Goal: Task Accomplishment & Management: Manage account settings

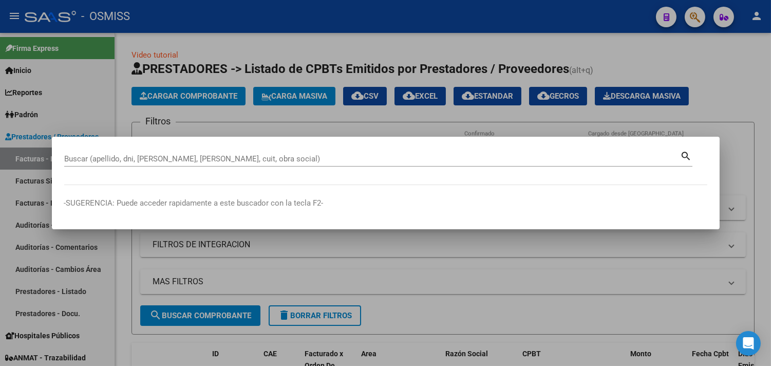
paste input "122-19"
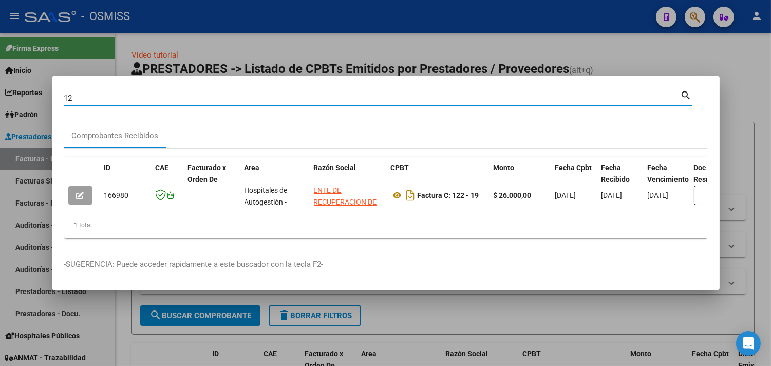
type input "1"
paste input "11187"
type input "149-11187"
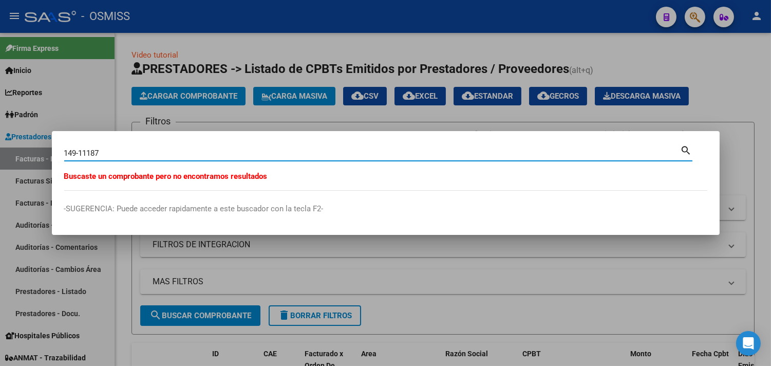
click at [134, 125] on div at bounding box center [385, 183] width 771 height 366
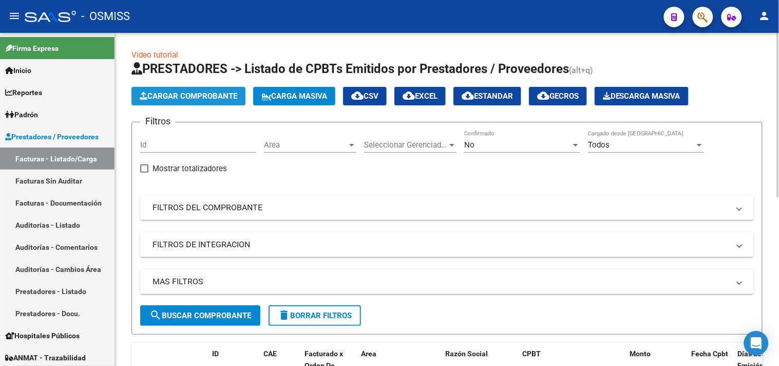
click at [169, 95] on span "Cargar Comprobante" at bounding box center [189, 95] width 98 height 9
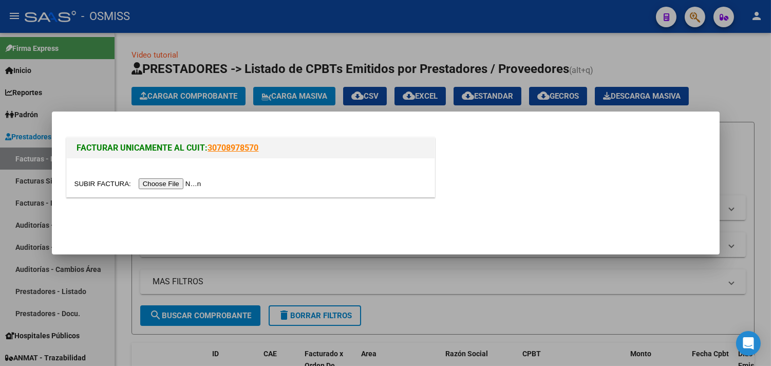
click at [187, 185] on input "file" at bounding box center [140, 183] width 130 height 11
type input "C:\fakepath\HOSPITAL [PERSON_NAME] FC. 0149-00011187.pdf"
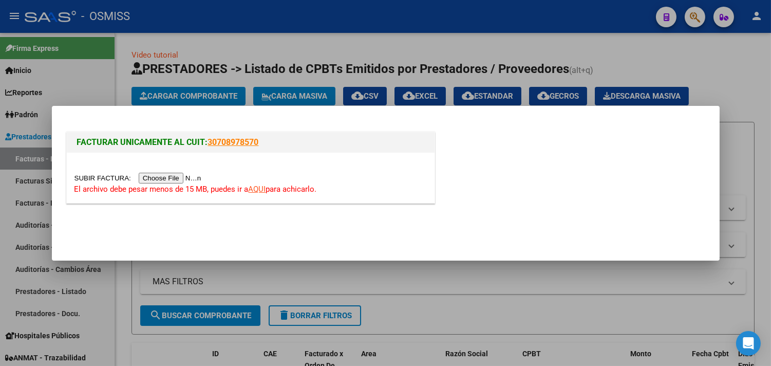
click at [257, 189] on link "AQUI" at bounding box center [257, 188] width 17 height 9
click at [177, 177] on input "file" at bounding box center [140, 178] width 130 height 11
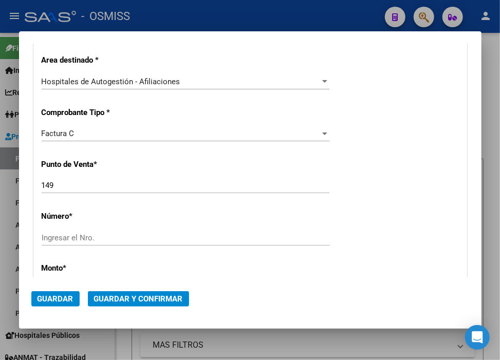
scroll to position [285, 0]
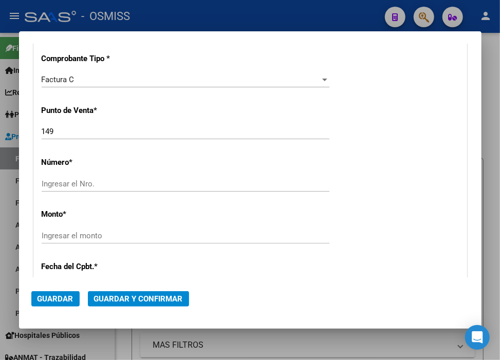
click at [115, 185] on input "Ingresar el Nro." at bounding box center [186, 183] width 288 height 9
type input "11187"
click at [247, 233] on input "Ingresar el monto" at bounding box center [186, 235] width 288 height 9
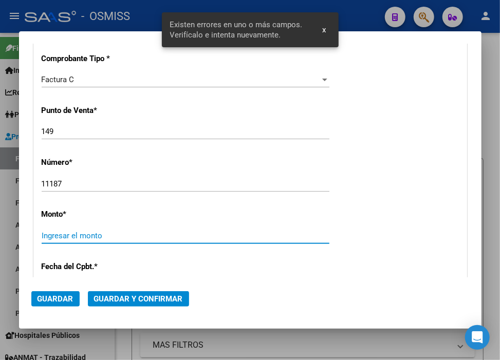
scroll to position [355, 0]
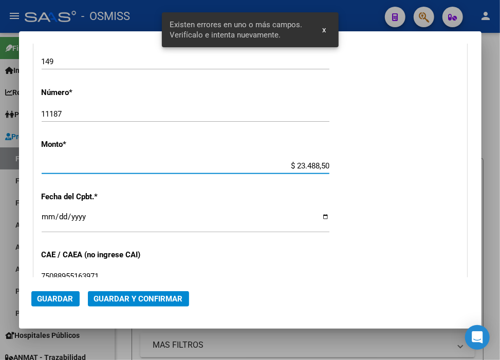
type input "$ 234.885,00"
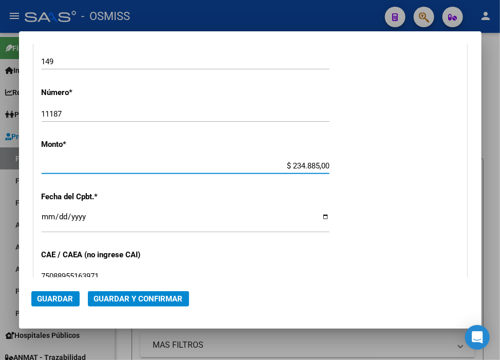
click at [49, 213] on input "Ingresar la fecha" at bounding box center [186, 221] width 288 height 16
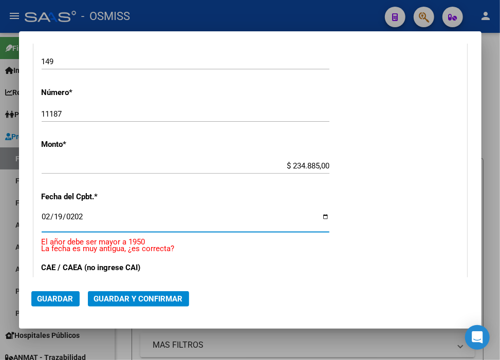
type input "[DATE]"
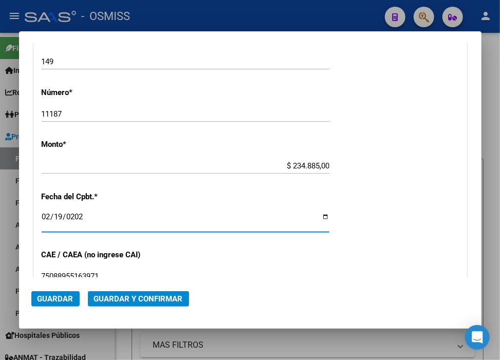
click at [162, 300] on span "Guardar y Confirmar" at bounding box center [138, 298] width 89 height 9
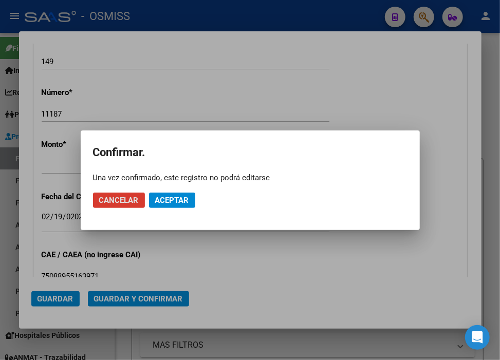
click at [171, 197] on span "Aceptar" at bounding box center [172, 200] width 34 height 9
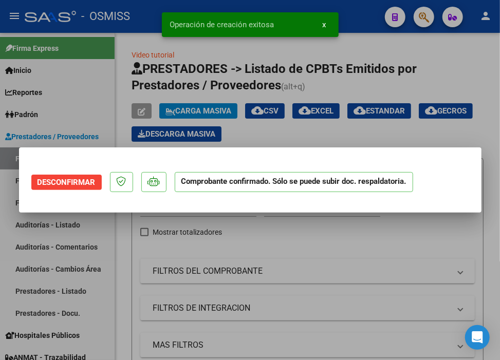
scroll to position [0, 0]
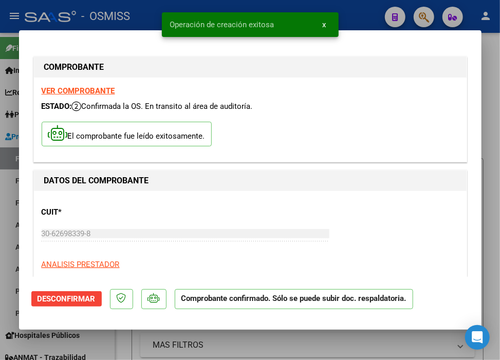
type input "[DATE]"
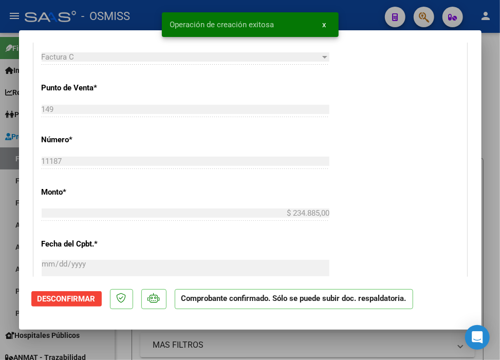
scroll to position [342, 0]
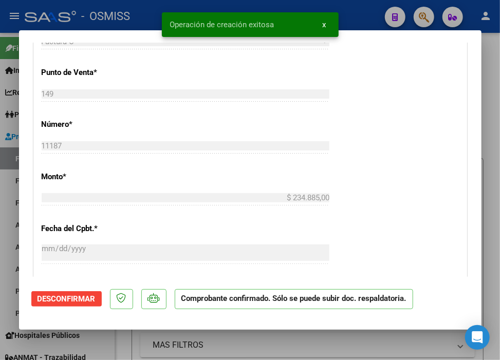
click at [364, 19] on div at bounding box center [250, 180] width 500 height 360
type input "$ 0,00"
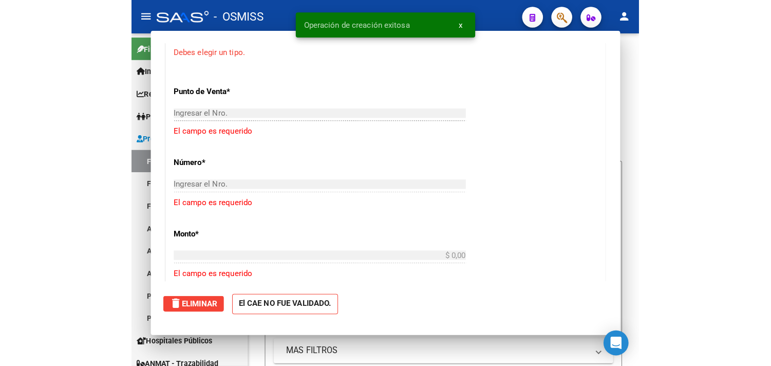
scroll to position [311, 0]
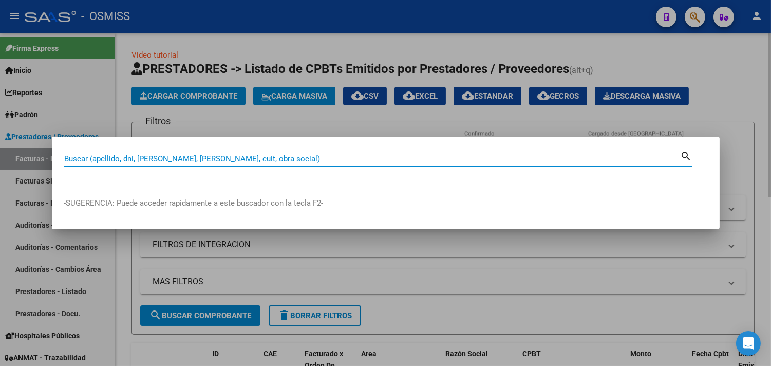
paste input "149-00011187"
type input "149-00011187"
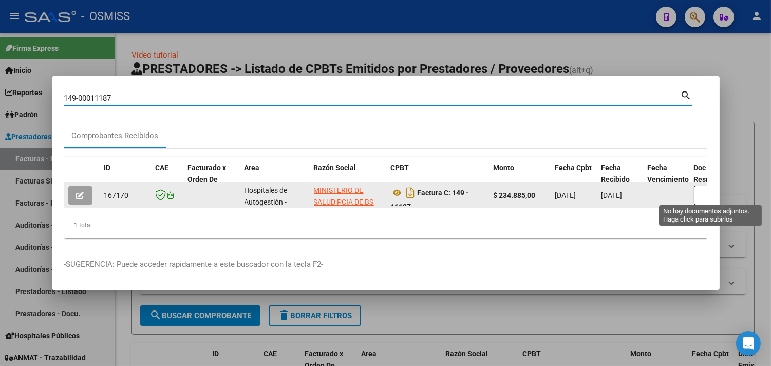
click at [699, 193] on button "button" at bounding box center [710, 195] width 33 height 20
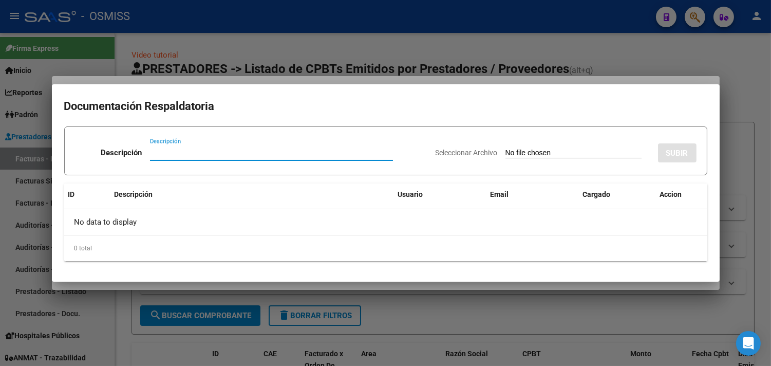
click at [196, 155] on input "Descripción" at bounding box center [271, 152] width 243 height 9
type input "DOCU RESPALDATORIA"
click at [506, 155] on input "Seleccionar Archivo" at bounding box center [574, 153] width 136 height 10
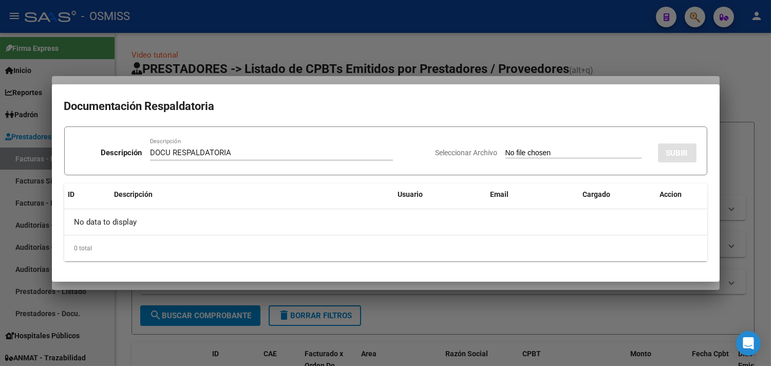
type input "C:\fakepath\HOSPITAL [PERSON_NAME] FC. 0149-00011187.pdf"
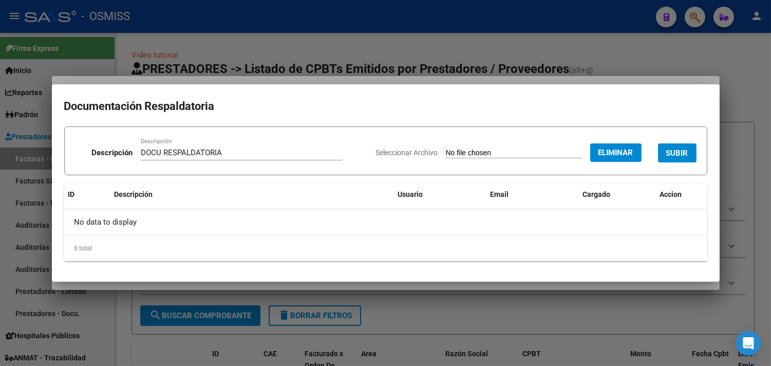
click at [664, 151] on button "SUBIR" at bounding box center [677, 152] width 39 height 19
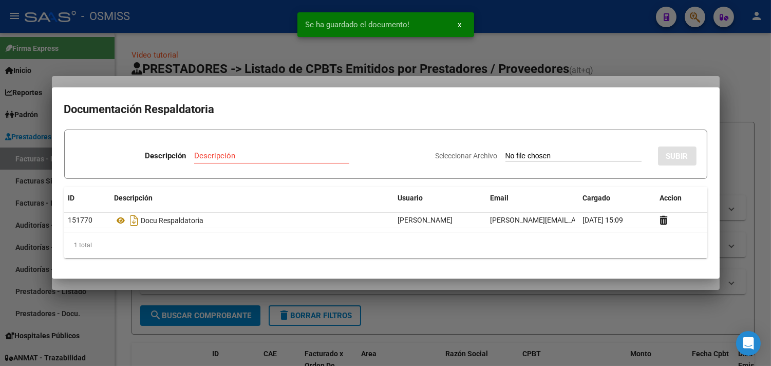
click at [743, 110] on div at bounding box center [385, 183] width 771 height 366
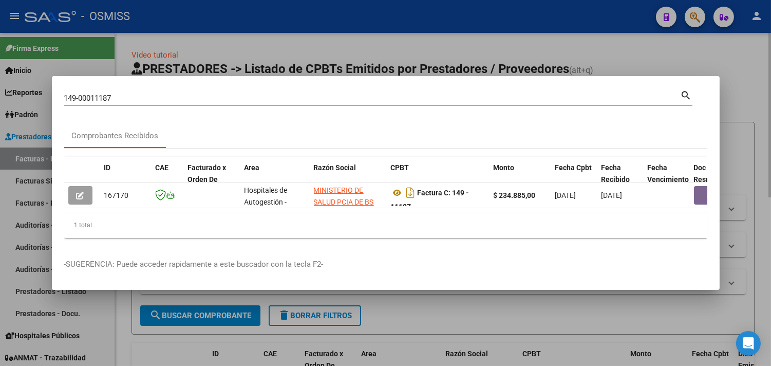
click at [761, 70] on div at bounding box center [385, 183] width 771 height 366
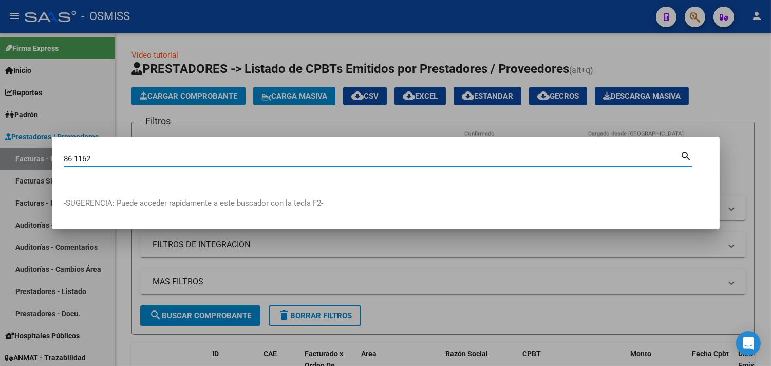
type input "86-1162"
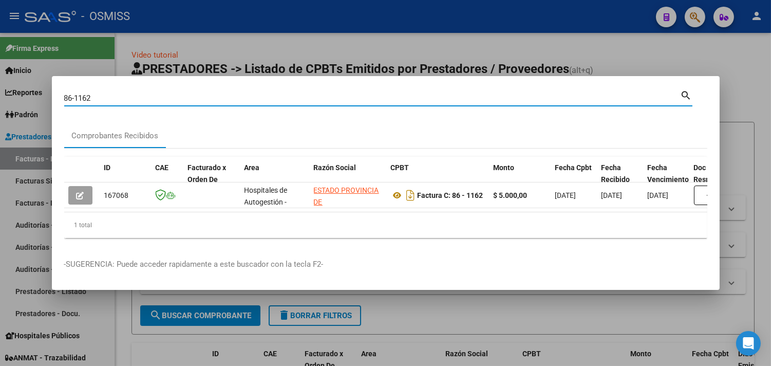
click at [368, 27] on div at bounding box center [385, 183] width 771 height 366
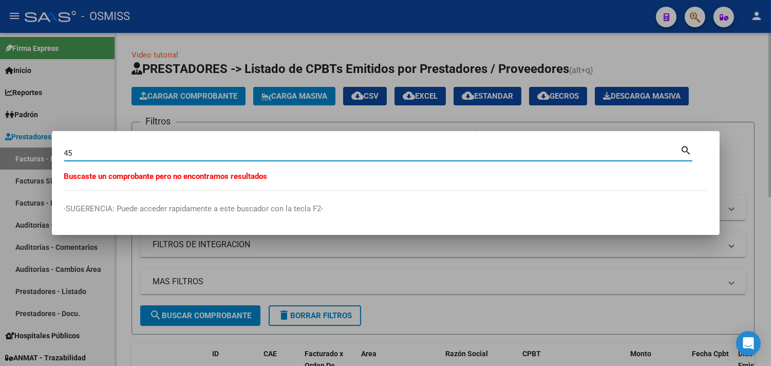
type input "4"
type input "1"
type input "46-320"
click at [263, 26] on div at bounding box center [385, 183] width 771 height 366
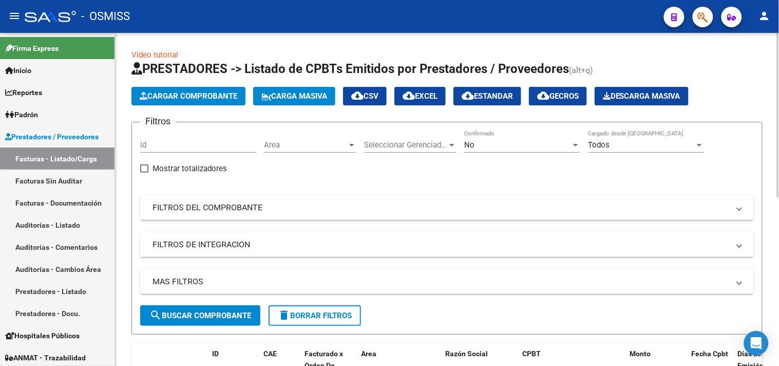
click at [191, 96] on span "Cargar Comprobante" at bounding box center [189, 95] width 98 height 9
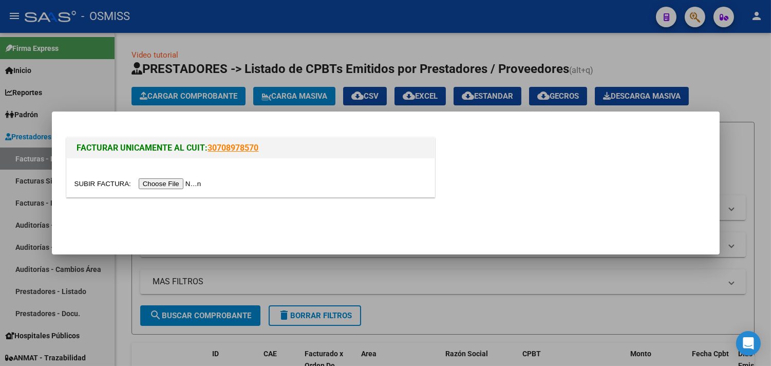
click at [198, 185] on input "file" at bounding box center [140, 183] width 130 height 11
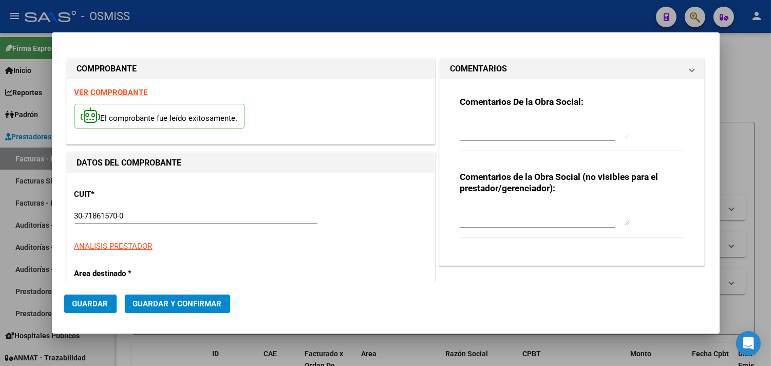
type input "[DATE]"
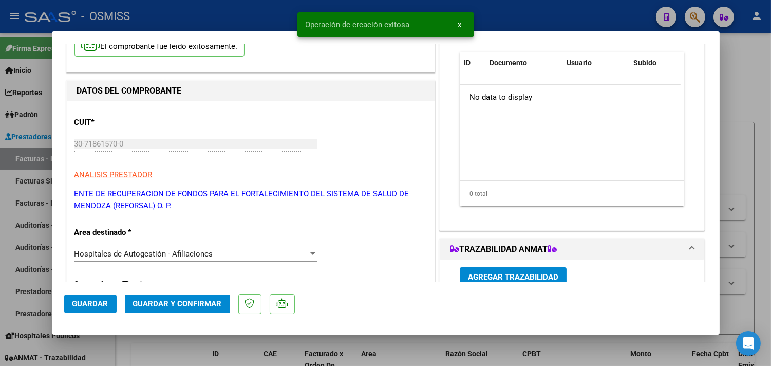
scroll to position [228, 0]
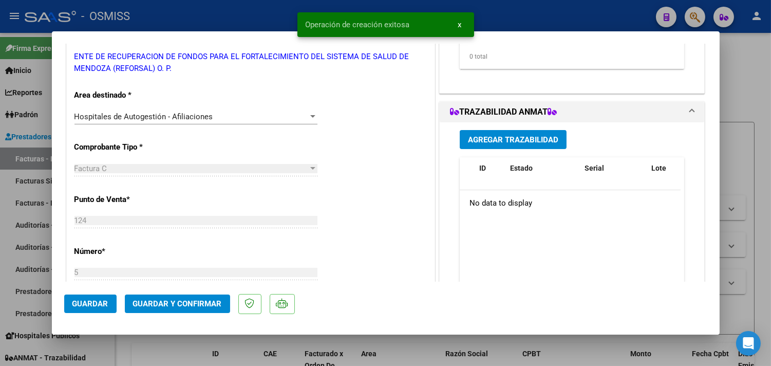
click at [187, 304] on span "Guardar y Confirmar" at bounding box center [177, 303] width 89 height 9
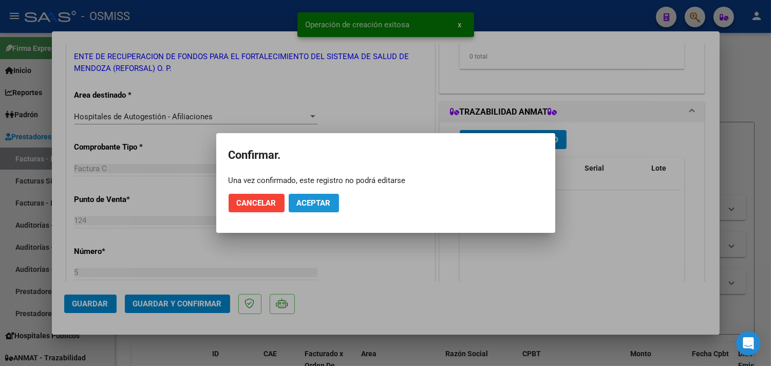
click at [322, 196] on button "Aceptar" at bounding box center [314, 203] width 50 height 18
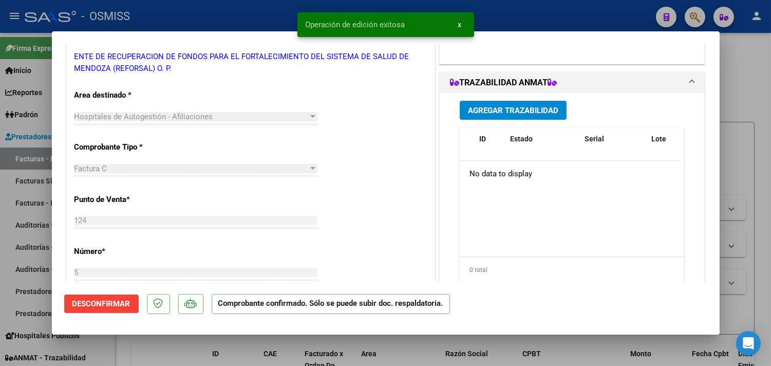
click at [753, 70] on div at bounding box center [385, 183] width 771 height 366
type input "$ 0,00"
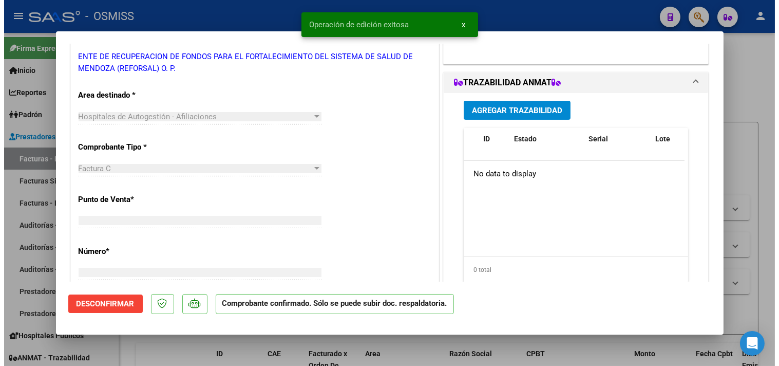
scroll to position [185, 0]
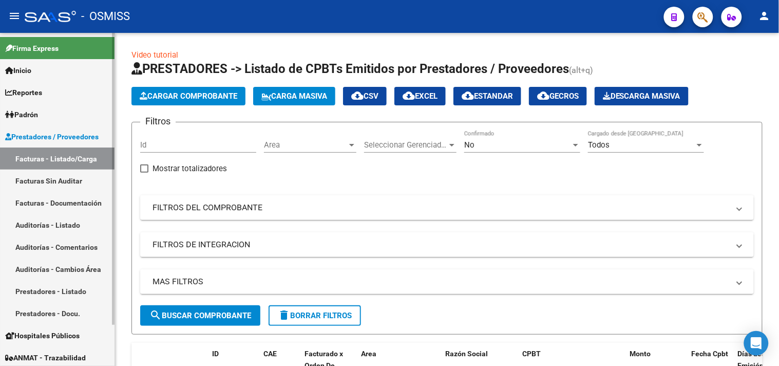
click at [61, 163] on link "Facturas - Listado/Carga" at bounding box center [57, 158] width 115 height 22
click at [562, 291] on mat-expansion-panel-header "MAS FILTROS" at bounding box center [447, 281] width 614 height 25
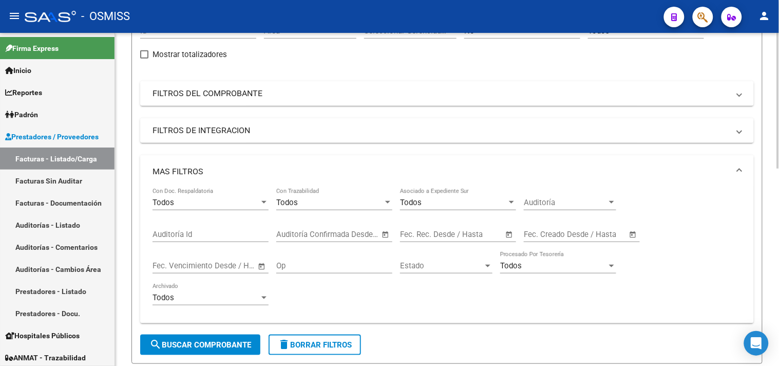
scroll to position [0, 0]
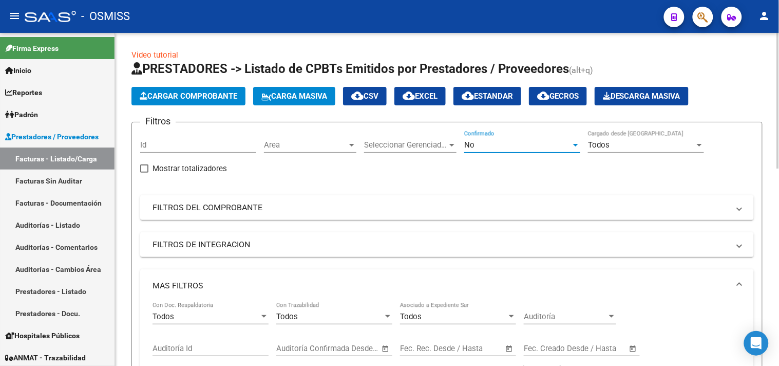
click at [492, 141] on div "No" at bounding box center [517, 144] width 107 height 9
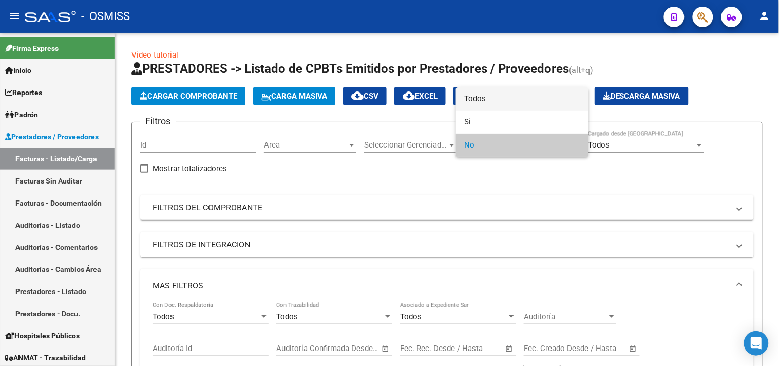
click at [496, 100] on span "Todos" at bounding box center [522, 98] width 116 height 23
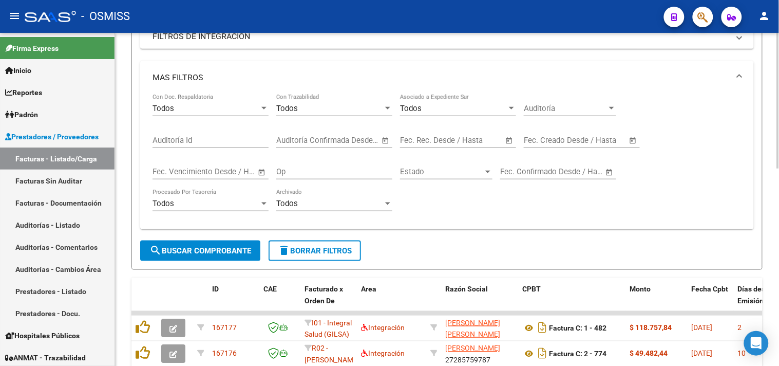
scroll to position [228, 0]
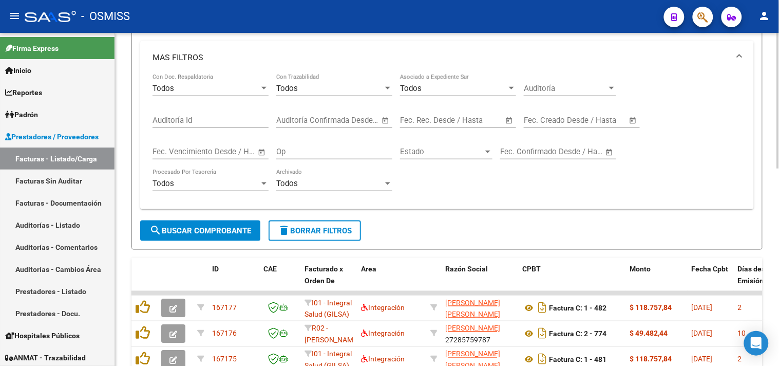
click at [550, 117] on input "text" at bounding box center [545, 120] width 42 height 9
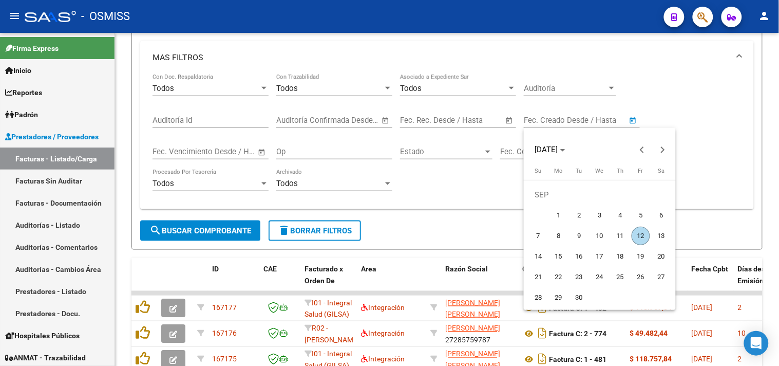
click at [642, 237] on span "12" at bounding box center [641, 236] width 18 height 18
type input "[DATE]"
click at [641, 231] on span "12" at bounding box center [641, 236] width 18 height 18
type input "[DATE]"
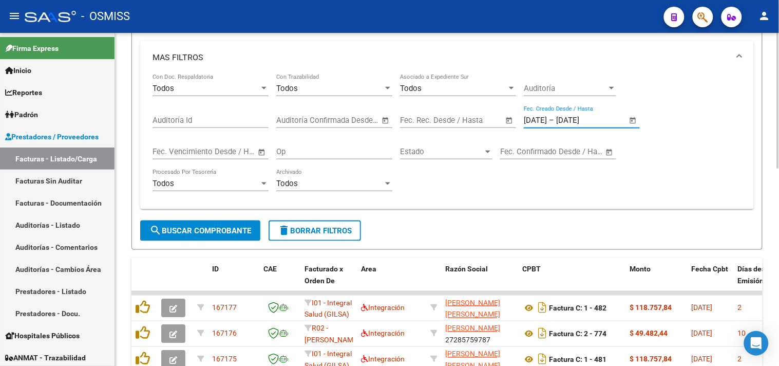
scroll to position [0, 0]
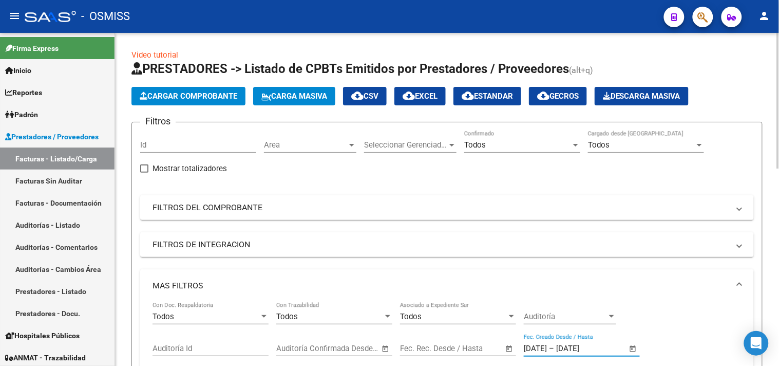
click at [438, 145] on span "Seleccionar Gerenciador" at bounding box center [405, 144] width 83 height 9
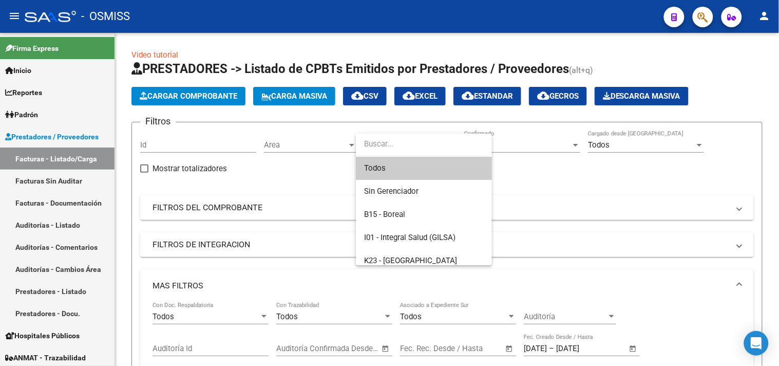
click at [289, 138] on div at bounding box center [389, 183] width 779 height 366
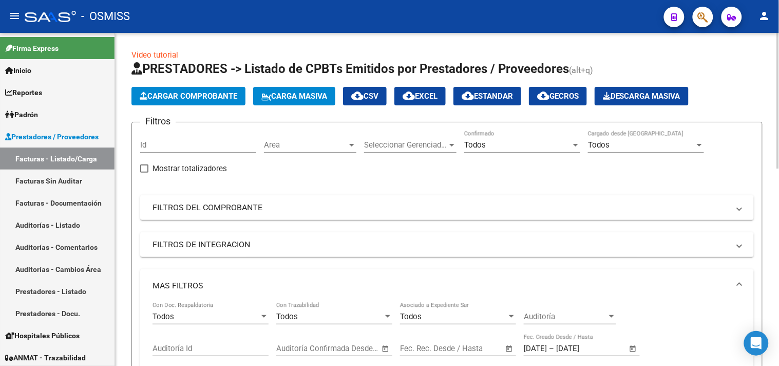
click at [295, 144] on span "Area" at bounding box center [305, 144] width 83 height 9
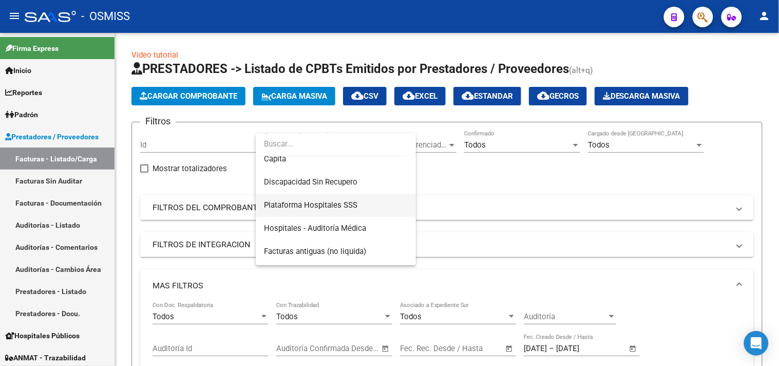
scroll to position [228, 0]
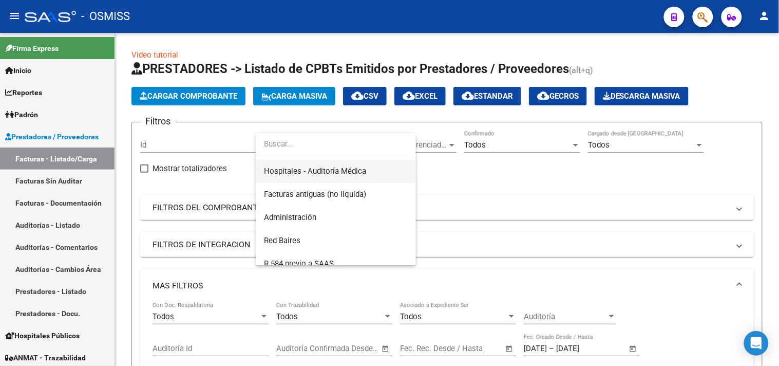
click at [347, 175] on span "Hospitales - Auditoría Médica" at bounding box center [315, 170] width 102 height 9
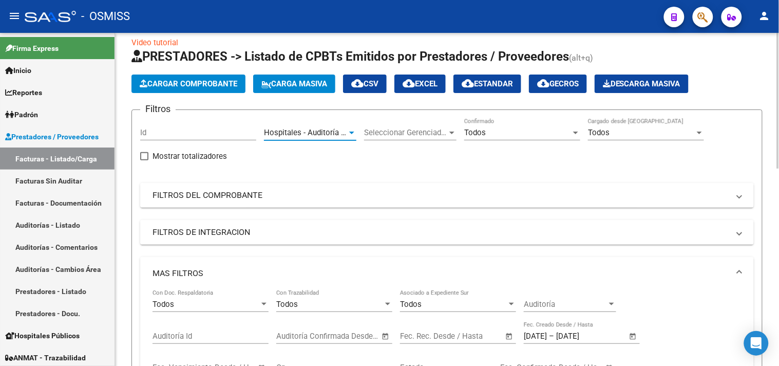
scroll to position [0, 0]
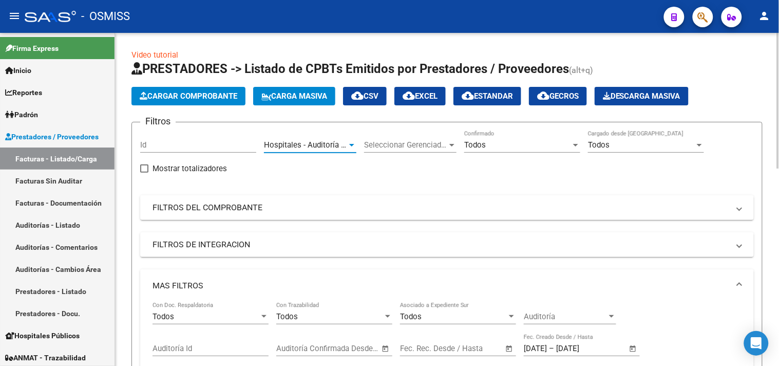
click at [325, 143] on span "Hospitales - Auditoría Médica" at bounding box center [315, 144] width 102 height 9
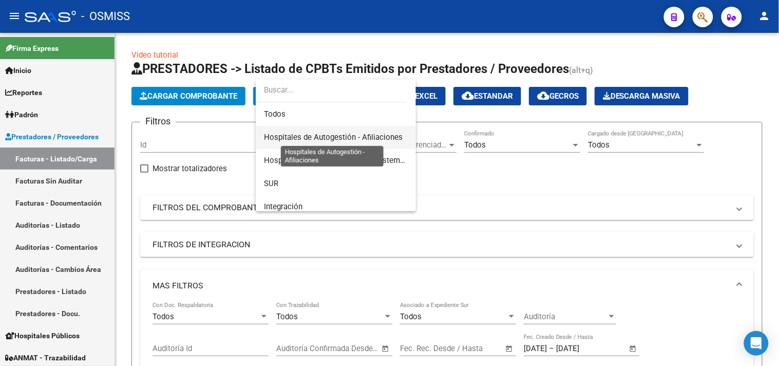
click at [357, 136] on span "Hospitales de Autogestión - Afiliaciones" at bounding box center [333, 137] width 139 height 9
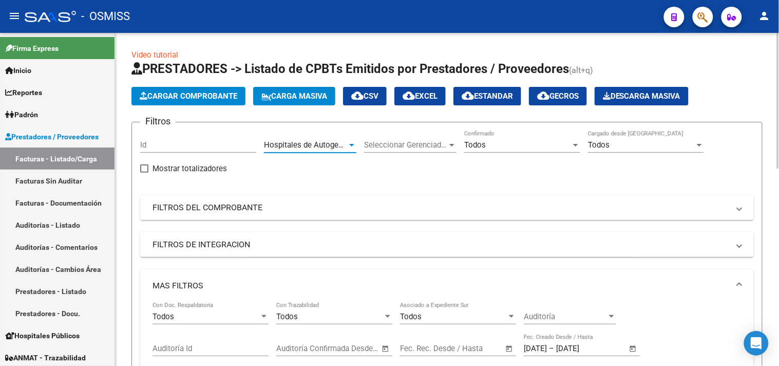
scroll to position [285, 0]
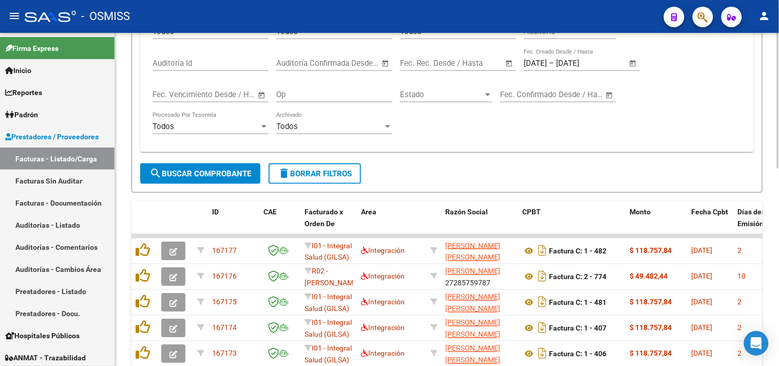
click at [213, 175] on span "search Buscar Comprobante" at bounding box center [201, 173] width 102 height 9
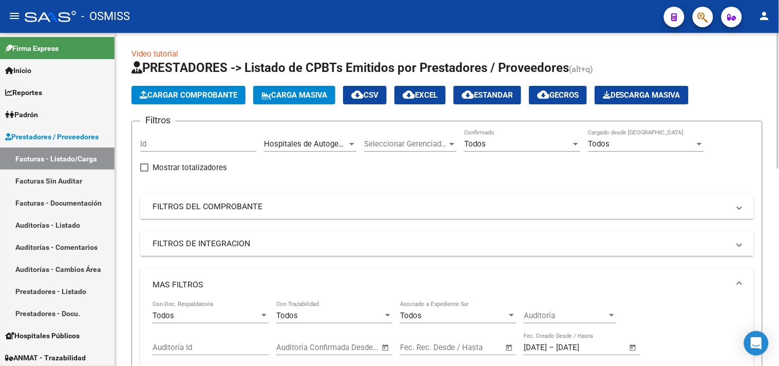
scroll to position [0, 0]
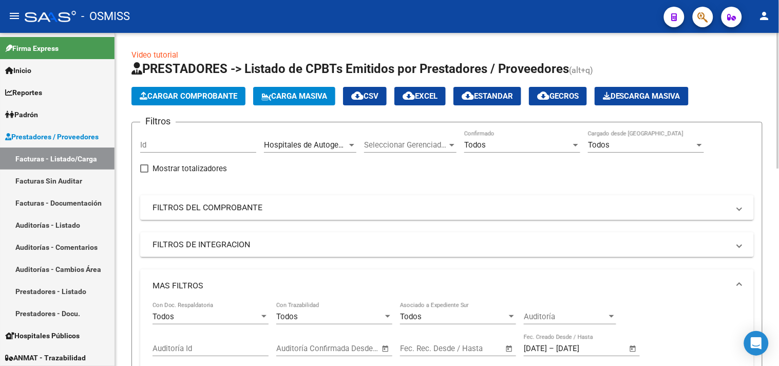
click at [348, 142] on div at bounding box center [351, 145] width 9 height 8
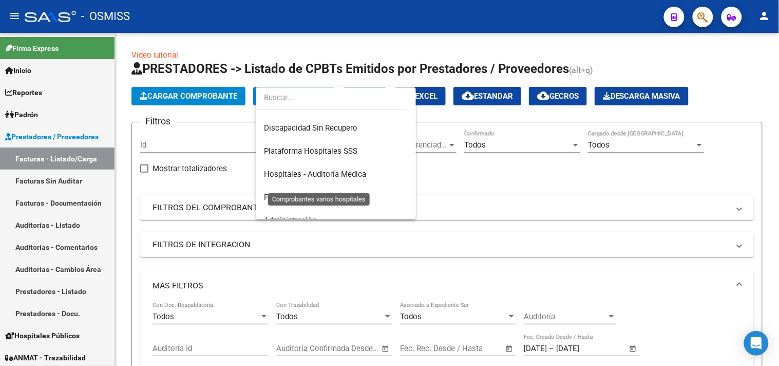
scroll to position [170, 0]
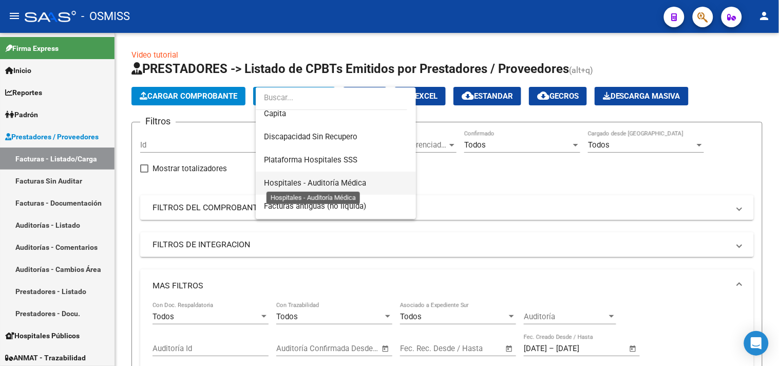
click at [349, 180] on span "Hospitales - Auditoría Médica" at bounding box center [315, 182] width 102 height 9
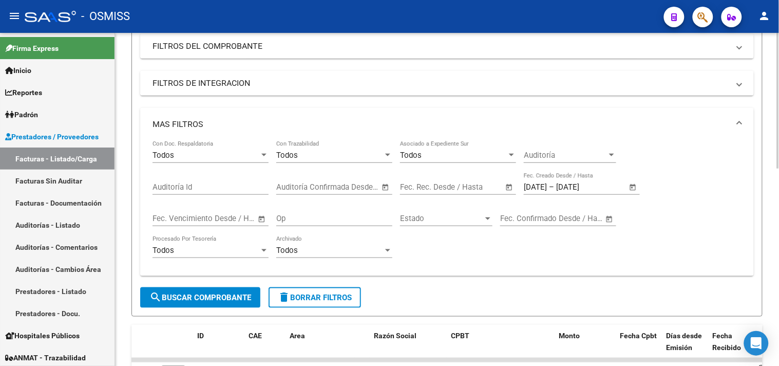
scroll to position [171, 0]
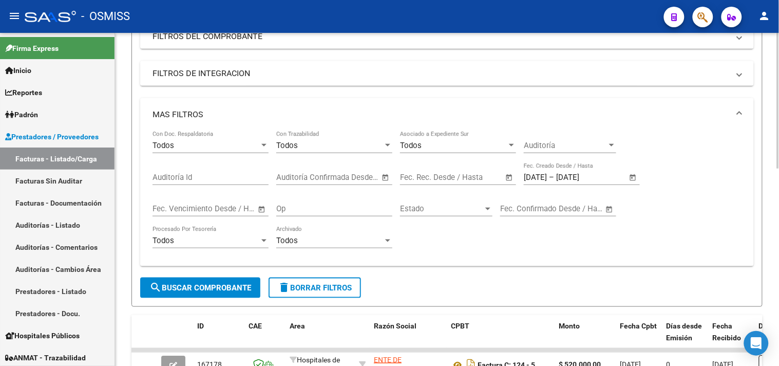
click at [231, 287] on span "search Buscar Comprobante" at bounding box center [201, 287] width 102 height 9
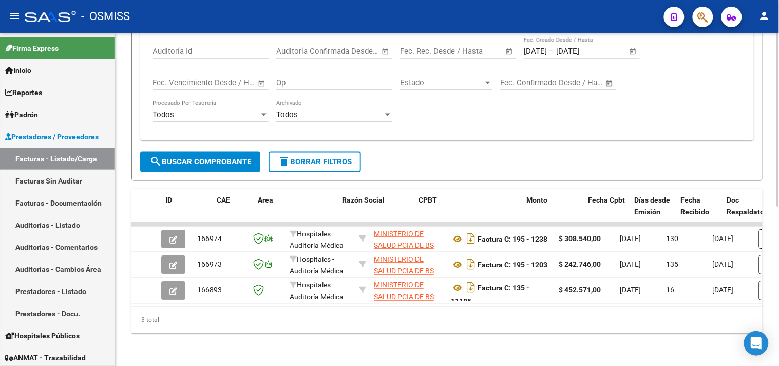
scroll to position [0, 438]
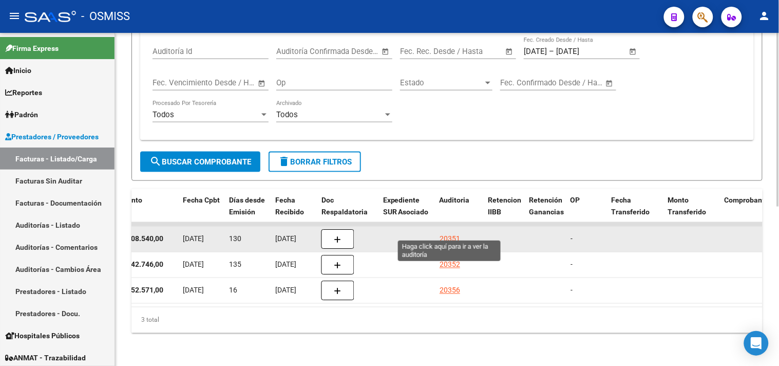
click at [443, 233] on div "20351" at bounding box center [450, 239] width 21 height 12
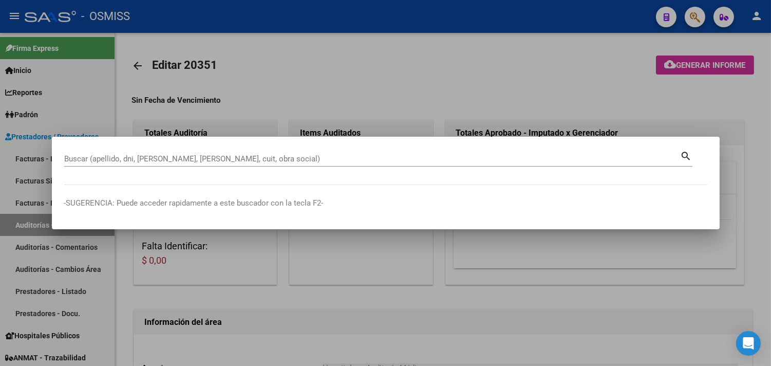
click at [296, 83] on div at bounding box center [385, 183] width 771 height 366
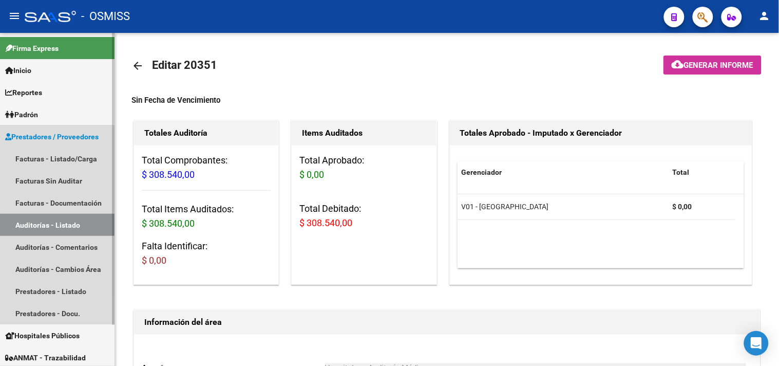
click at [40, 232] on link "Auditorías - Listado" at bounding box center [57, 225] width 115 height 22
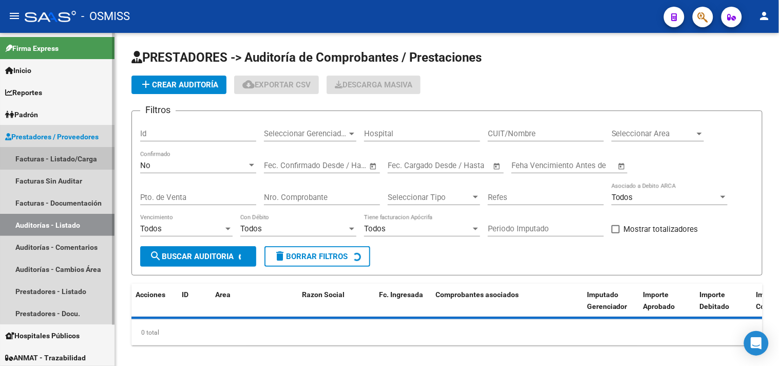
click at [59, 157] on link "Facturas - Listado/Carga" at bounding box center [57, 158] width 115 height 22
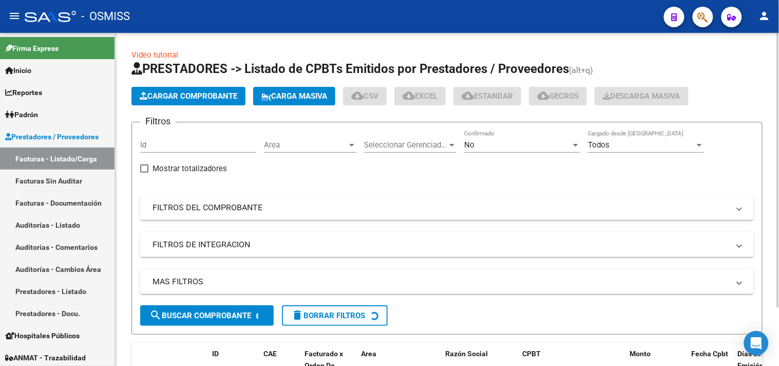
click at [305, 142] on span "Area" at bounding box center [305, 144] width 83 height 9
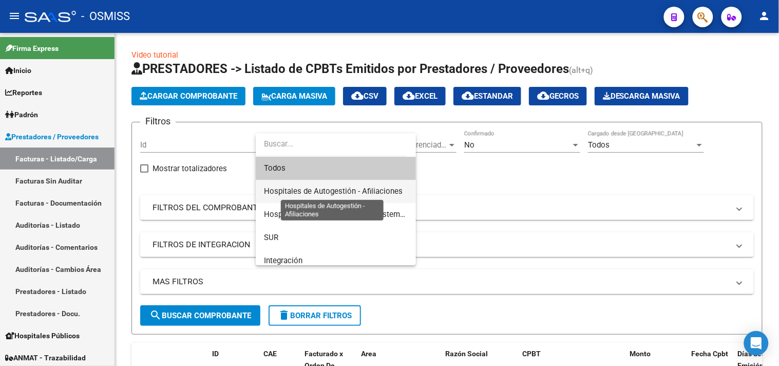
click at [319, 189] on span "Hospitales de Autogestión - Afiliaciones" at bounding box center [333, 191] width 139 height 9
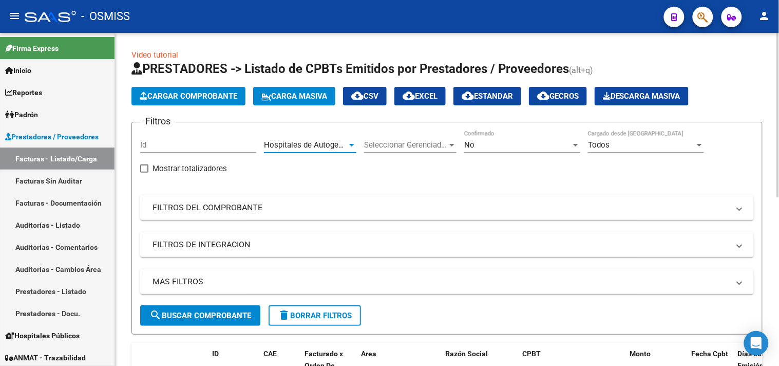
click at [346, 147] on span "Hospitales de Autogestión - Afiliaciones" at bounding box center [333, 144] width 139 height 9
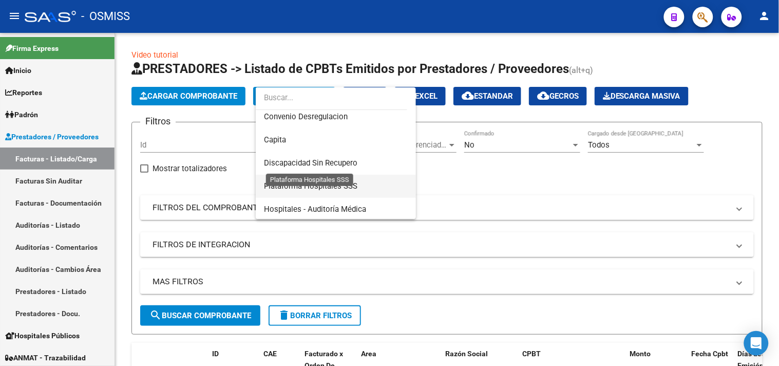
scroll to position [171, 0]
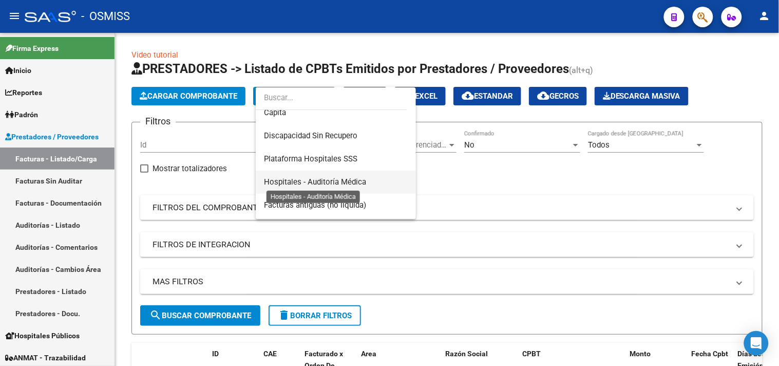
click at [330, 175] on span "Hospitales - Auditoría Médica" at bounding box center [336, 182] width 144 height 23
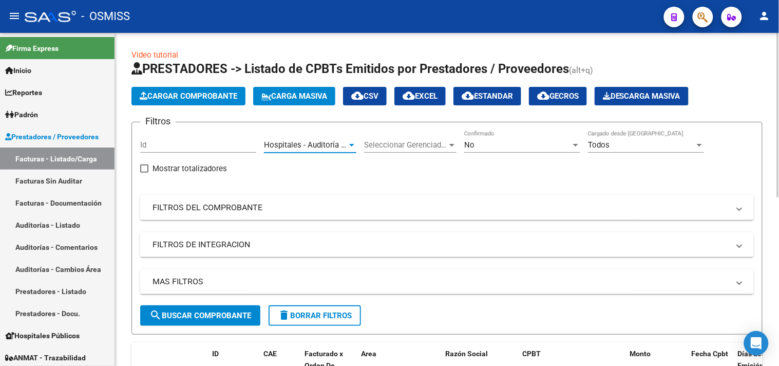
click at [505, 142] on div "No" at bounding box center [517, 144] width 107 height 9
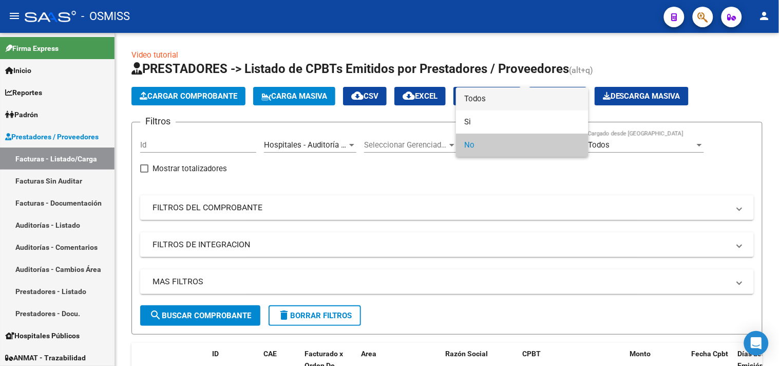
click at [517, 97] on span "Todos" at bounding box center [522, 98] width 116 height 23
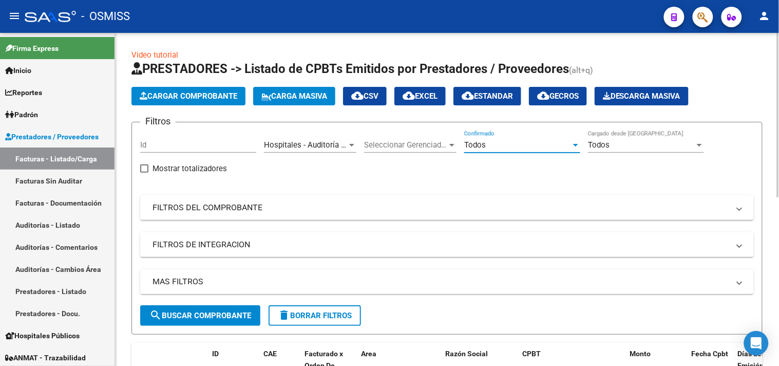
click at [360, 283] on mat-panel-title "MAS FILTROS" at bounding box center [441, 281] width 577 height 11
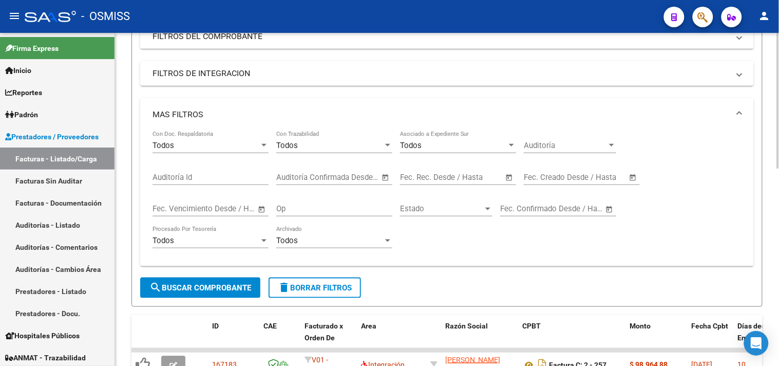
click at [576, 176] on input "text" at bounding box center [600, 177] width 50 height 9
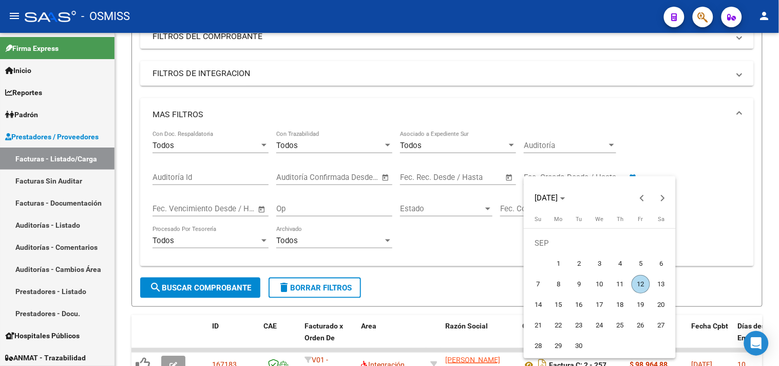
click at [639, 282] on span "12" at bounding box center [641, 284] width 18 height 18
type input "[DATE]"
drag, startPoint x: 639, startPoint y: 282, endPoint x: 623, endPoint y: 278, distance: 15.8
click at [639, 282] on span "12" at bounding box center [641, 284] width 18 height 18
type input "[DATE]"
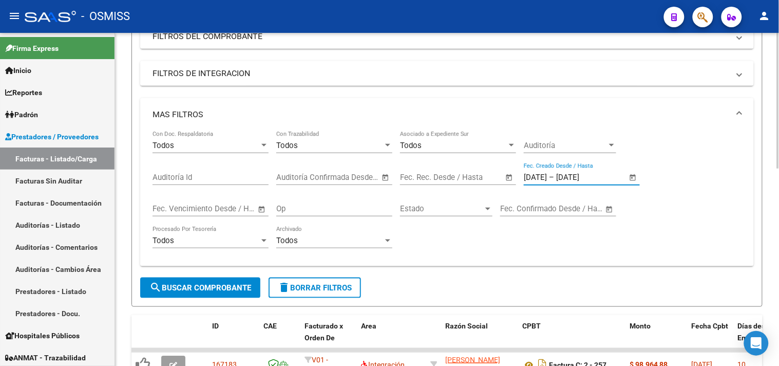
click at [193, 290] on span "search Buscar Comprobante" at bounding box center [201, 287] width 102 height 9
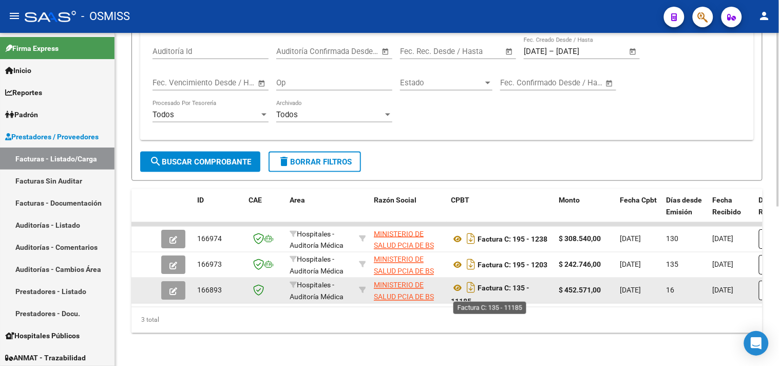
scroll to position [1, 0]
drag, startPoint x: 515, startPoint y: 281, endPoint x: 527, endPoint y: 294, distance: 17.8
click at [527, 294] on datatable-body-cell "Factura C: 135 - 11185" at bounding box center [501, 290] width 108 height 25
copy strong "135 - 11185"
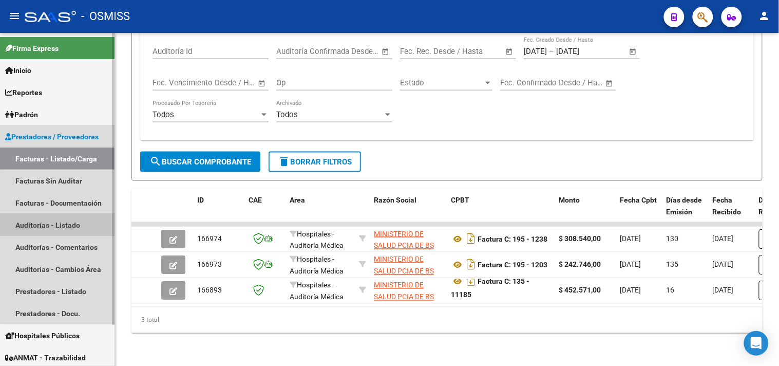
click at [59, 220] on link "Auditorías - Listado" at bounding box center [57, 225] width 115 height 22
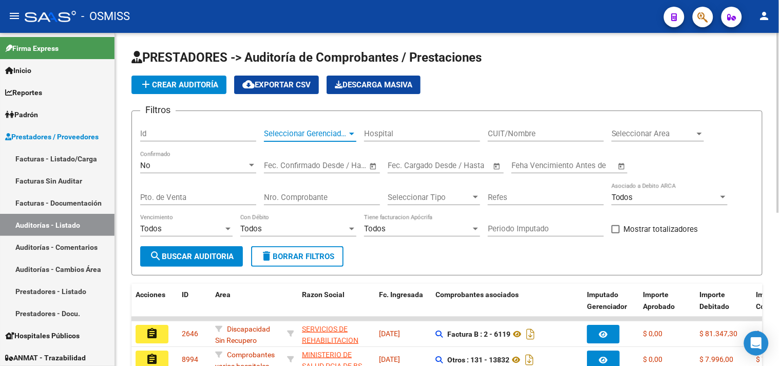
click at [304, 138] on span "Seleccionar Gerenciador" at bounding box center [305, 133] width 83 height 9
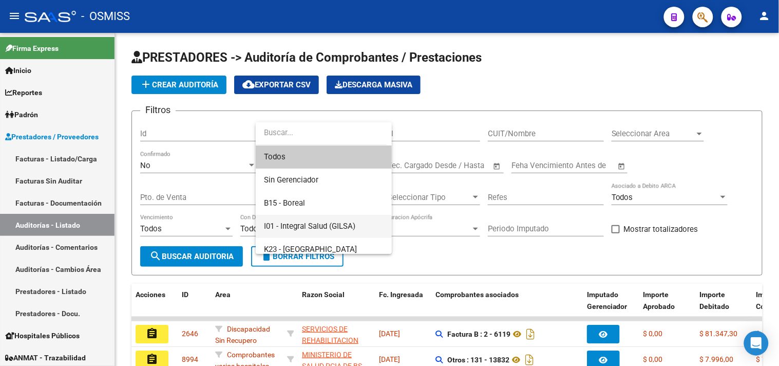
click at [336, 225] on span "I01 - Integral Salud (GILSA)" at bounding box center [309, 225] width 91 height 9
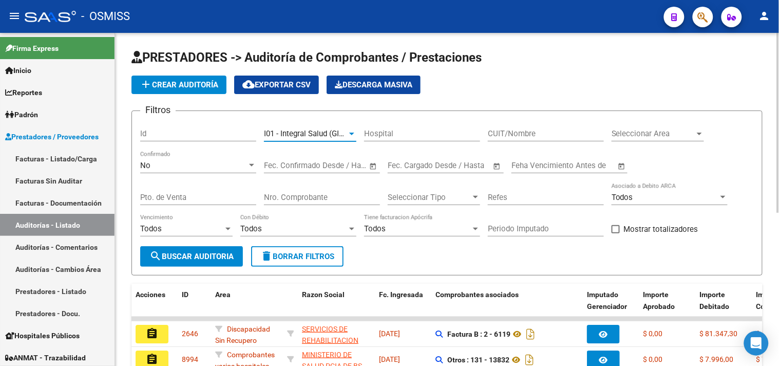
click at [668, 134] on span "Seleccionar Area" at bounding box center [653, 133] width 83 height 9
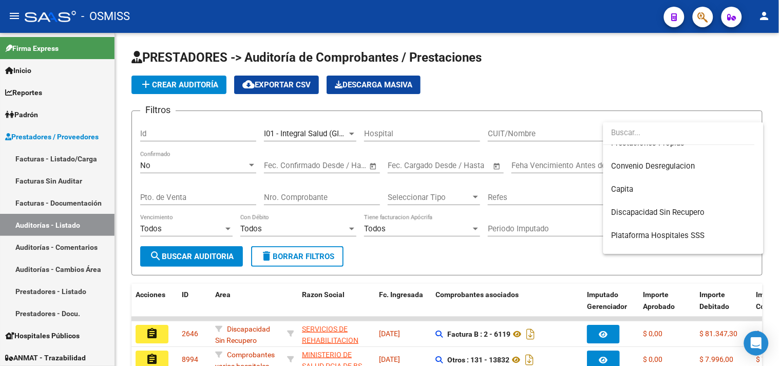
scroll to position [228, 0]
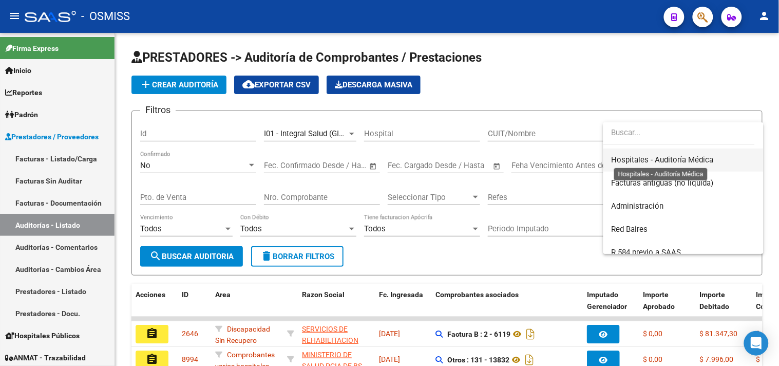
click at [678, 155] on span "Hospitales - Auditoría Médica" at bounding box center [663, 159] width 102 height 9
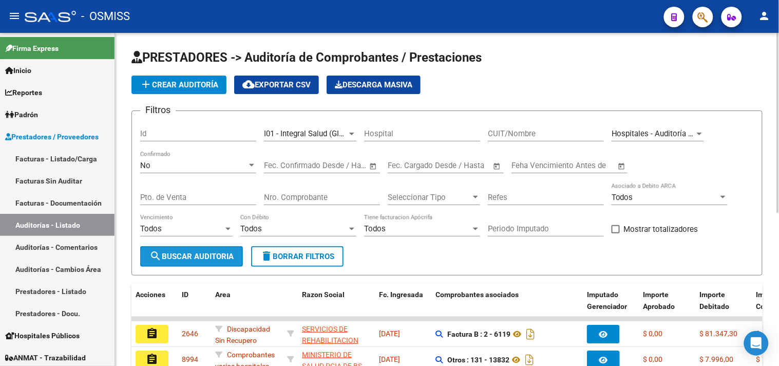
click at [217, 253] on span "search Buscar Auditoria" at bounding box center [192, 256] width 84 height 9
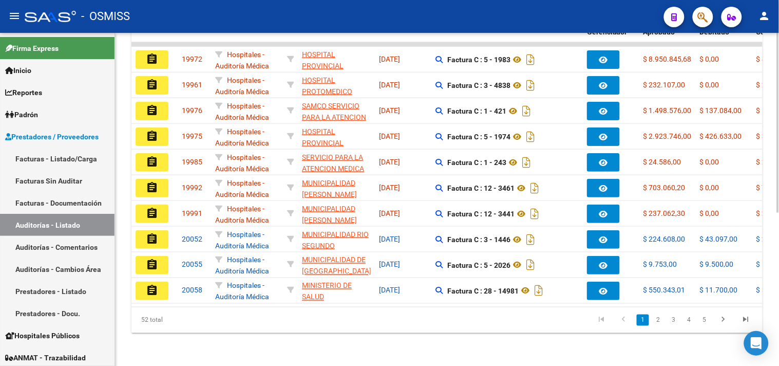
scroll to position [283, 0]
click at [661, 319] on link "2" at bounding box center [659, 319] width 12 height 11
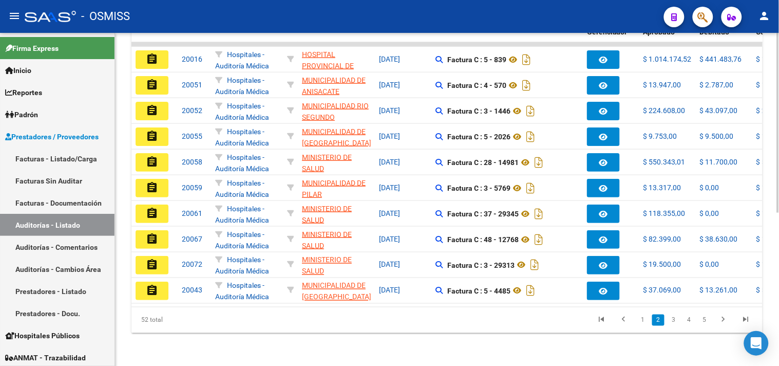
click at [676, 319] on link "3" at bounding box center [674, 319] width 12 height 11
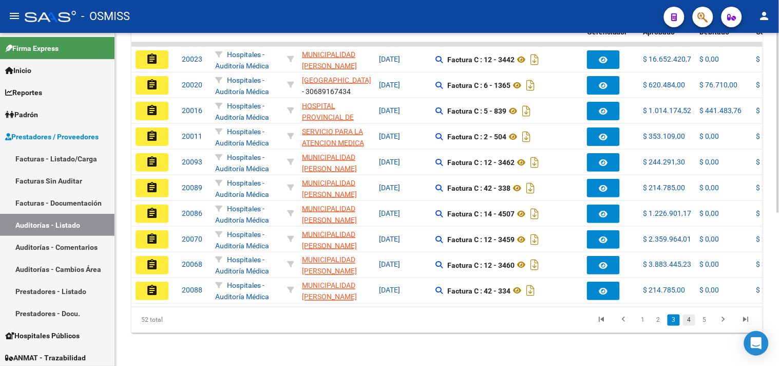
click at [687, 320] on link "4" at bounding box center [689, 319] width 12 height 11
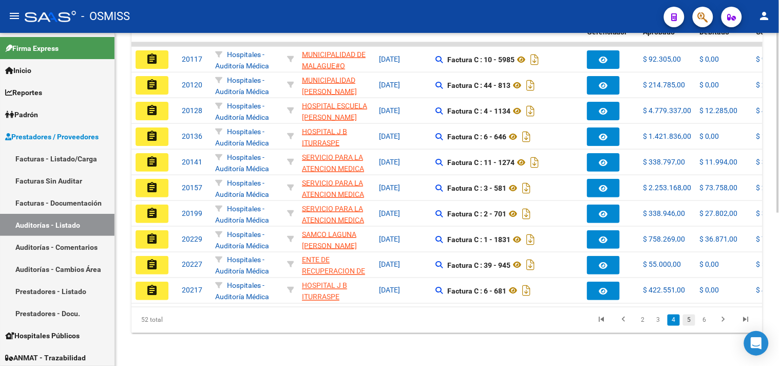
click at [693, 320] on link "5" at bounding box center [689, 319] width 12 height 11
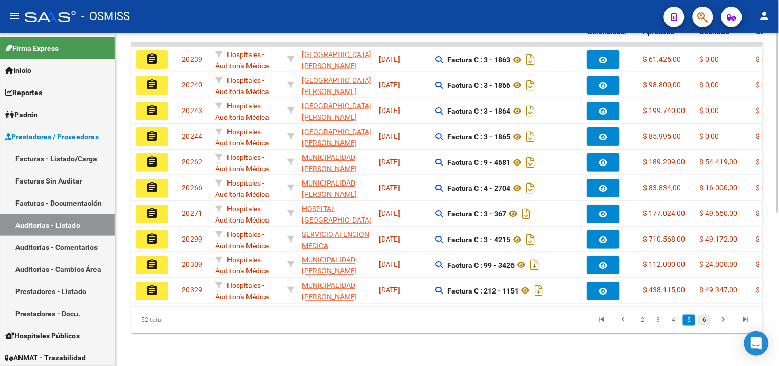
click at [703, 320] on link "6" at bounding box center [705, 319] width 12 height 11
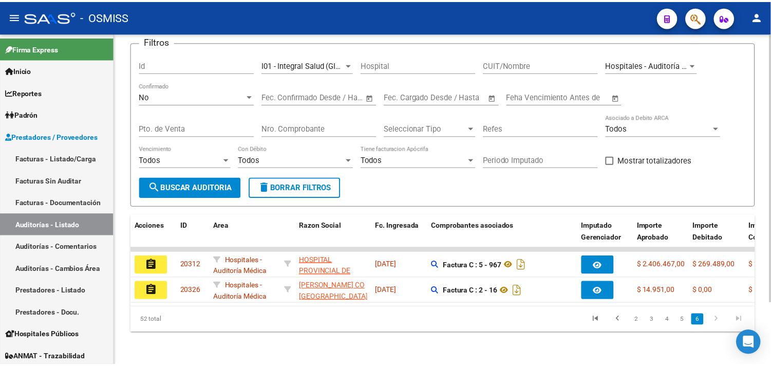
scroll to position [78, 0]
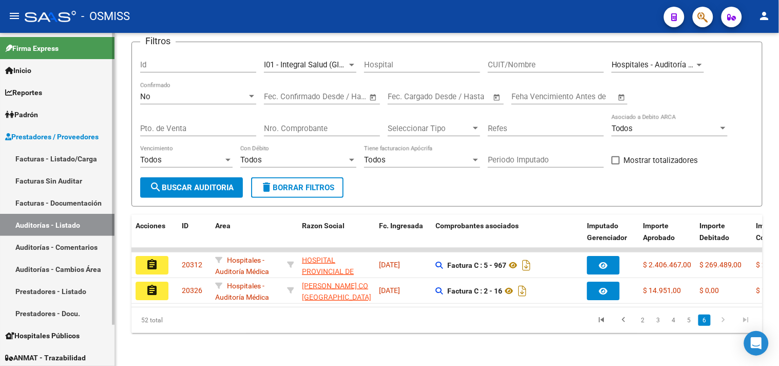
click at [84, 219] on link "Auditorías - Listado" at bounding box center [57, 225] width 115 height 22
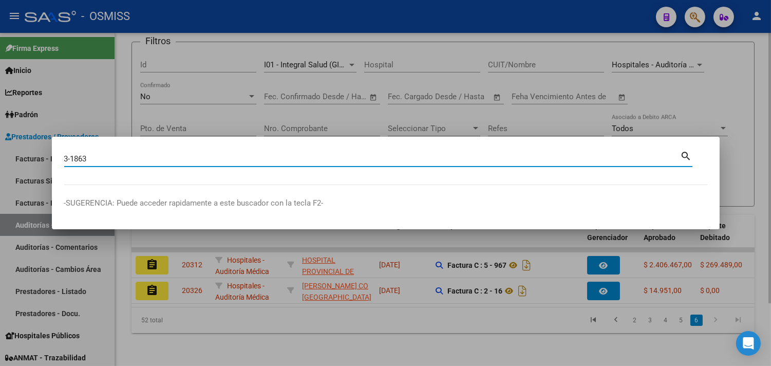
type input "3-1863"
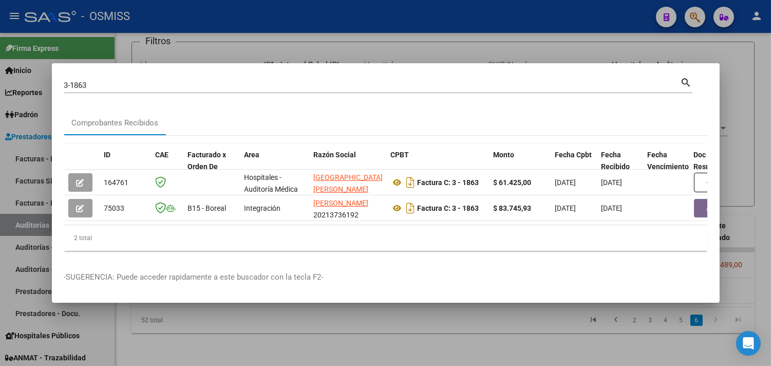
drag, startPoint x: 203, startPoint y: 229, endPoint x: 310, endPoint y: 238, distance: 107.3
click at [310, 238] on div "2 total" at bounding box center [385, 238] width 643 height 26
drag, startPoint x: 204, startPoint y: 218, endPoint x: 209, endPoint y: 223, distance: 6.5
click at [209, 222] on datatable-body "164761 Hospitales - Auditoría [GEOGRAPHIC_DATA][PERSON_NAME][PERSON_NAME] Factu…" at bounding box center [385, 197] width 643 height 55
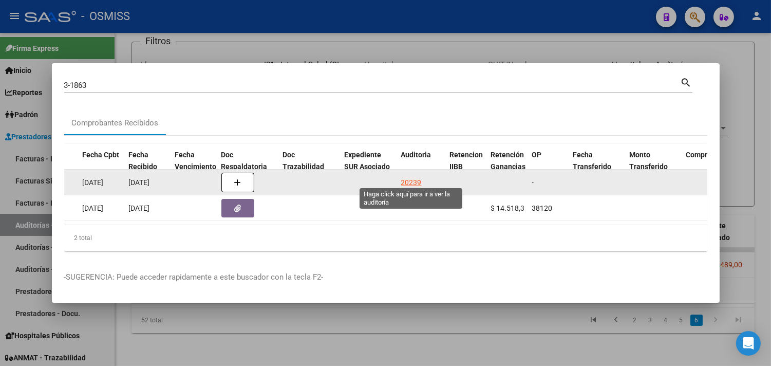
click at [414, 177] on div "20239" at bounding box center [411, 183] width 21 height 12
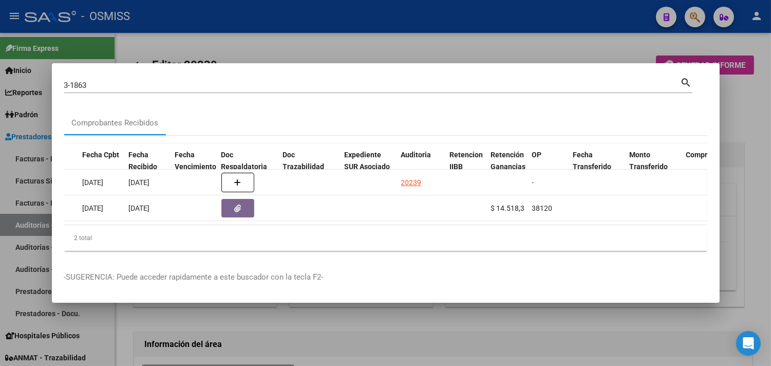
click at [747, 125] on div at bounding box center [385, 183] width 771 height 366
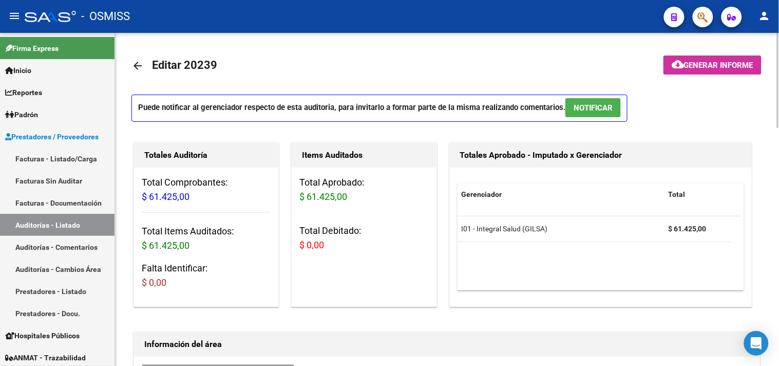
click at [579, 107] on span "NOTIFICAR" at bounding box center [593, 107] width 39 height 9
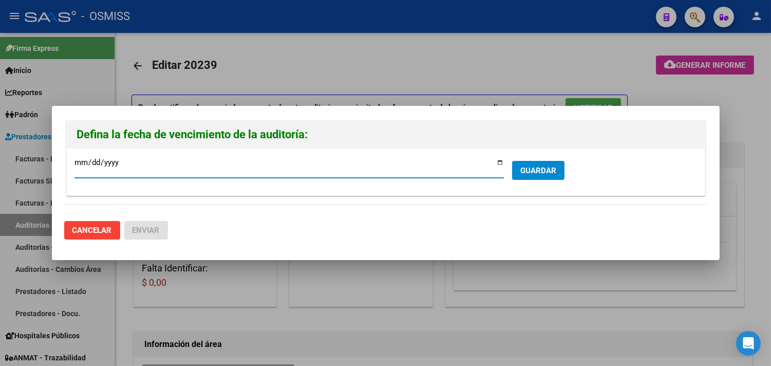
click at [523, 168] on span "GUARDAR" at bounding box center [538, 170] width 36 height 9
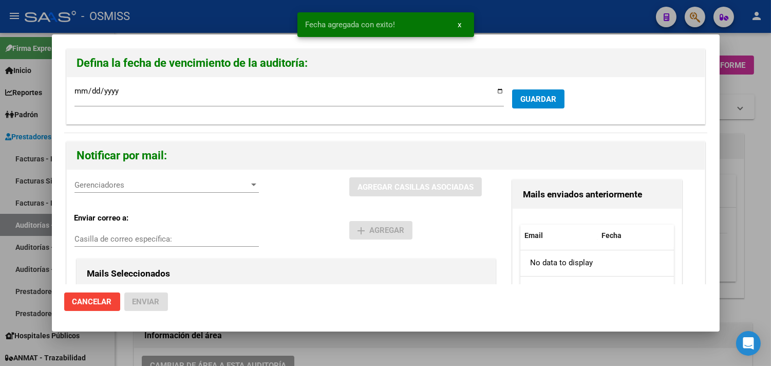
click at [155, 187] on span "Gerenciadores" at bounding box center [162, 184] width 175 height 9
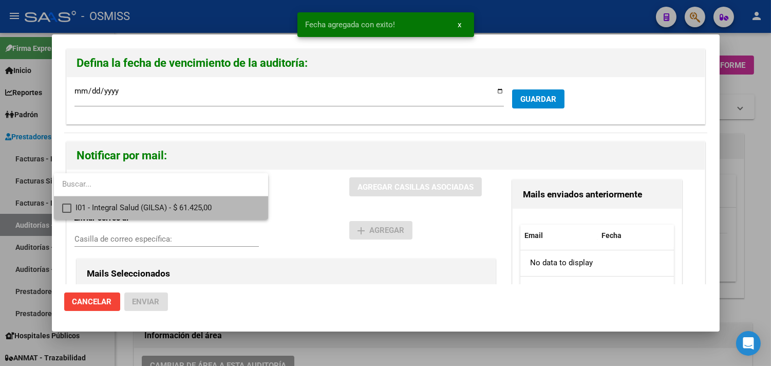
click at [150, 206] on span "I01 - Integral Salud (GILSA) - $ 61.425,00" at bounding box center [168, 207] width 184 height 23
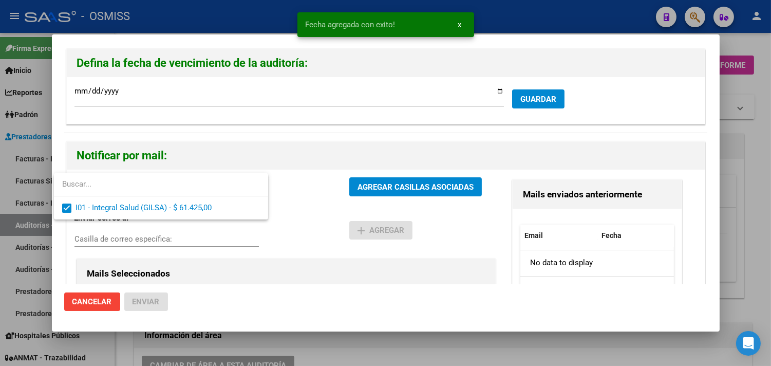
click at [167, 237] on div at bounding box center [385, 183] width 771 height 366
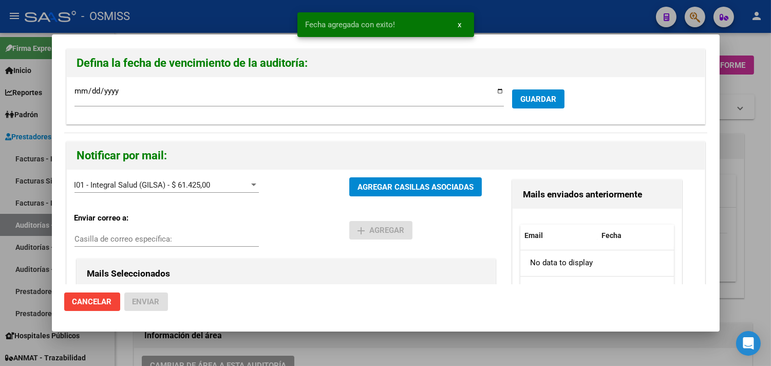
click at [167, 237] on input "Casilla de correo específica:" at bounding box center [167, 238] width 184 height 9
paste input "[PERSON_NAME][EMAIL_ADDRESS][DOMAIN_NAME]"
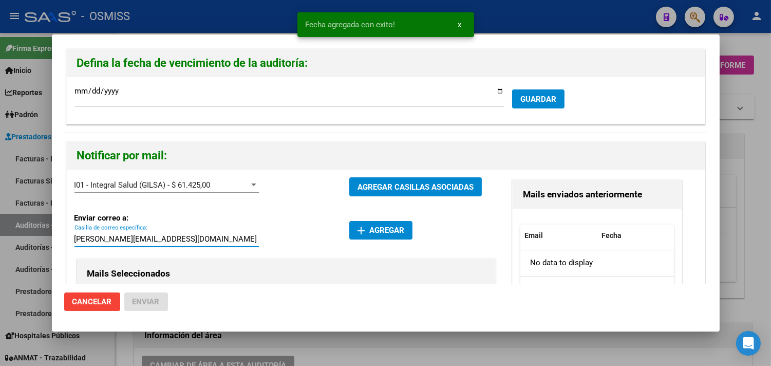
type input "[PERSON_NAME][EMAIL_ADDRESS][DOMAIN_NAME]"
click at [362, 239] on button "add Agregar" at bounding box center [380, 230] width 63 height 18
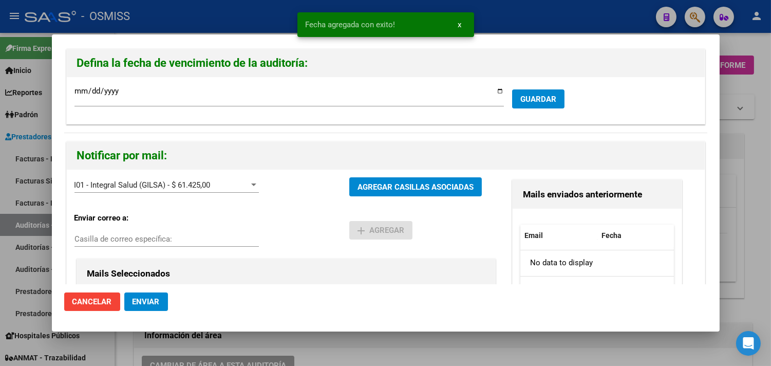
click at [148, 303] on span "Enviar" at bounding box center [146, 301] width 27 height 9
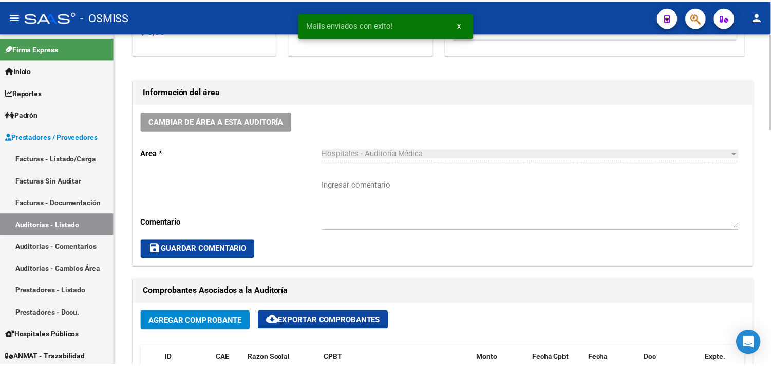
scroll to position [399, 0]
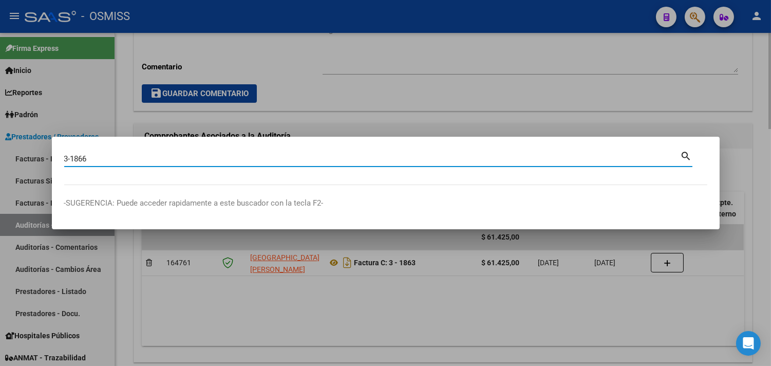
type input "3-1866"
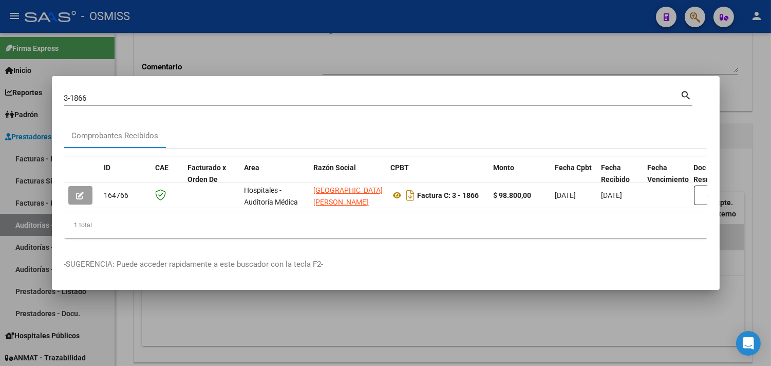
scroll to position [0, 225]
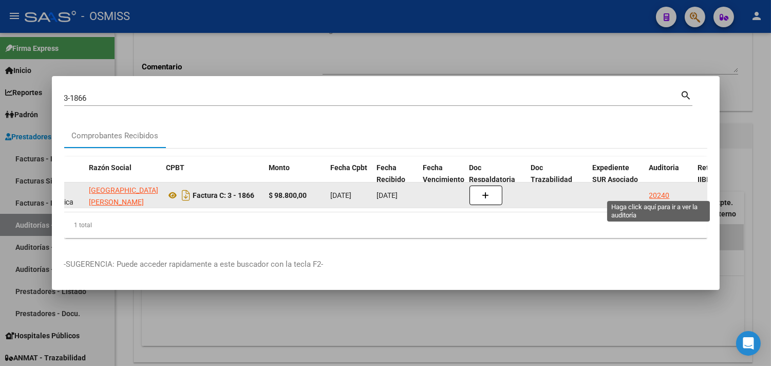
click at [659, 190] on div "20240" at bounding box center [659, 196] width 21 height 12
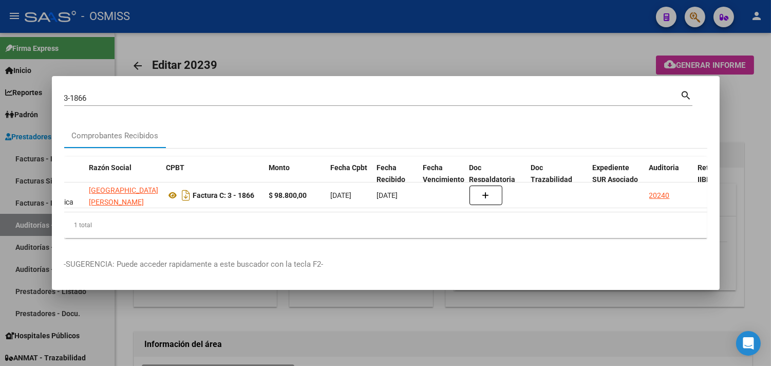
click at [758, 94] on div at bounding box center [385, 183] width 771 height 366
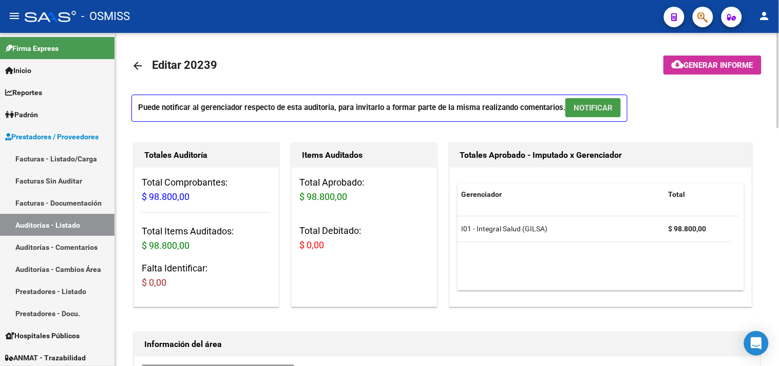
click at [600, 110] on span "NOTIFICAR" at bounding box center [593, 107] width 39 height 9
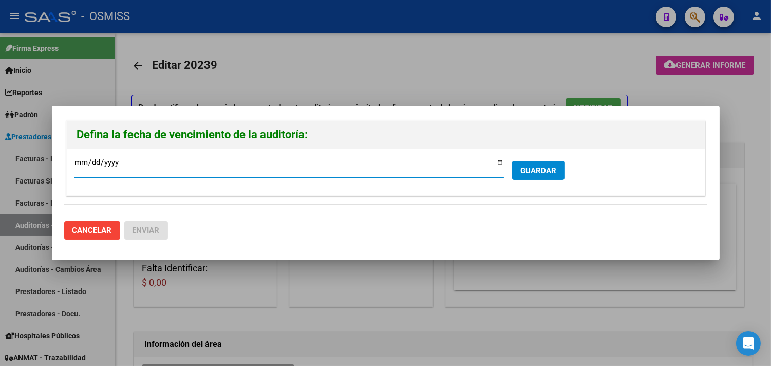
click at [552, 173] on span "GUARDAR" at bounding box center [538, 170] width 36 height 9
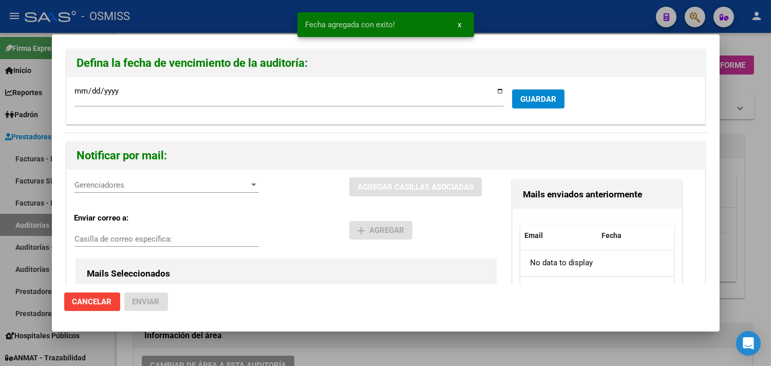
click at [104, 180] on div "Gerenciadores Gerenciadores" at bounding box center [167, 184] width 184 height 15
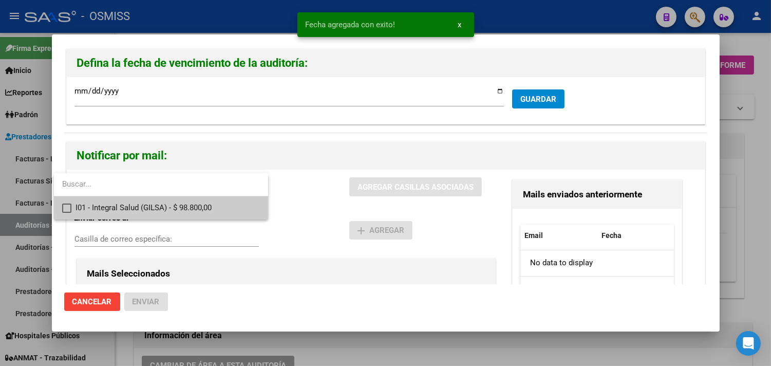
click at [124, 214] on span "I01 - Integral Salud (GILSA) - $ 98.800,00" at bounding box center [168, 207] width 184 height 23
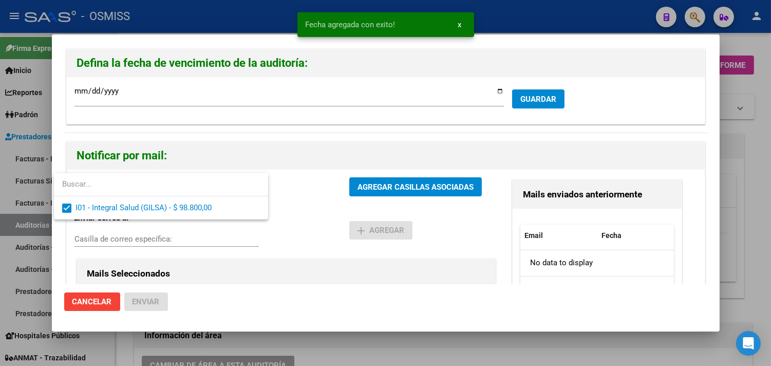
click at [134, 238] on div at bounding box center [385, 183] width 771 height 366
click at [133, 237] on input "Casilla de correo específica:" at bounding box center [167, 238] width 184 height 9
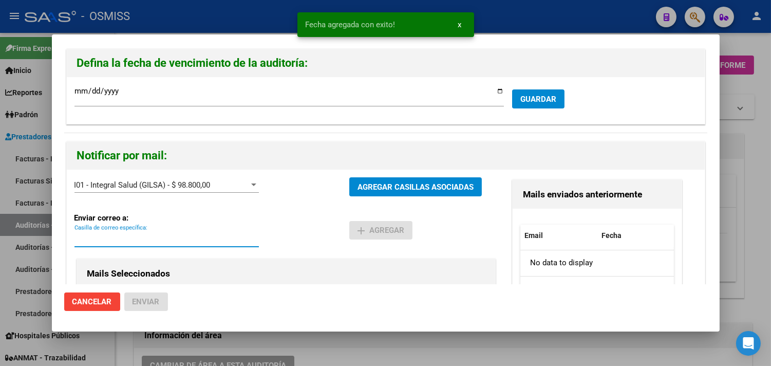
paste input "[PERSON_NAME][EMAIL_ADDRESS][DOMAIN_NAME]"
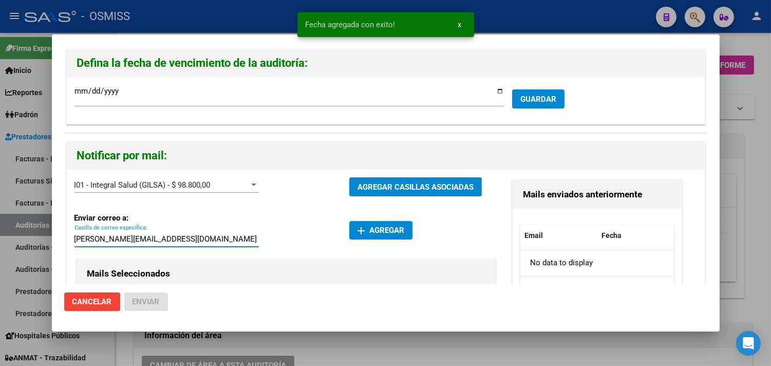
type input "[PERSON_NAME][EMAIL_ADDRESS][DOMAIN_NAME]"
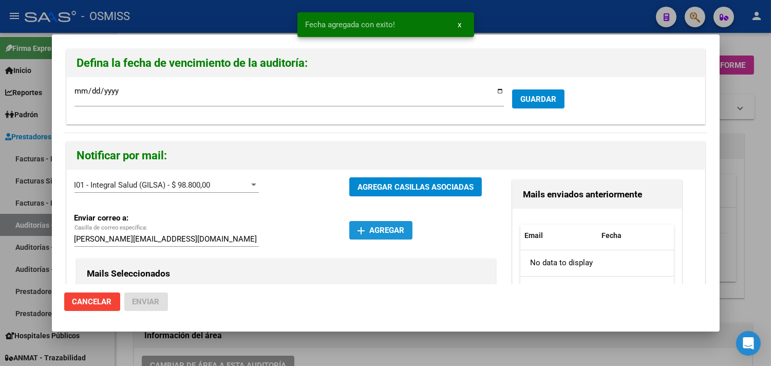
click at [363, 231] on mat-icon "add" at bounding box center [361, 231] width 12 height 12
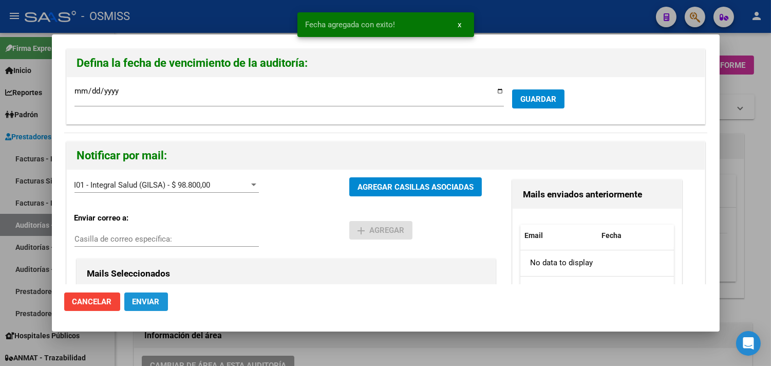
click at [163, 295] on button "Enviar" at bounding box center [146, 301] width 44 height 18
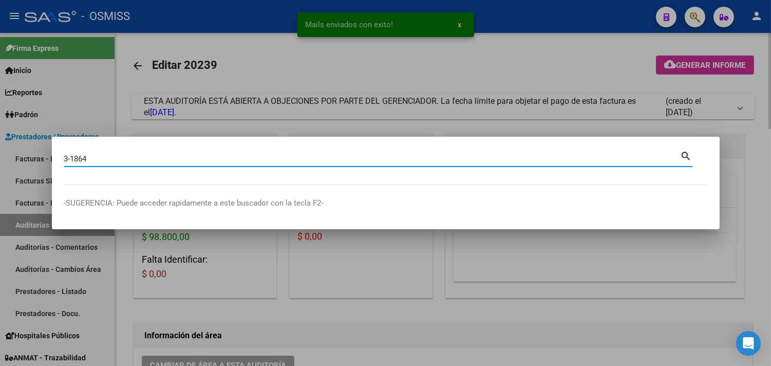
type input "3-1864"
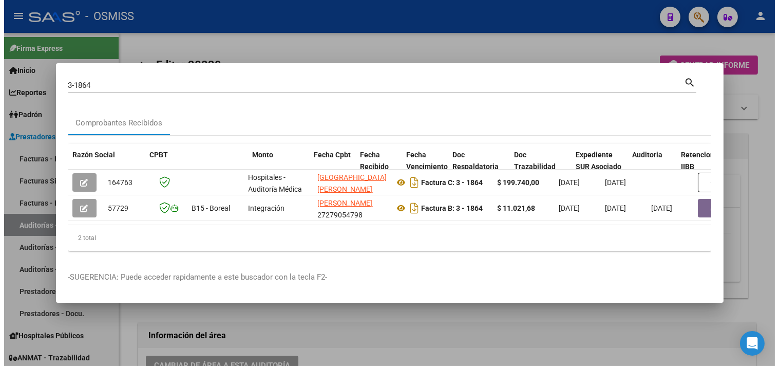
scroll to position [0, 329]
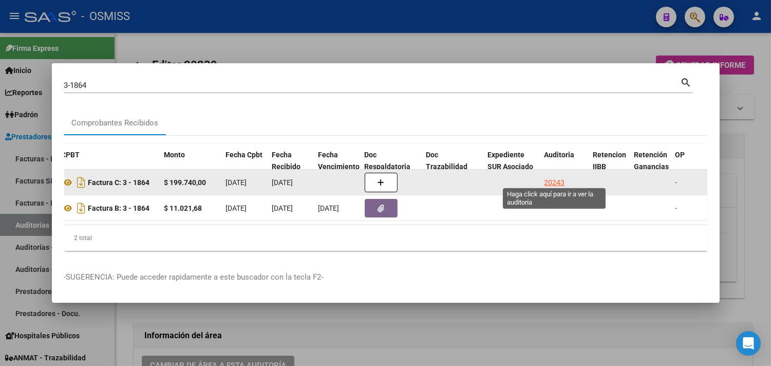
click at [554, 178] on div "20243" at bounding box center [555, 183] width 21 height 12
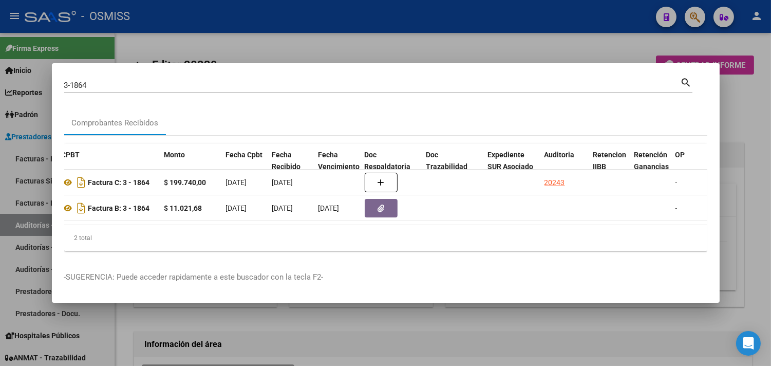
click at [748, 131] on div at bounding box center [385, 183] width 771 height 366
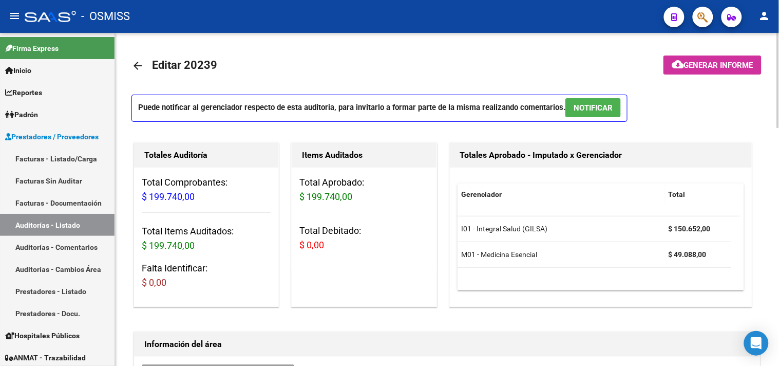
click at [588, 112] on span "NOTIFICAR" at bounding box center [593, 107] width 39 height 9
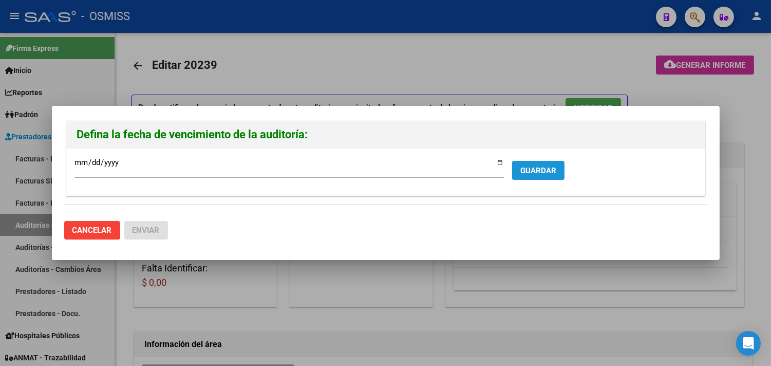
click at [542, 175] on span "GUARDAR" at bounding box center [538, 170] width 36 height 9
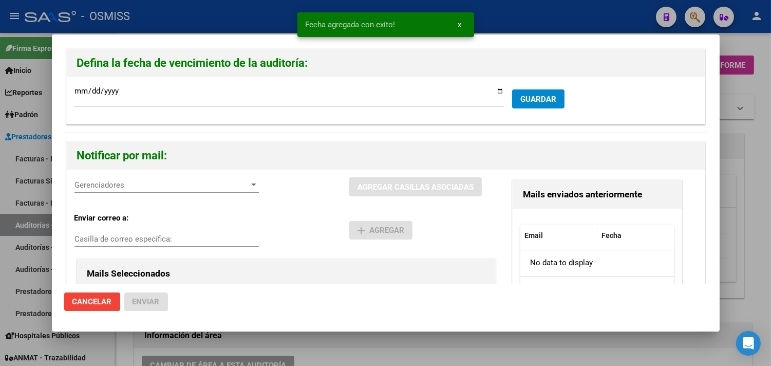
click at [152, 182] on span "Gerenciadores" at bounding box center [162, 184] width 175 height 9
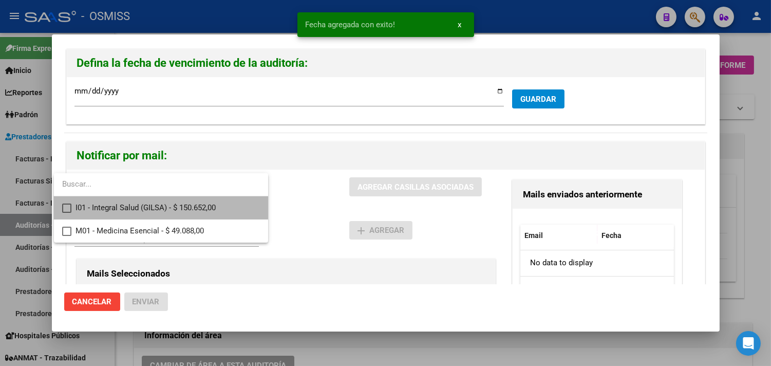
click at [142, 207] on span "I01 - Integral Salud (GILSA) - $ 150.652,00" at bounding box center [168, 207] width 184 height 23
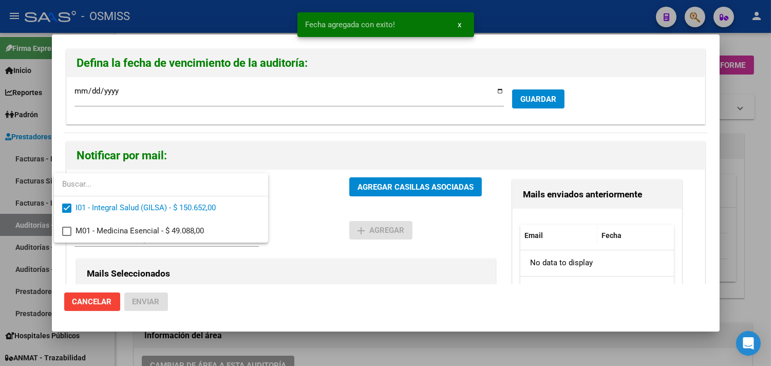
click at [210, 279] on div at bounding box center [385, 183] width 771 height 366
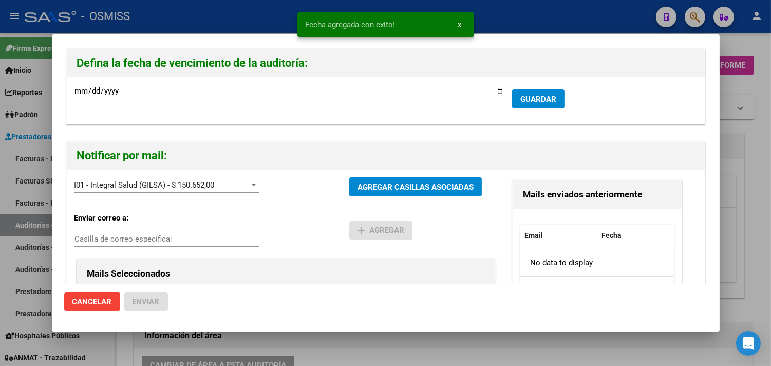
click at [182, 238] on input "Casilla de correo específica:" at bounding box center [167, 238] width 184 height 9
paste input "[PERSON_NAME][EMAIL_ADDRESS][DOMAIN_NAME]"
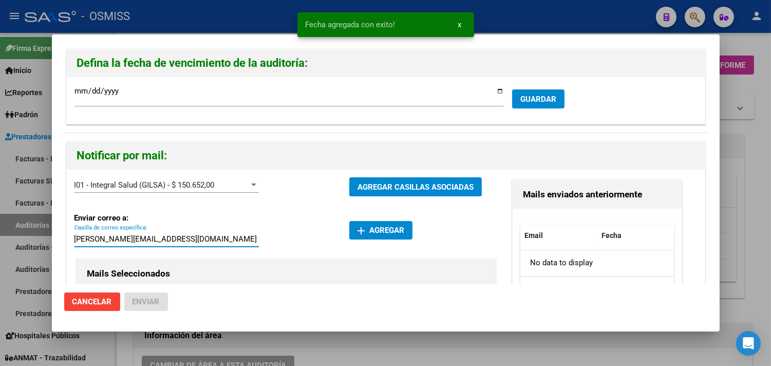
type input "[PERSON_NAME][EMAIL_ADDRESS][DOMAIN_NAME]"
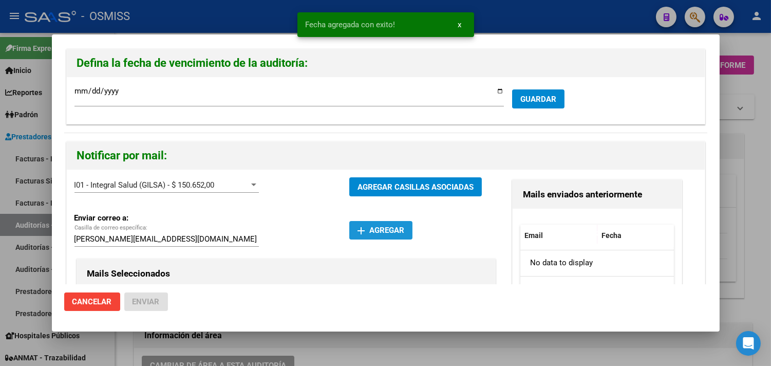
click at [362, 233] on mat-icon "add" at bounding box center [361, 231] width 12 height 12
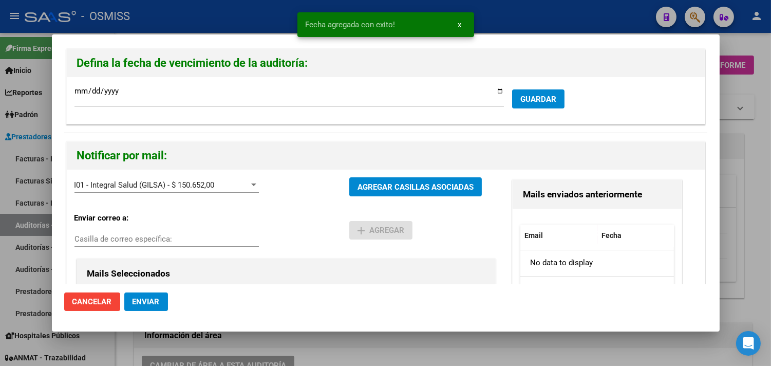
click at [143, 303] on span "Enviar" at bounding box center [146, 301] width 27 height 9
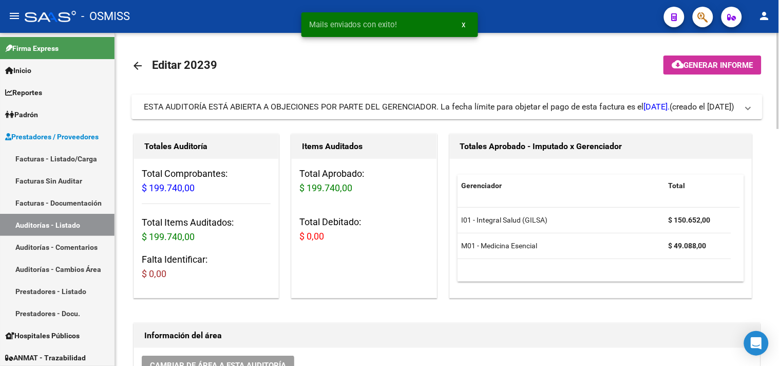
click at [750, 154] on div "Totales Aprobado - Imputado x Gerenciador" at bounding box center [601, 146] width 303 height 25
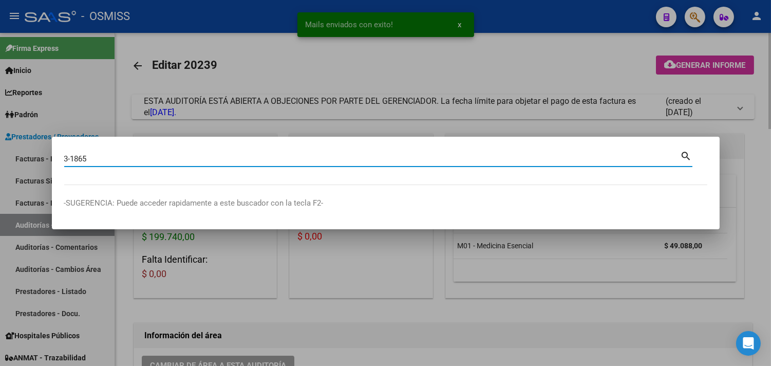
type input "3-1865"
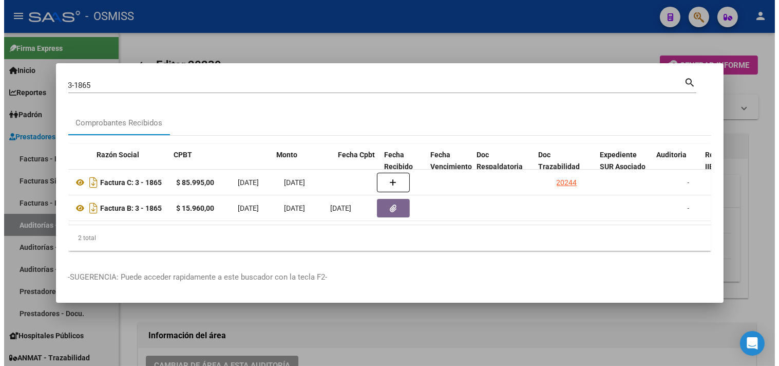
scroll to position [0, 456]
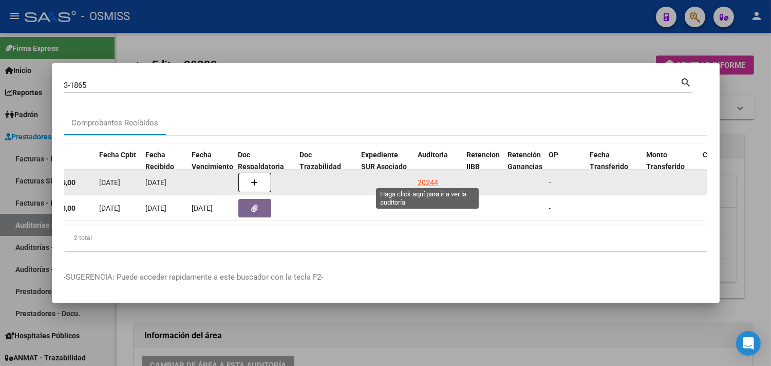
click at [429, 182] on div "20244" at bounding box center [428, 183] width 21 height 12
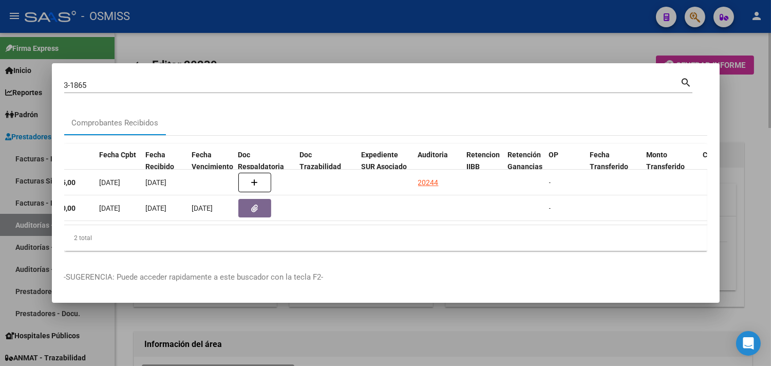
drag, startPoint x: 736, startPoint y: 117, endPoint x: 715, endPoint y: 126, distance: 23.2
click at [737, 117] on div at bounding box center [385, 183] width 771 height 366
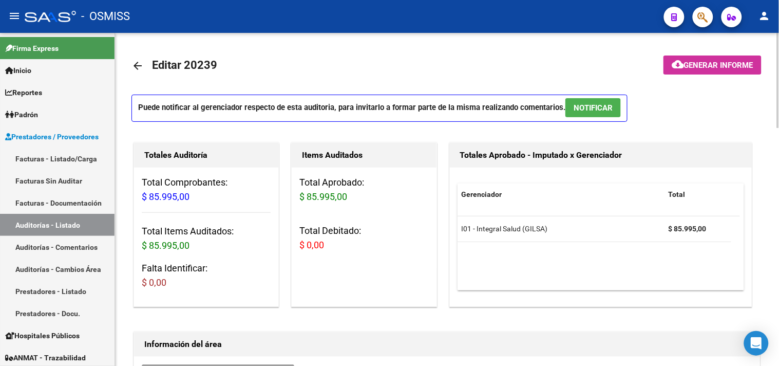
click at [605, 102] on button "NOTIFICAR" at bounding box center [593, 107] width 55 height 19
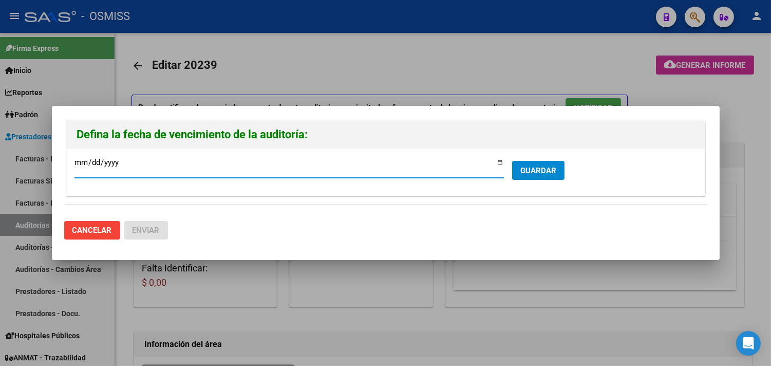
click at [531, 169] on span "GUARDAR" at bounding box center [538, 170] width 36 height 9
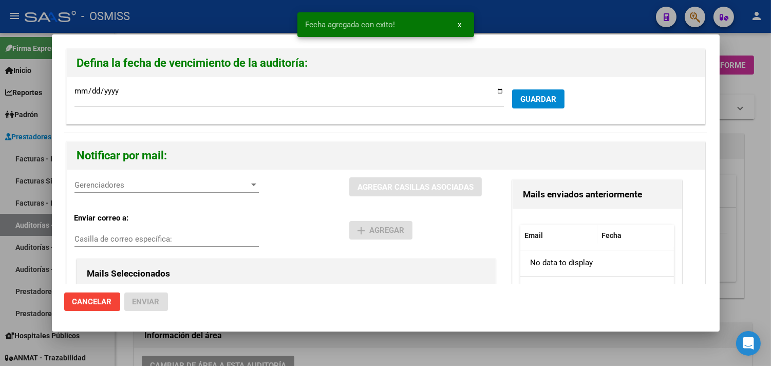
click at [171, 185] on span "Gerenciadores" at bounding box center [162, 184] width 175 height 9
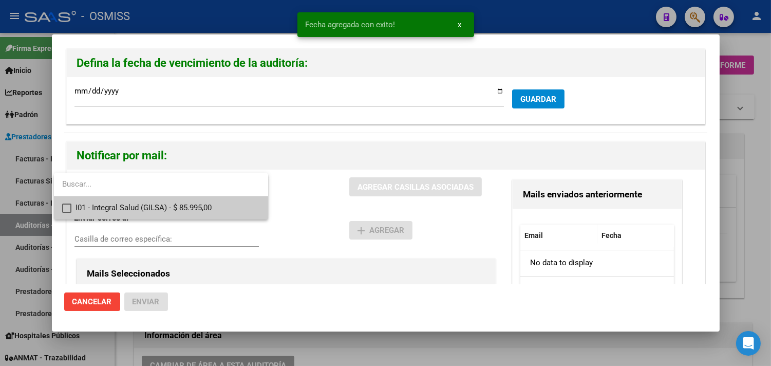
click at [174, 207] on span "I01 - Integral Salud (GILSA) - $ 85.995,00" at bounding box center [168, 207] width 184 height 23
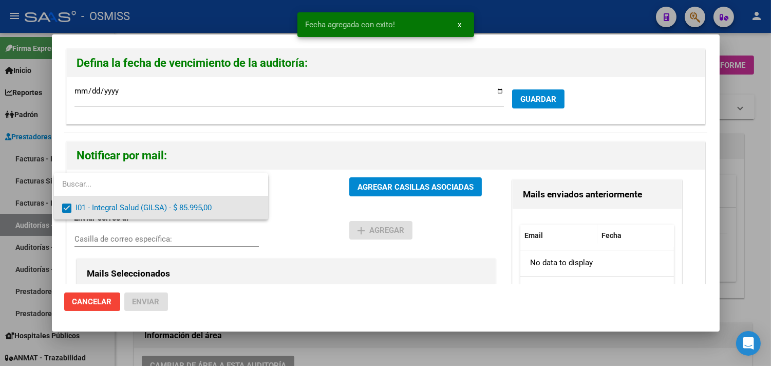
click at [177, 239] on div at bounding box center [385, 183] width 771 height 366
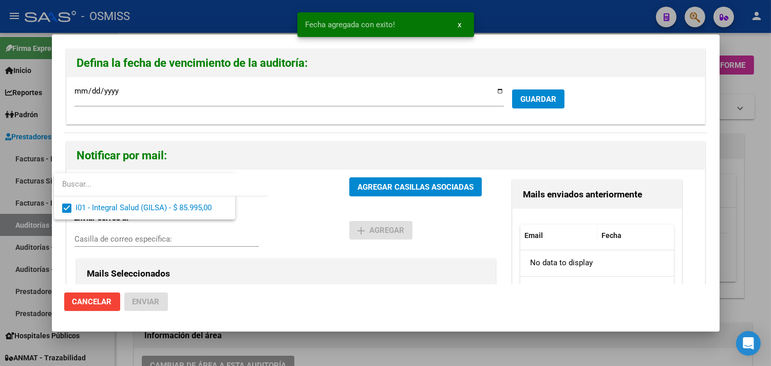
click at [176, 239] on input "Casilla de correo específica:" at bounding box center [167, 238] width 184 height 9
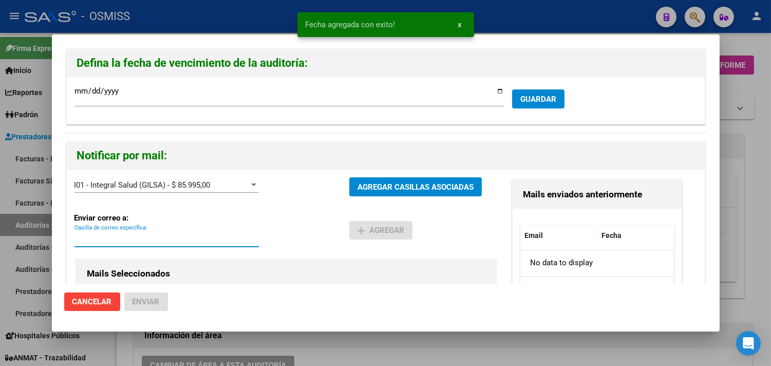
paste input "[PERSON_NAME][EMAIL_ADDRESS][DOMAIN_NAME]"
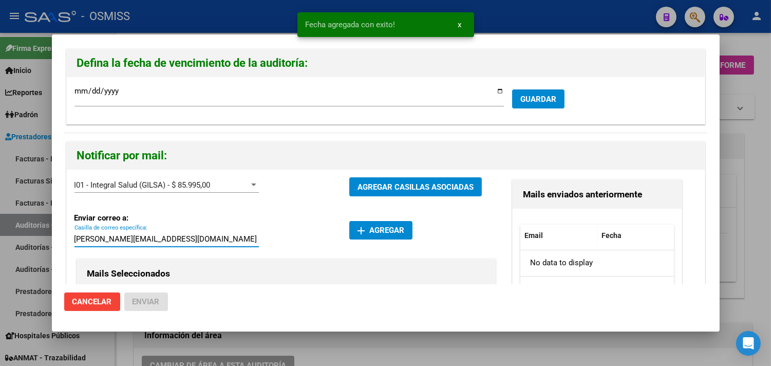
type input "[PERSON_NAME][EMAIL_ADDRESS][DOMAIN_NAME]"
click at [372, 228] on span "add Agregar" at bounding box center [381, 230] width 47 height 9
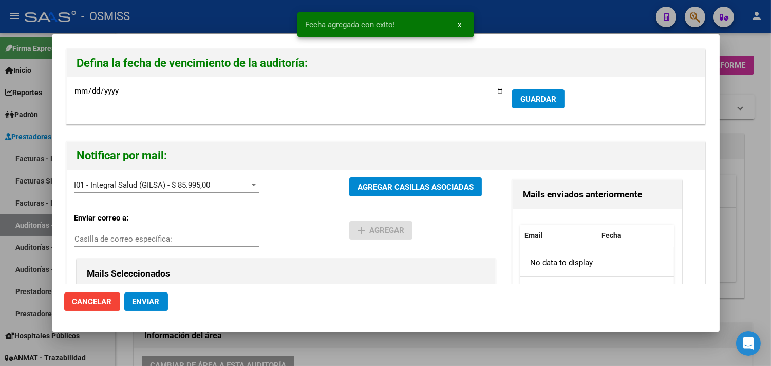
click at [140, 301] on span "Enviar" at bounding box center [146, 301] width 27 height 9
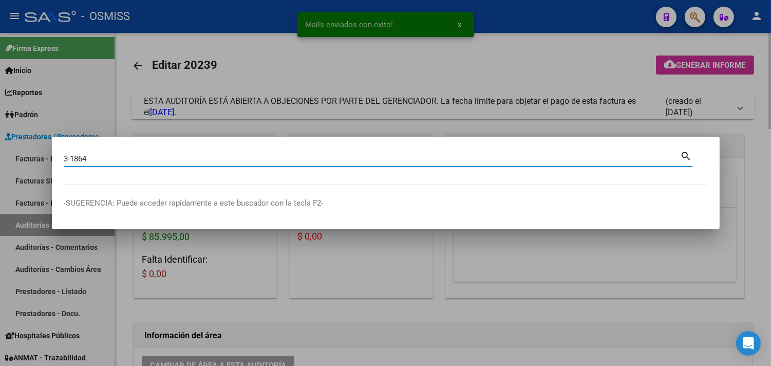
type input "3-1864"
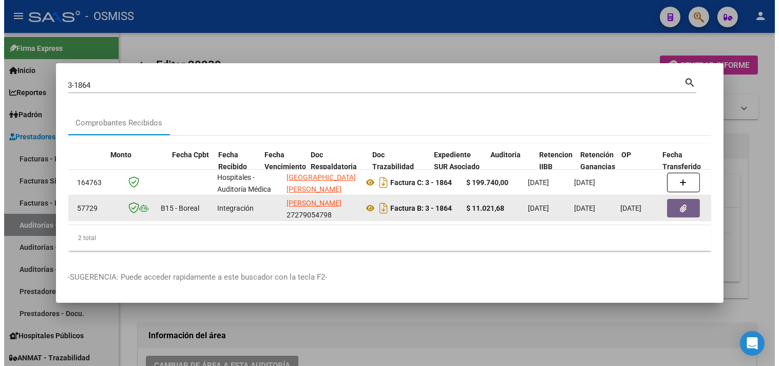
scroll to position [0, 387]
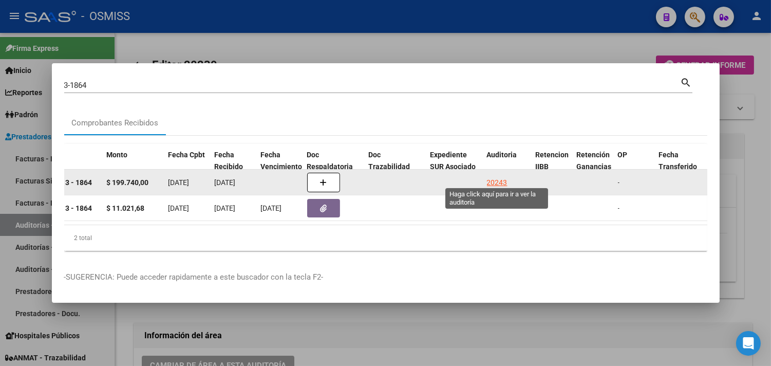
click at [497, 177] on div "20243" at bounding box center [497, 183] width 21 height 12
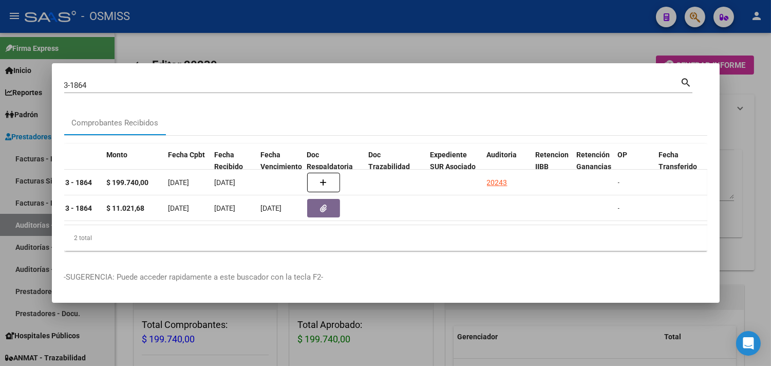
click at [754, 152] on div at bounding box center [385, 183] width 771 height 366
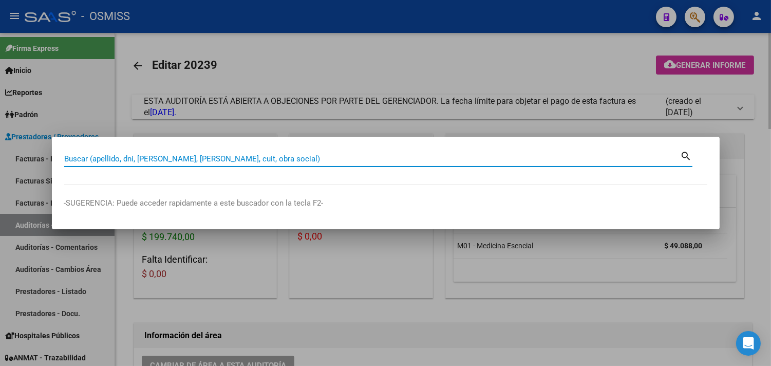
type input "4"
type input "9-4681"
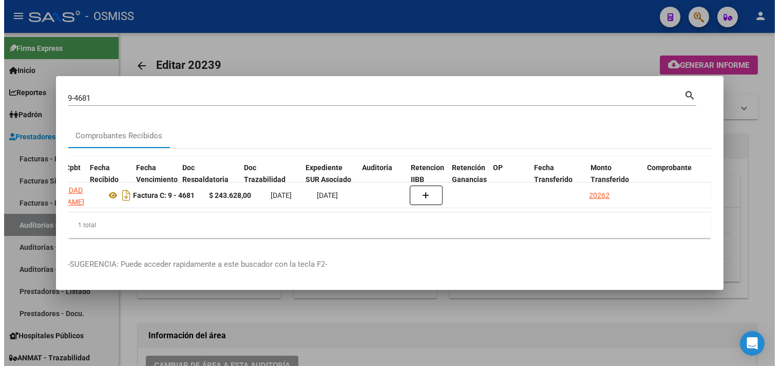
scroll to position [0, 515]
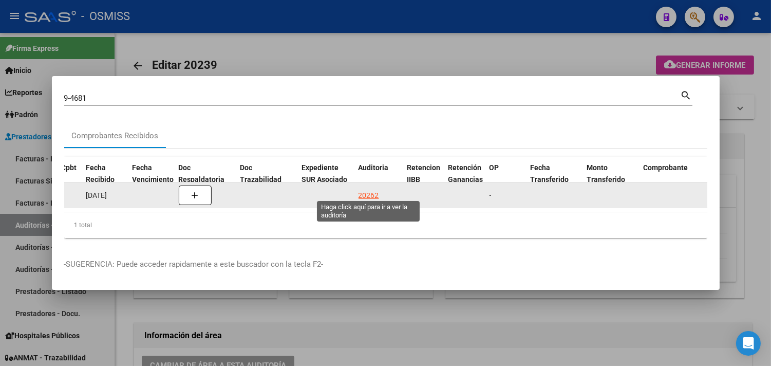
click at [371, 191] on div "20262" at bounding box center [369, 196] width 21 height 12
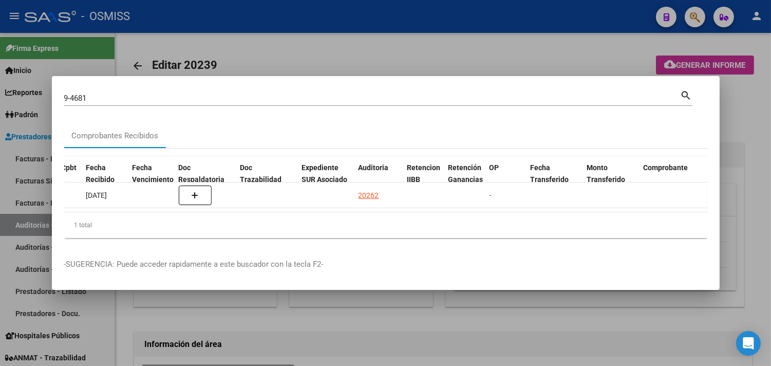
click at [753, 135] on div at bounding box center [385, 183] width 771 height 366
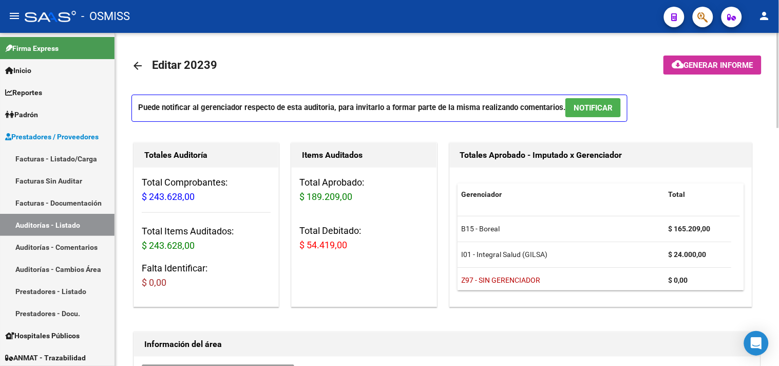
click at [588, 114] on button "NOTIFICAR" at bounding box center [593, 107] width 55 height 19
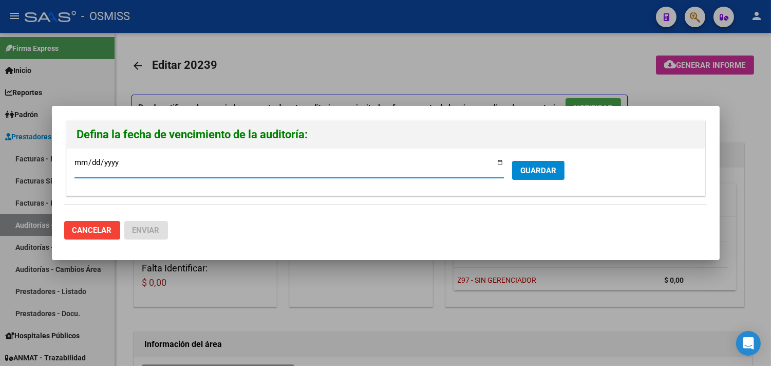
click at [540, 173] on span "GUARDAR" at bounding box center [538, 170] width 36 height 9
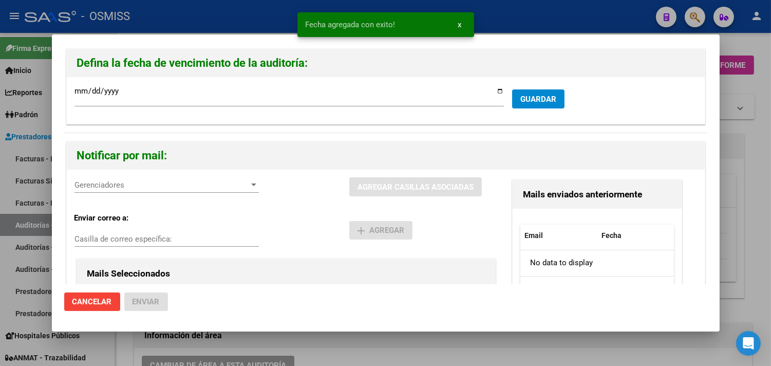
click at [127, 183] on span "Gerenciadores" at bounding box center [162, 184] width 175 height 9
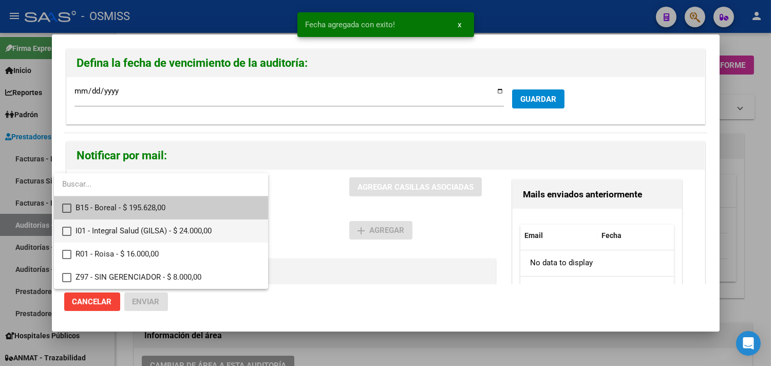
click at [150, 230] on span "I01 - Integral Salud (GILSA) - $ 24.000,00" at bounding box center [168, 230] width 184 height 23
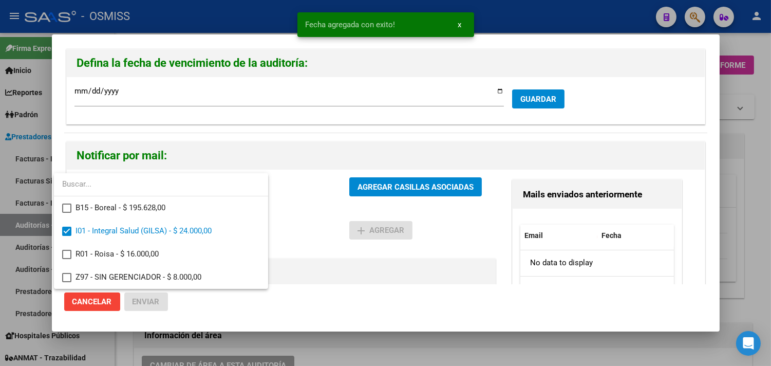
click at [366, 264] on div at bounding box center [385, 183] width 771 height 366
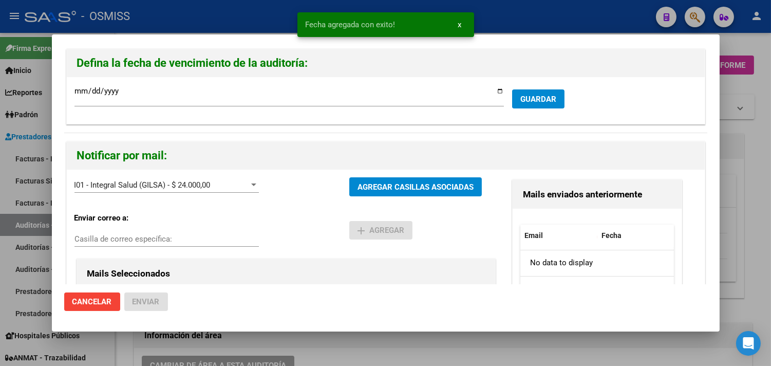
click at [145, 239] on input "Casilla de correo específica:" at bounding box center [167, 238] width 184 height 9
paste input "[PERSON_NAME][EMAIL_ADDRESS][DOMAIN_NAME]"
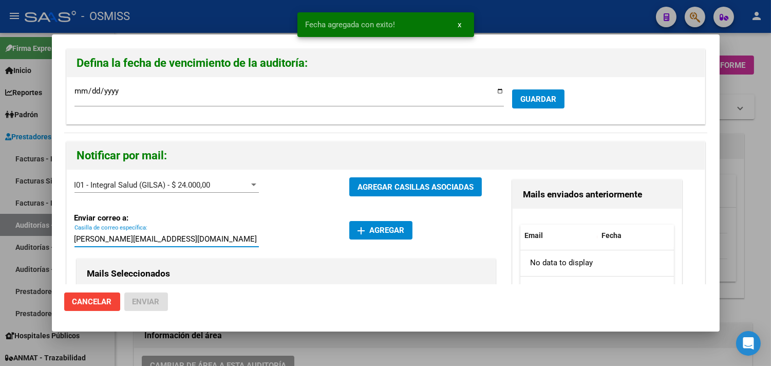
type input "[PERSON_NAME][EMAIL_ADDRESS][DOMAIN_NAME]"
click at [397, 235] on button "add Agregar" at bounding box center [380, 230] width 63 height 18
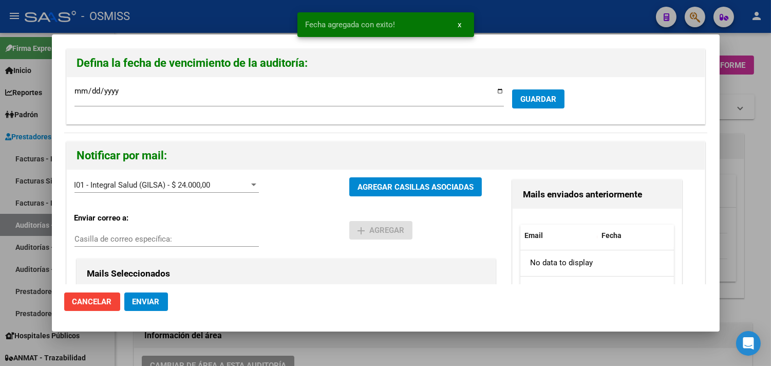
click at [152, 299] on span "Enviar" at bounding box center [146, 301] width 27 height 9
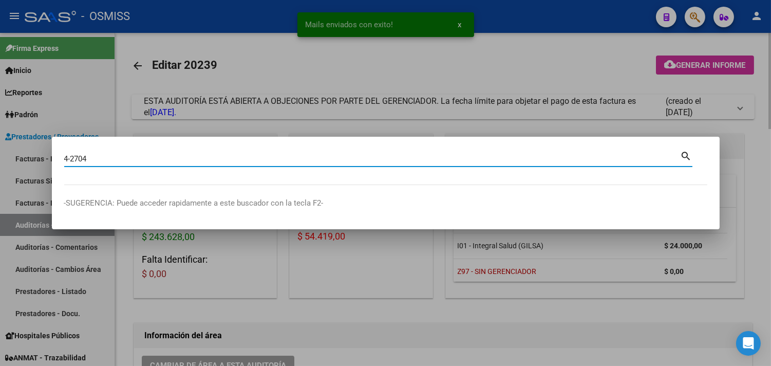
type input "4-2704"
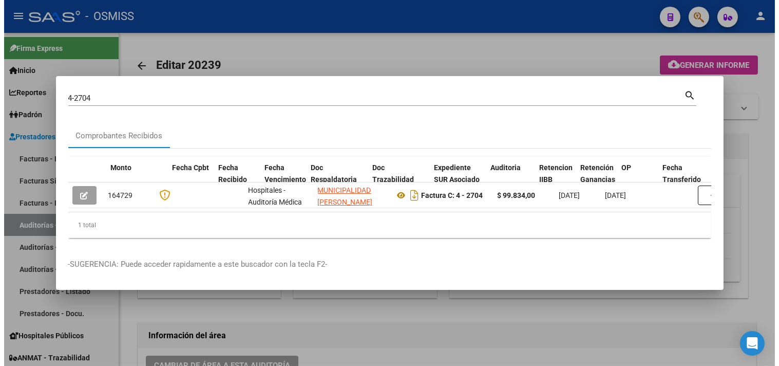
scroll to position [0, 417]
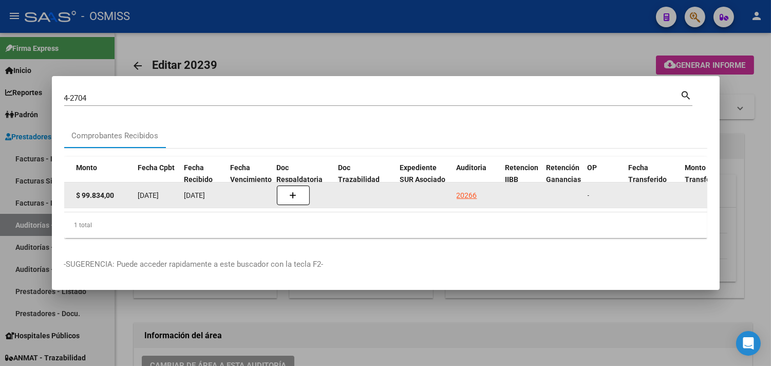
click at [457, 190] on div "20266" at bounding box center [467, 196] width 21 height 12
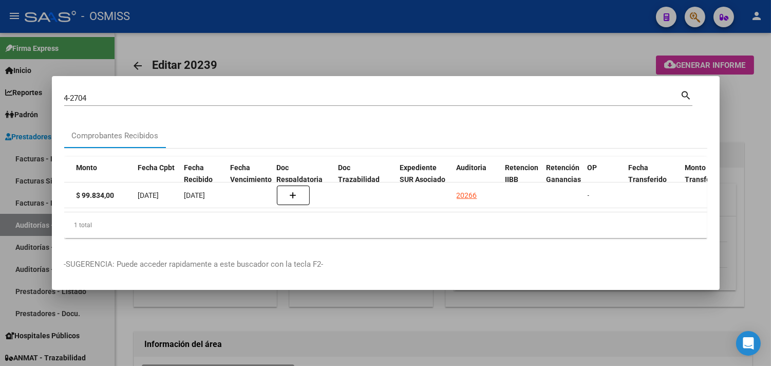
click at [737, 141] on div at bounding box center [385, 183] width 771 height 366
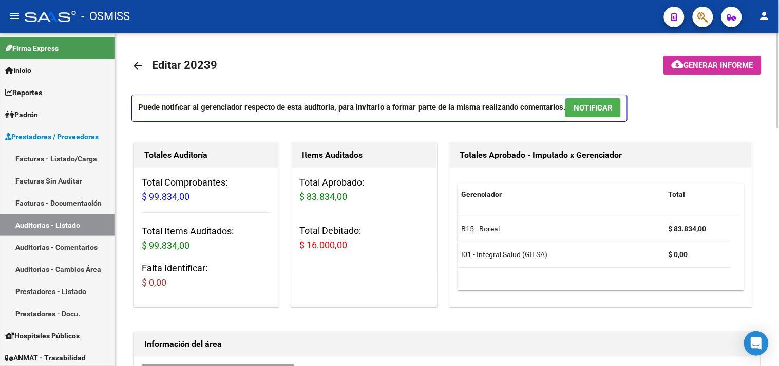
click at [600, 104] on span "NOTIFICAR" at bounding box center [593, 107] width 39 height 9
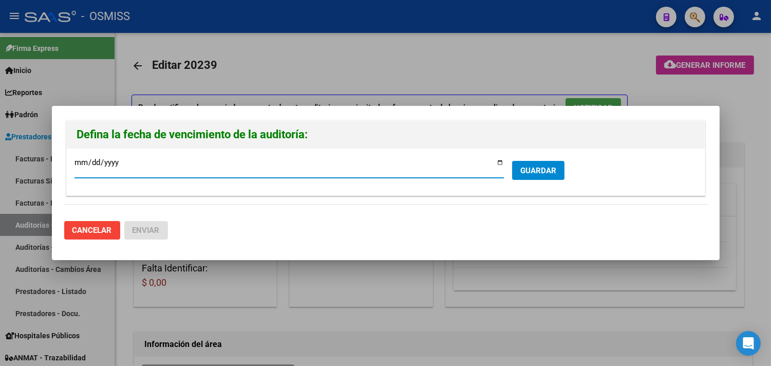
click at [550, 176] on button "GUARDAR" at bounding box center [538, 170] width 52 height 19
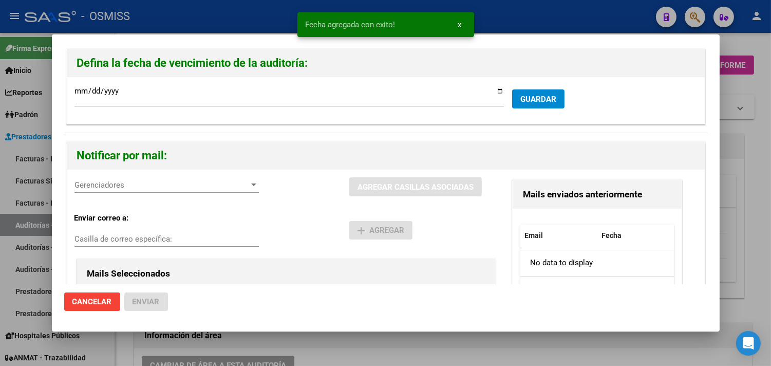
click at [163, 180] on div "Gerenciadores Gerenciadores" at bounding box center [167, 184] width 184 height 15
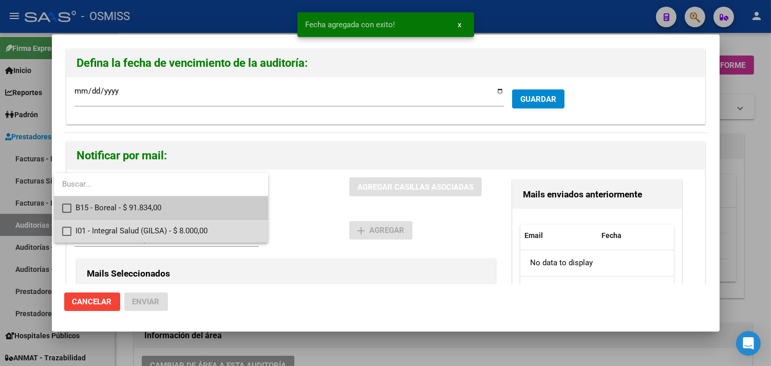
click at [124, 231] on span "I01 - Integral Salud (GILSA) - $ 8.000,00" at bounding box center [168, 230] width 184 height 23
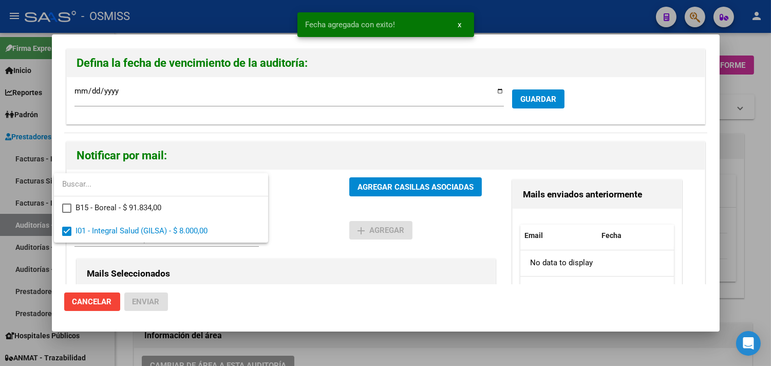
click at [271, 263] on div at bounding box center [385, 183] width 771 height 366
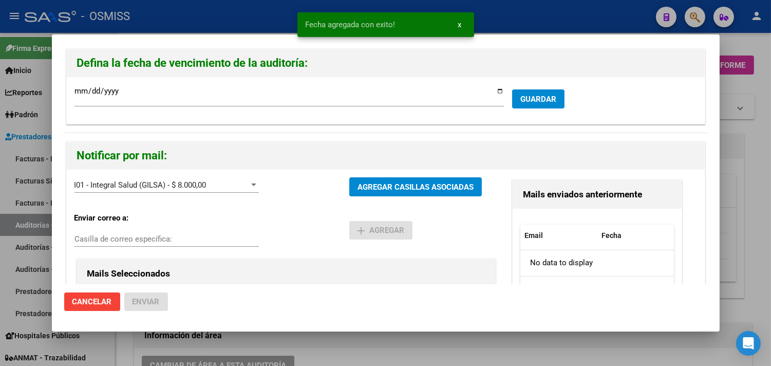
click at [213, 238] on input "Casilla de correo específica:" at bounding box center [167, 238] width 184 height 9
paste input "[PERSON_NAME][EMAIL_ADDRESS][DOMAIN_NAME]"
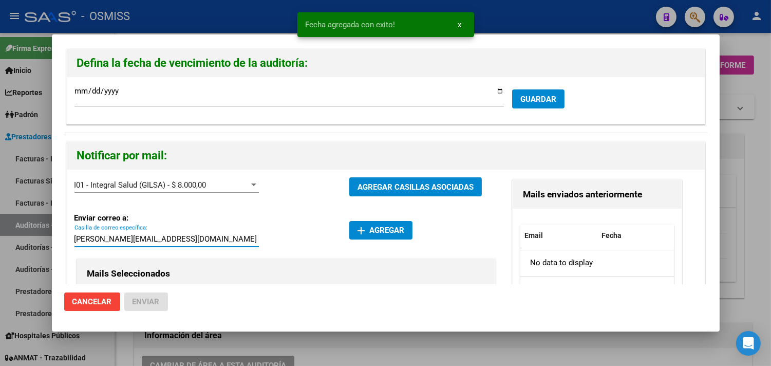
type input "[PERSON_NAME][EMAIL_ADDRESS][DOMAIN_NAME]"
click at [380, 229] on span "add Agregar" at bounding box center [381, 230] width 47 height 9
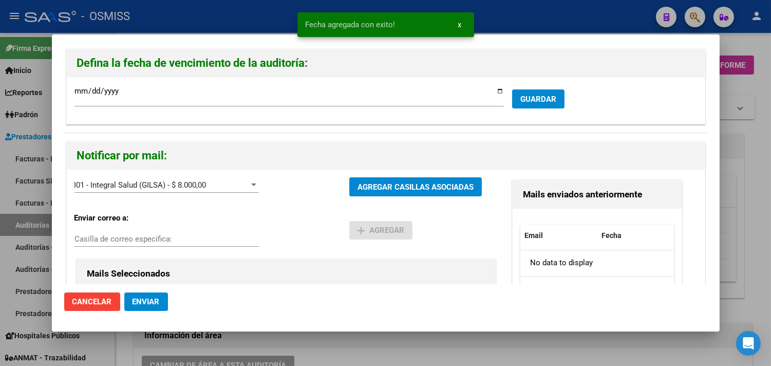
click at [158, 297] on span "Enviar" at bounding box center [146, 301] width 27 height 9
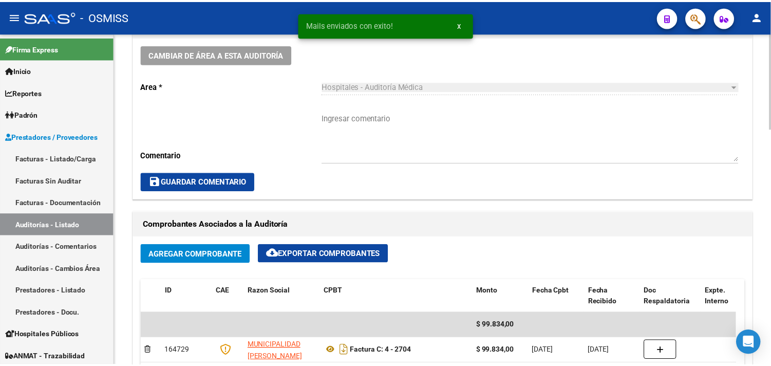
scroll to position [399, 0]
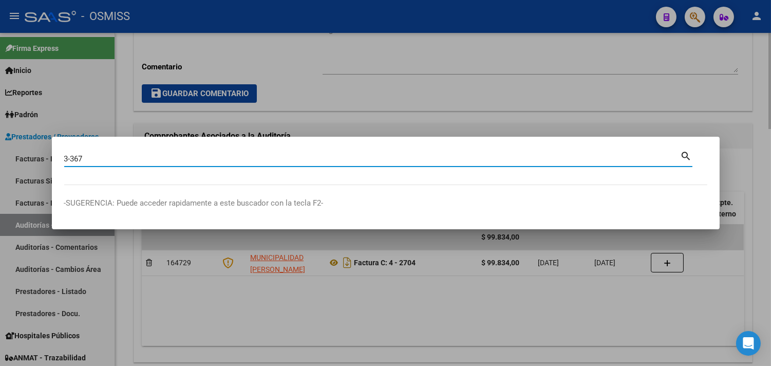
type input "3-367"
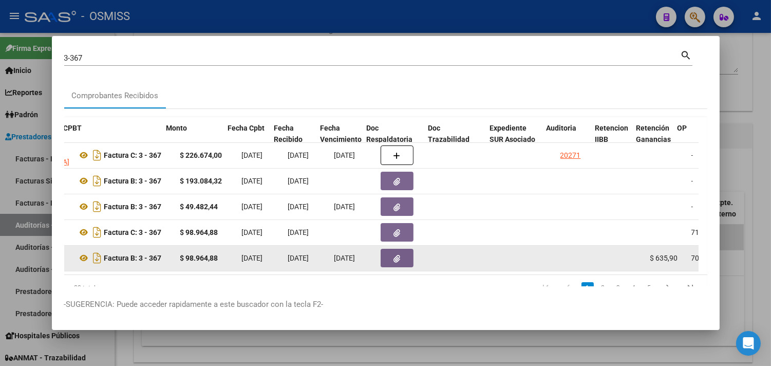
scroll to position [0, 327]
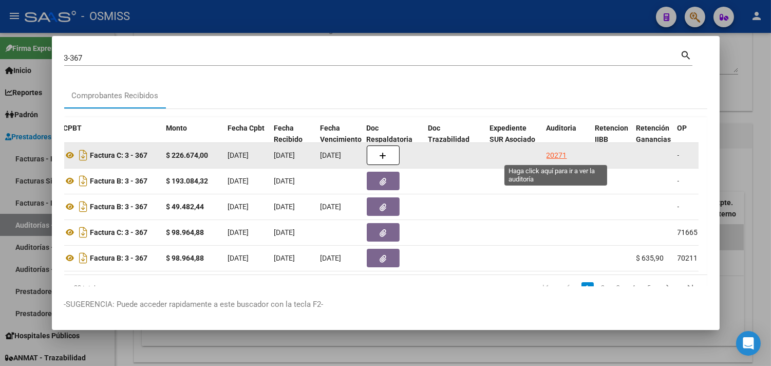
click at [553, 155] on div "20271" at bounding box center [557, 156] width 21 height 12
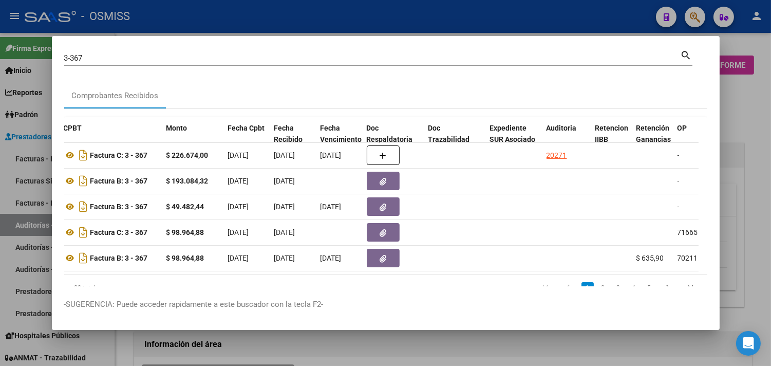
click at [752, 120] on div at bounding box center [385, 183] width 771 height 366
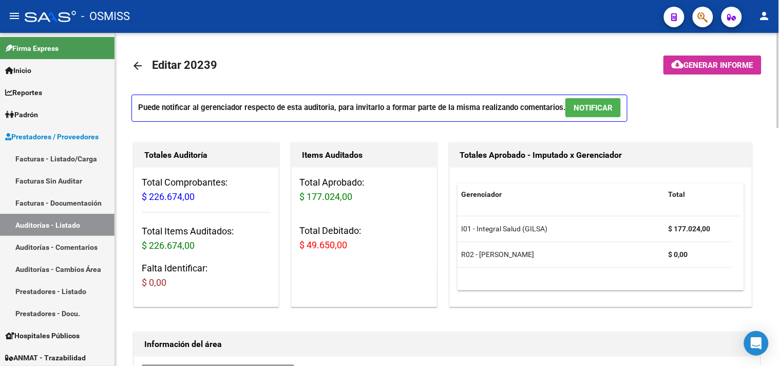
click at [608, 101] on button "NOTIFICAR" at bounding box center [593, 107] width 55 height 19
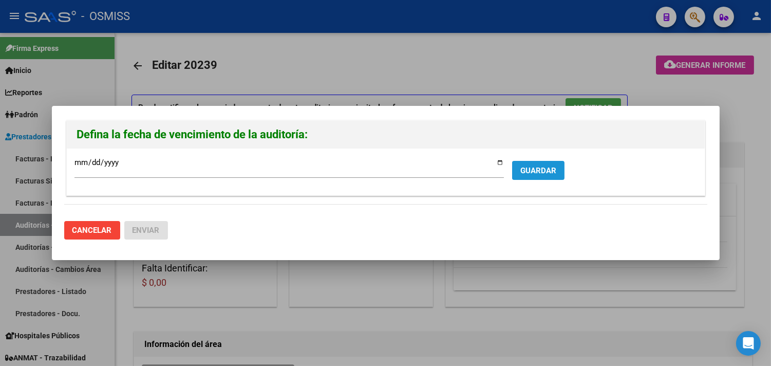
click at [555, 176] on button "GUARDAR" at bounding box center [538, 170] width 52 height 19
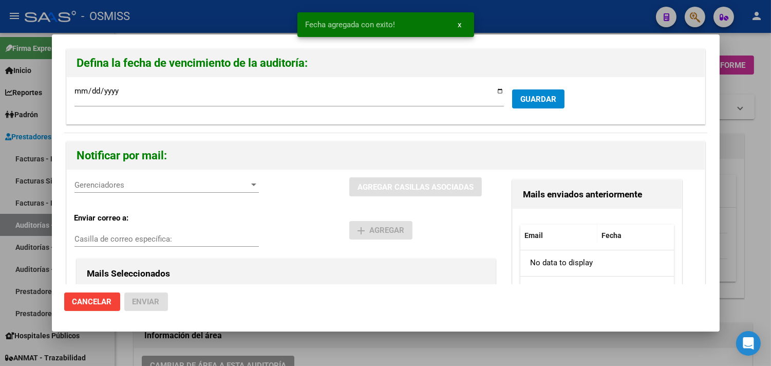
click at [123, 189] on span "Gerenciadores" at bounding box center [162, 184] width 175 height 9
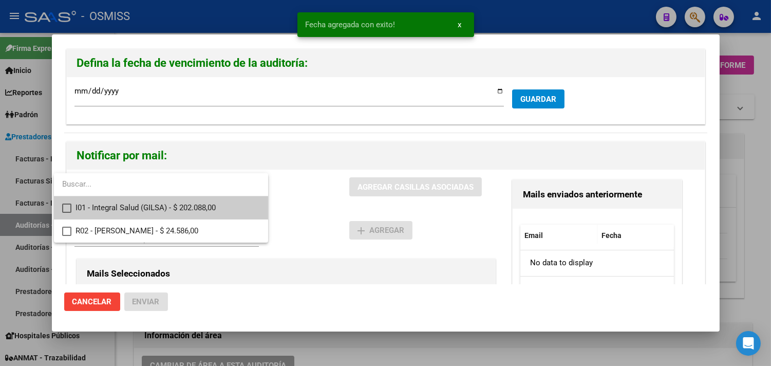
click at [141, 209] on span "I01 - Integral Salud (GILSA) - $ 202.088,00" at bounding box center [168, 207] width 184 height 23
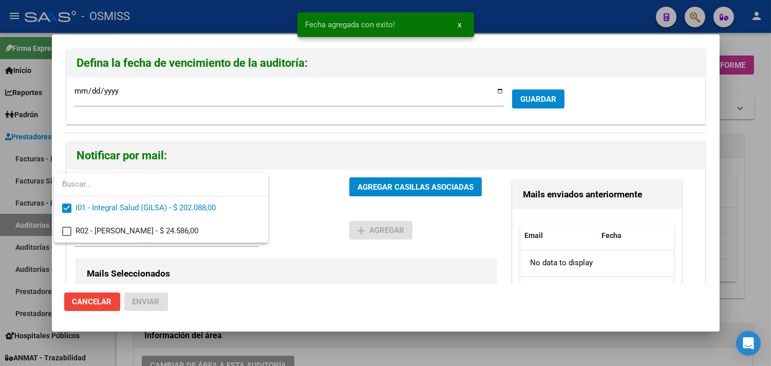
click at [333, 251] on div at bounding box center [385, 183] width 771 height 366
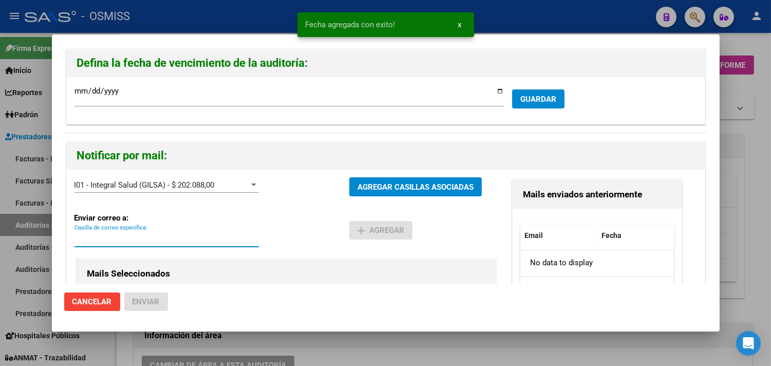
click at [198, 243] on input "Casilla de correo específica:" at bounding box center [167, 238] width 184 height 9
paste input "[PERSON_NAME][EMAIL_ADDRESS][DOMAIN_NAME]"
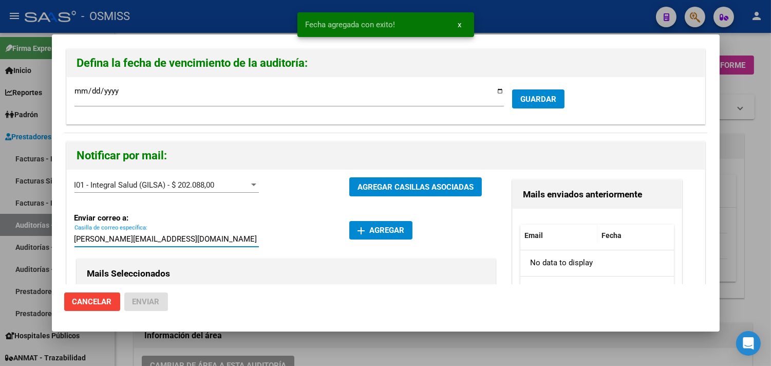
type input "[PERSON_NAME][EMAIL_ADDRESS][DOMAIN_NAME]"
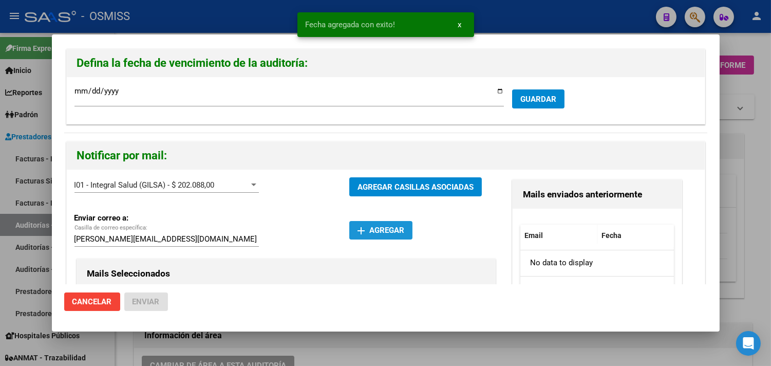
click at [380, 232] on span "add Agregar" at bounding box center [381, 230] width 47 height 9
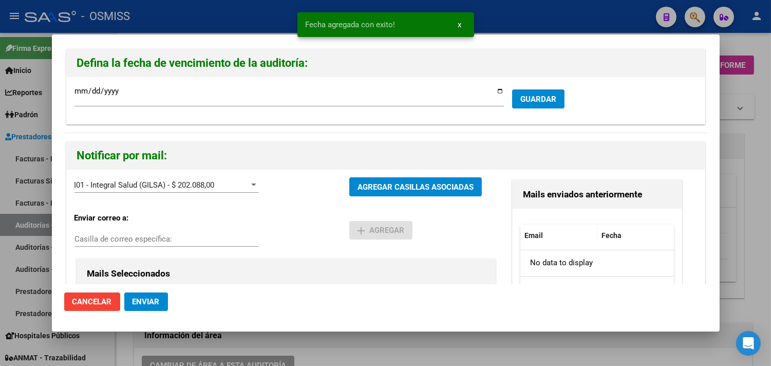
click at [147, 301] on span "Enviar" at bounding box center [146, 301] width 27 height 9
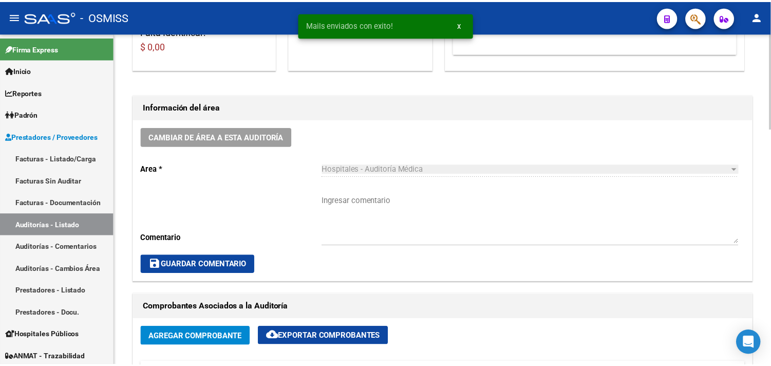
scroll to position [399, 0]
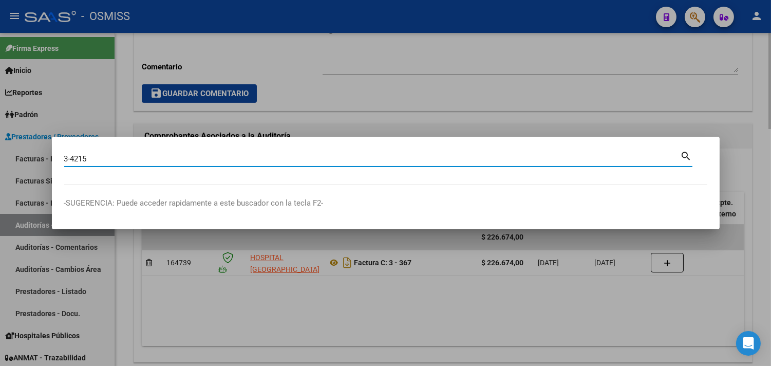
type input "3-4215"
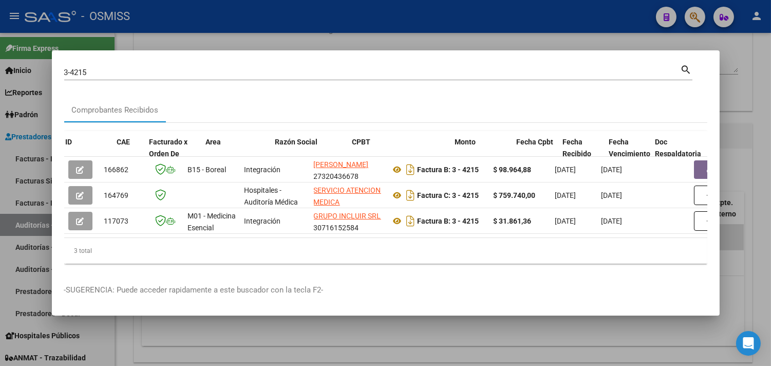
scroll to position [0, 368]
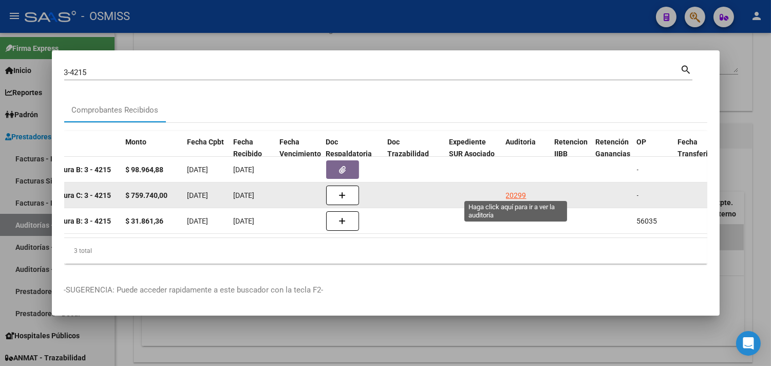
drag, startPoint x: 518, startPoint y: 189, endPoint x: 549, endPoint y: 189, distance: 30.8
click at [519, 190] on div "20299" at bounding box center [516, 196] width 21 height 12
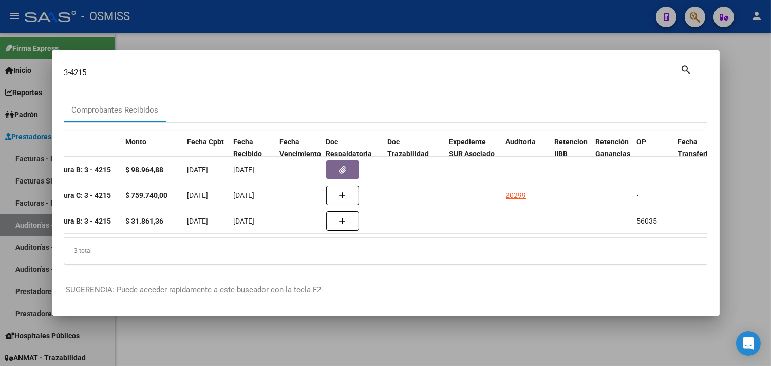
click at [742, 126] on div at bounding box center [385, 183] width 771 height 366
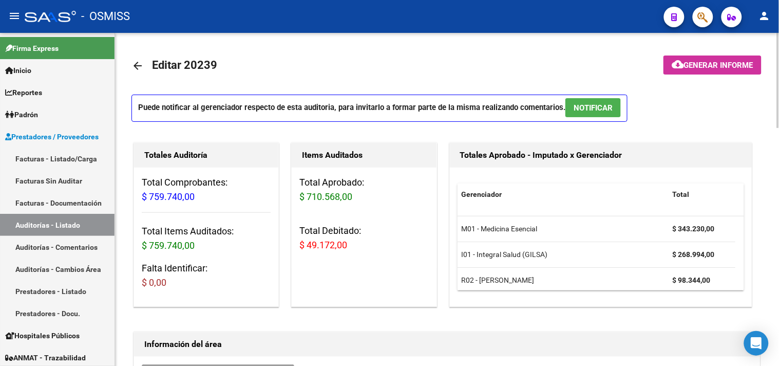
click at [607, 102] on button "NOTIFICAR" at bounding box center [593, 107] width 55 height 19
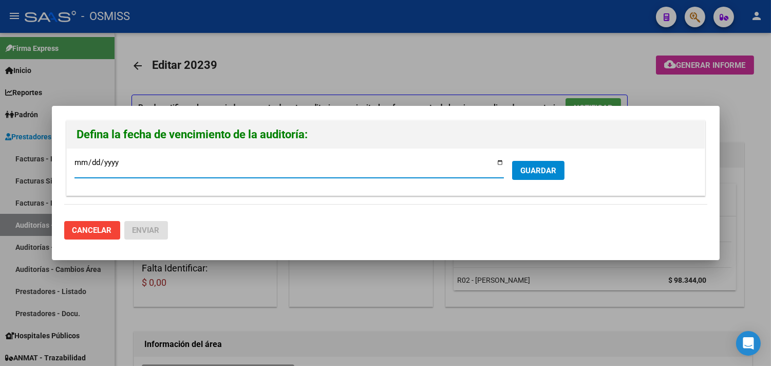
drag, startPoint x: 523, startPoint y: 173, endPoint x: 493, endPoint y: 174, distance: 29.8
click at [523, 172] on span "GUARDAR" at bounding box center [538, 170] width 36 height 9
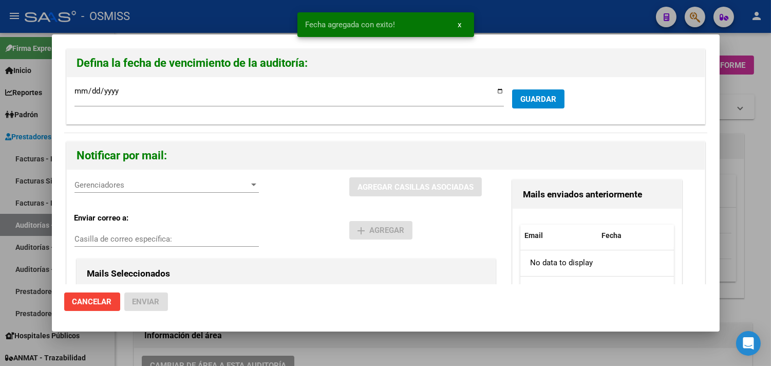
click at [164, 189] on span "Gerenciadores" at bounding box center [162, 184] width 175 height 9
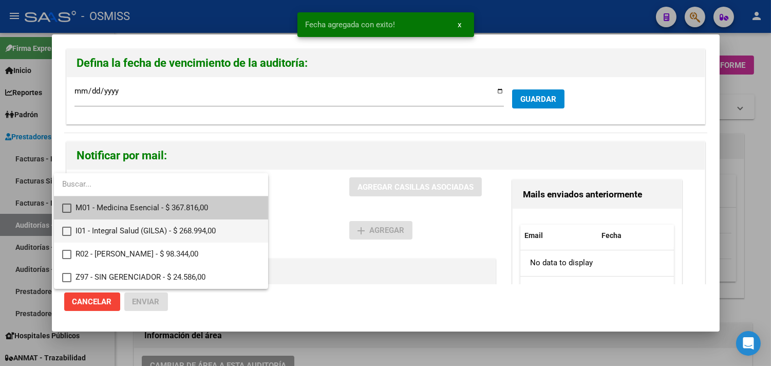
click at [146, 231] on span "I01 - Integral Salud (GILSA) - $ 268.994,00" at bounding box center [168, 230] width 184 height 23
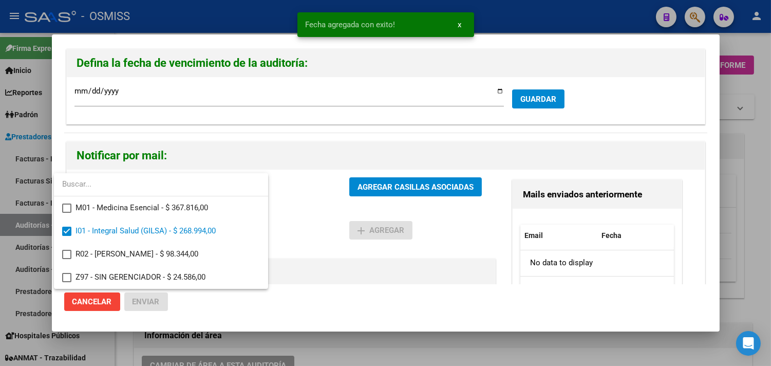
click at [356, 276] on div at bounding box center [385, 183] width 771 height 366
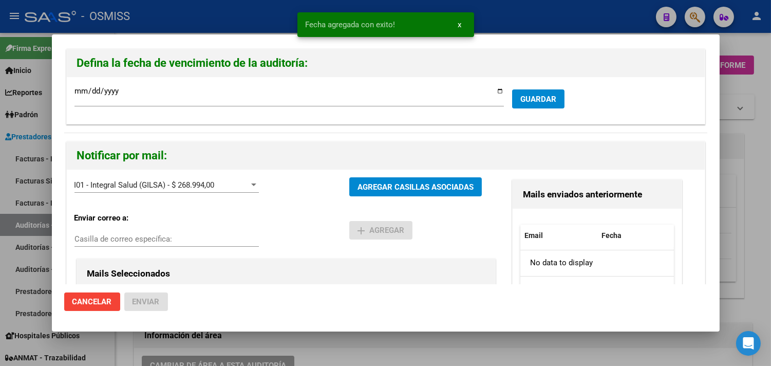
click at [126, 236] on input "Casilla de correo específica:" at bounding box center [167, 238] width 184 height 9
paste input "[PERSON_NAME][EMAIL_ADDRESS][DOMAIN_NAME]"
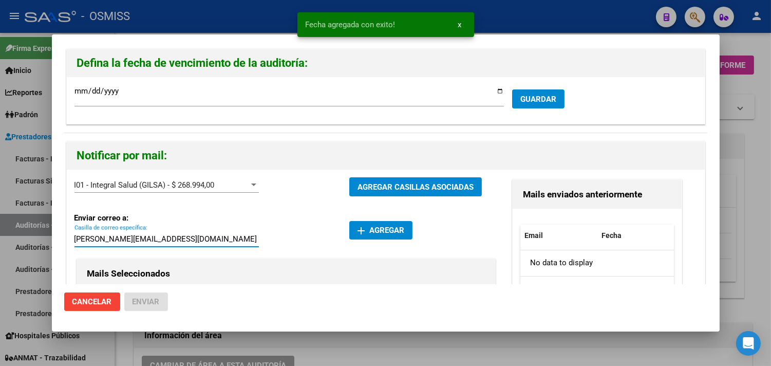
type input "[PERSON_NAME][EMAIL_ADDRESS][DOMAIN_NAME]"
click at [398, 233] on span "add Agregar" at bounding box center [381, 230] width 47 height 9
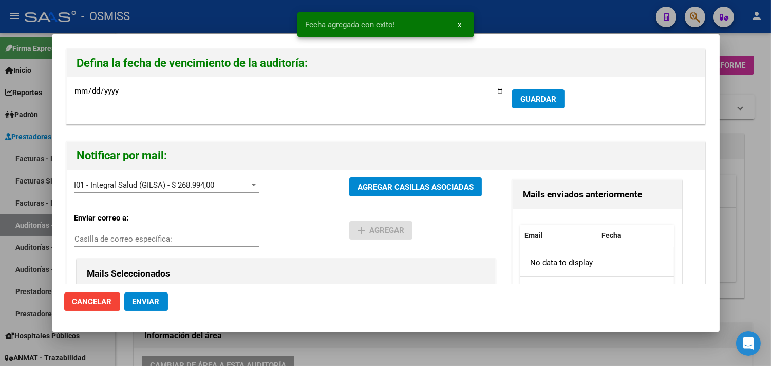
click at [157, 296] on button "Enviar" at bounding box center [146, 301] width 44 height 18
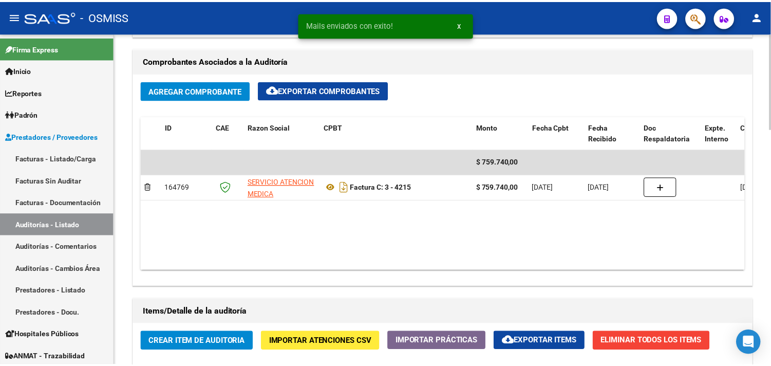
scroll to position [571, 0]
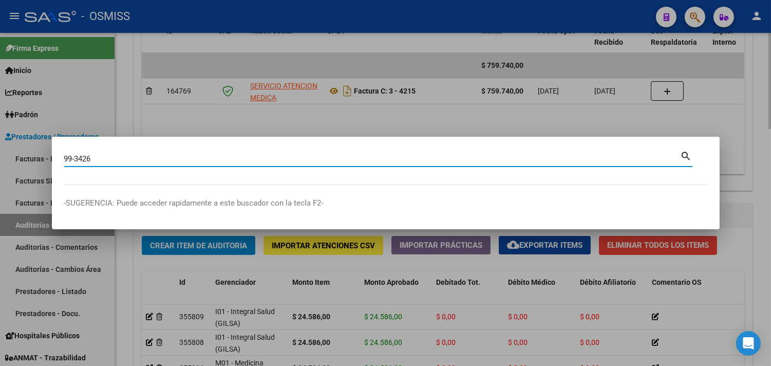
type input "99-3426"
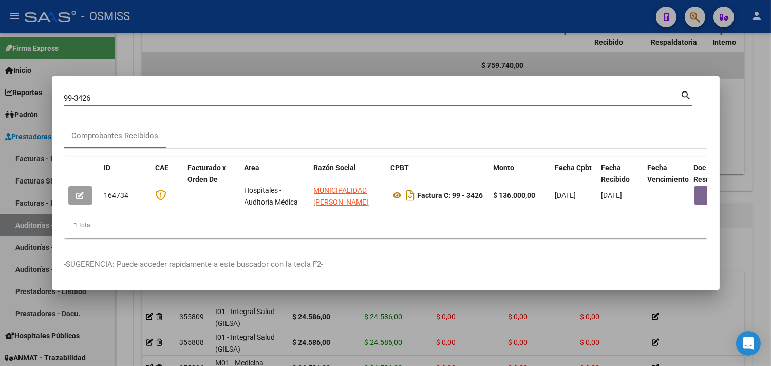
scroll to position [0, 393]
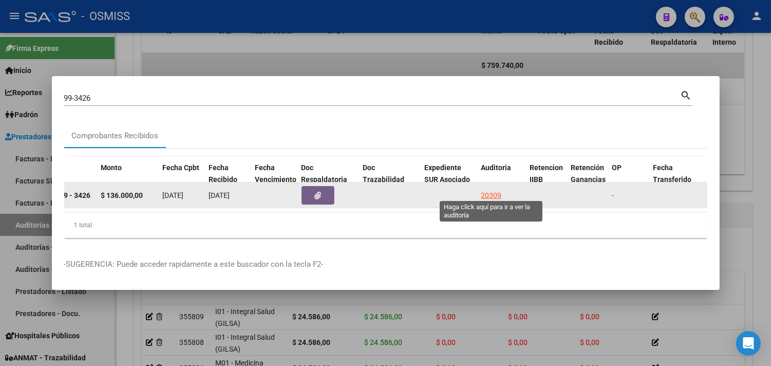
click at [492, 192] on div "20309" at bounding box center [491, 196] width 21 height 12
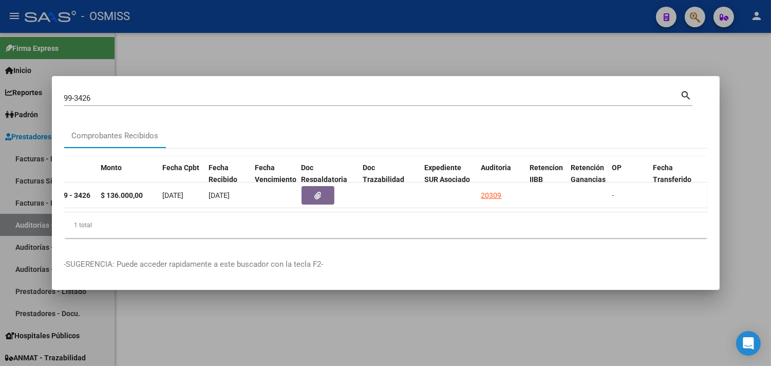
click at [751, 139] on div at bounding box center [385, 183] width 771 height 366
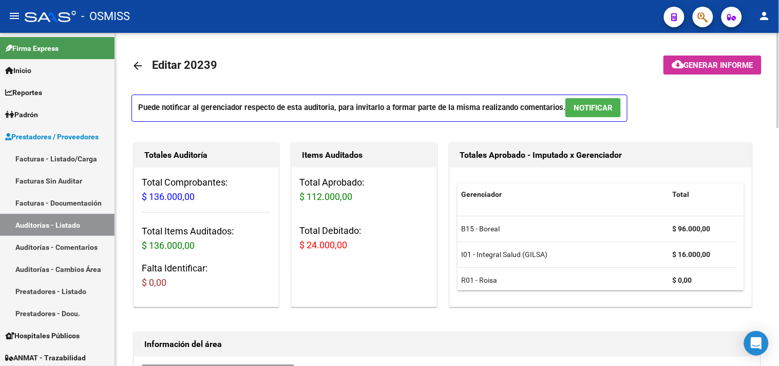
click at [586, 101] on button "NOTIFICAR" at bounding box center [593, 107] width 55 height 19
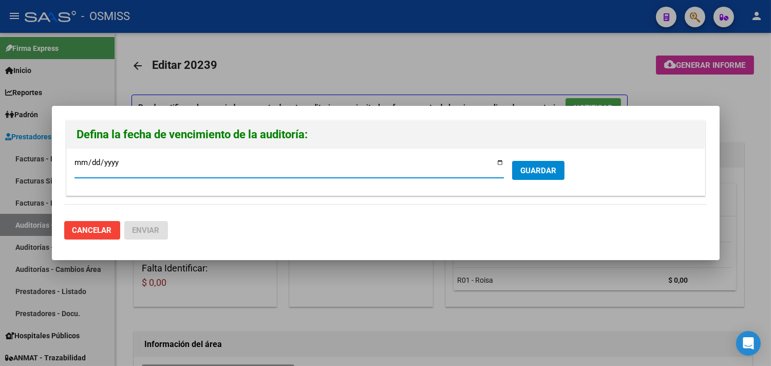
click at [539, 175] on span "GUARDAR" at bounding box center [538, 170] width 36 height 9
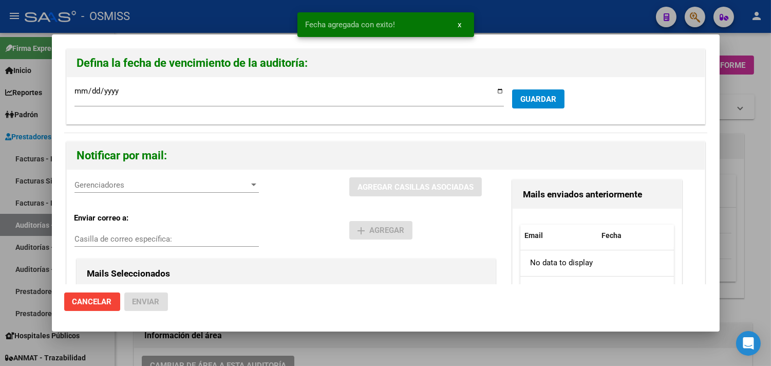
click at [195, 187] on span "Gerenciadores" at bounding box center [162, 184] width 175 height 9
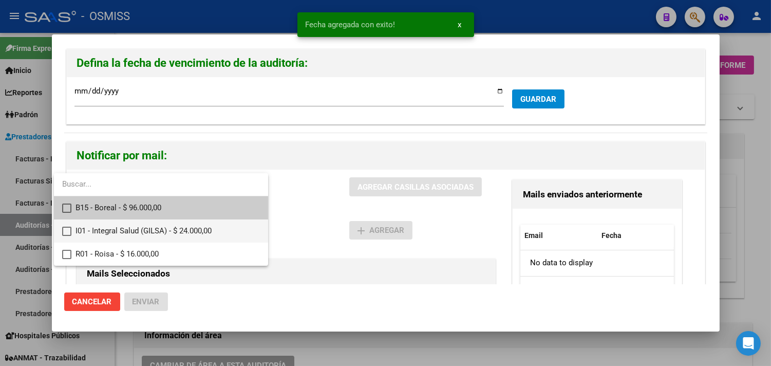
click at [127, 226] on span "I01 - Integral Salud (GILSA) - $ 24.000,00" at bounding box center [168, 230] width 184 height 23
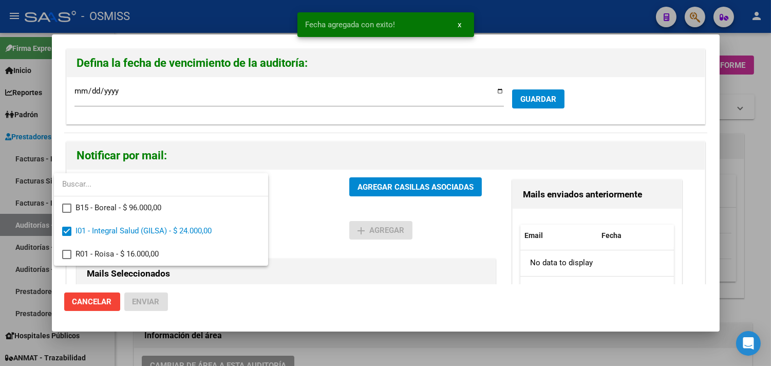
click at [324, 256] on div at bounding box center [385, 183] width 771 height 366
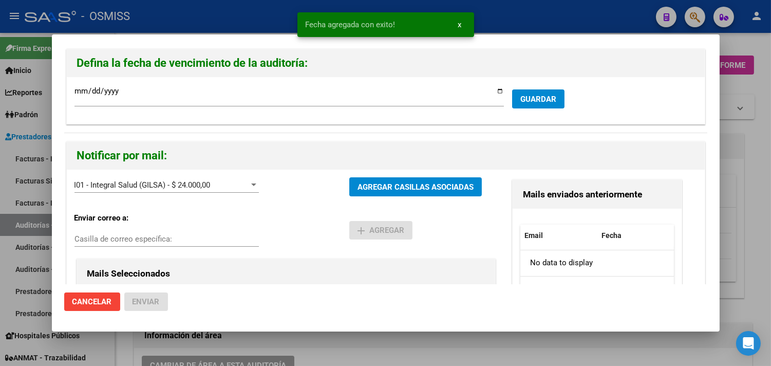
click at [170, 236] on input "Casilla de correo específica:" at bounding box center [167, 238] width 184 height 9
paste input "[PERSON_NAME][EMAIL_ADDRESS][DOMAIN_NAME]"
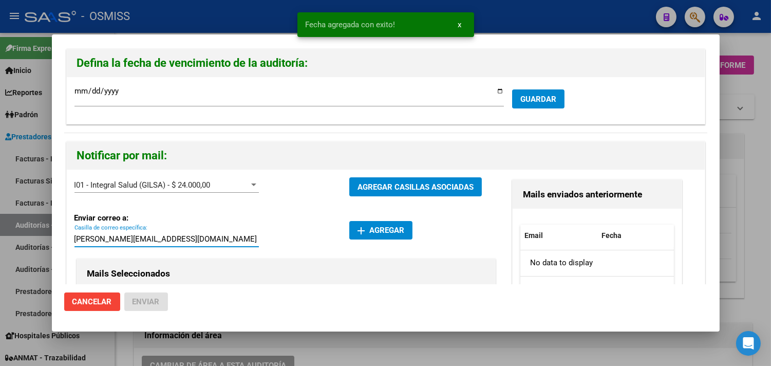
type input "[PERSON_NAME][EMAIL_ADDRESS][DOMAIN_NAME]"
click at [368, 230] on span "add Agregar" at bounding box center [381, 230] width 47 height 9
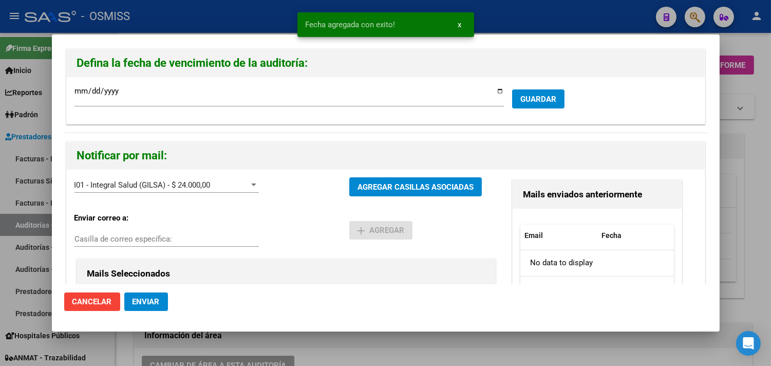
click at [158, 302] on span "Enviar" at bounding box center [146, 301] width 27 height 9
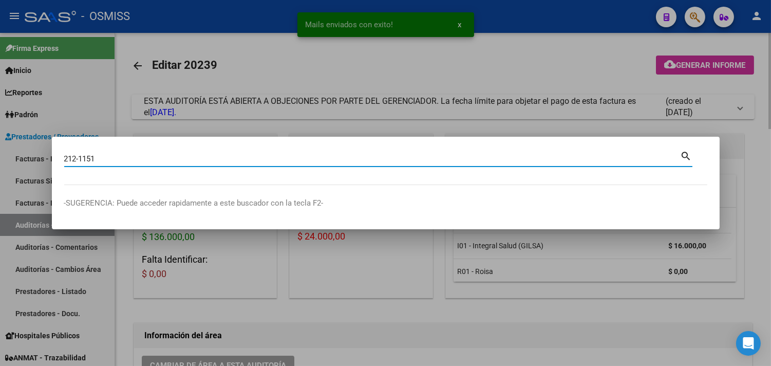
type input "212-1151"
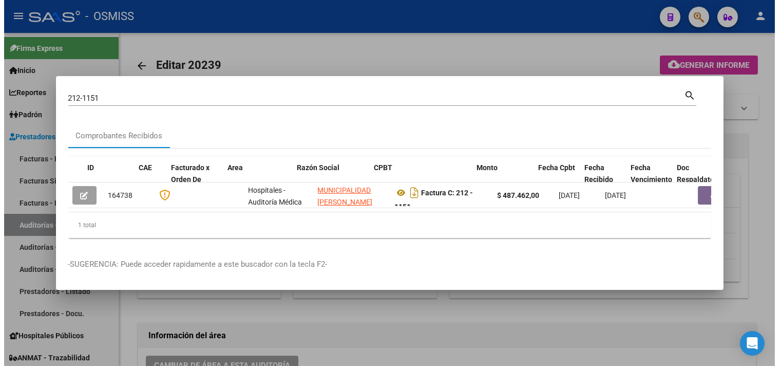
scroll to position [0, 360]
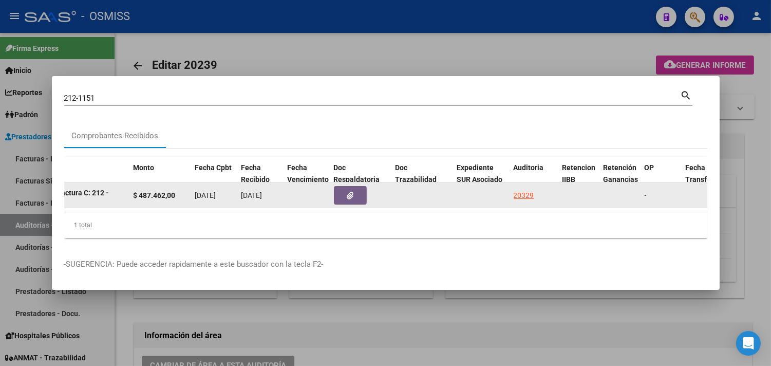
click at [533, 194] on div "20329" at bounding box center [534, 196] width 41 height 12
click at [532, 190] on div "20329" at bounding box center [524, 196] width 21 height 12
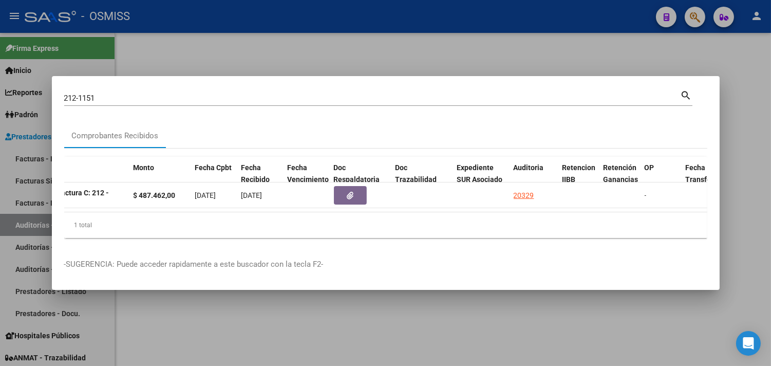
click at [750, 139] on div at bounding box center [385, 183] width 771 height 366
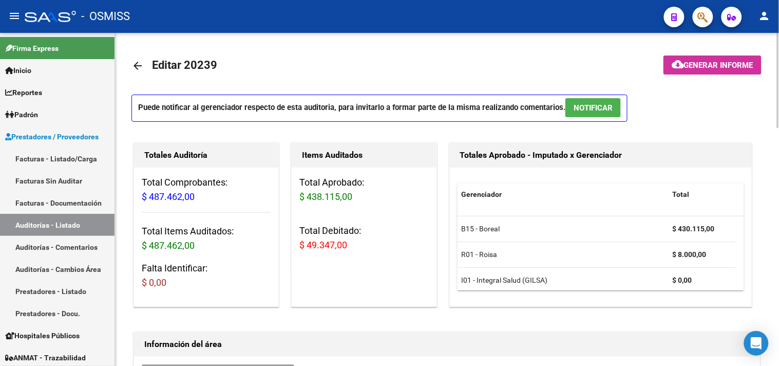
scroll to position [57, 0]
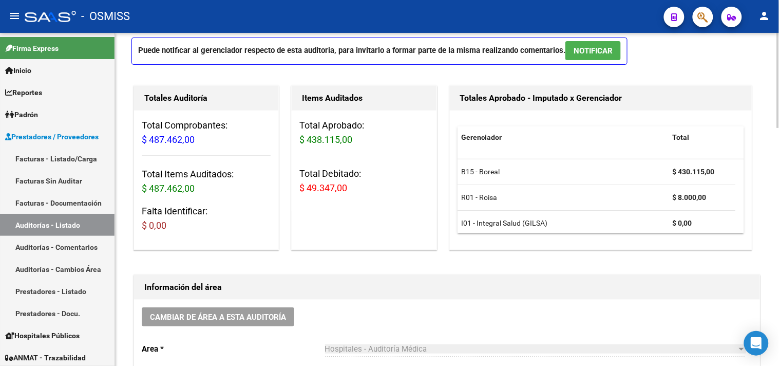
click at [605, 59] on button "NOTIFICAR" at bounding box center [593, 50] width 55 height 19
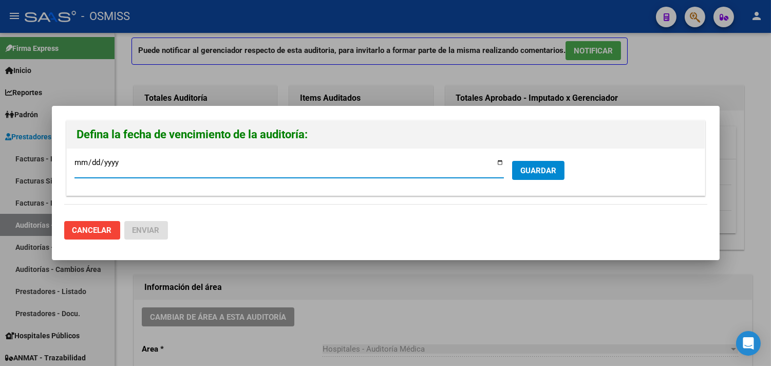
click at [555, 172] on span "GUARDAR" at bounding box center [538, 170] width 36 height 9
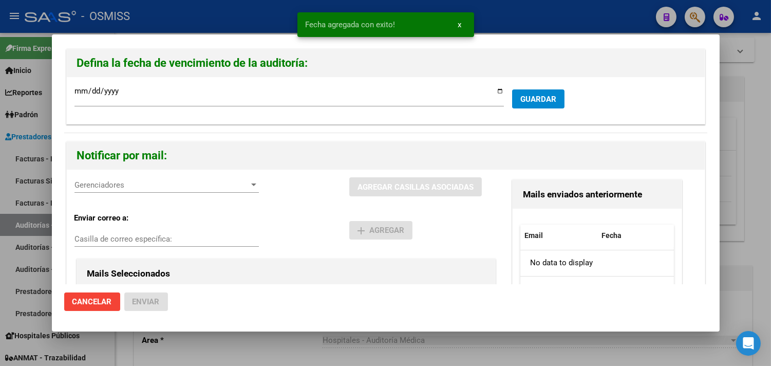
click at [184, 160] on h2 "Notificar por mail:" at bounding box center [386, 156] width 618 height 20
click at [172, 183] on span "Gerenciadores" at bounding box center [162, 184] width 175 height 9
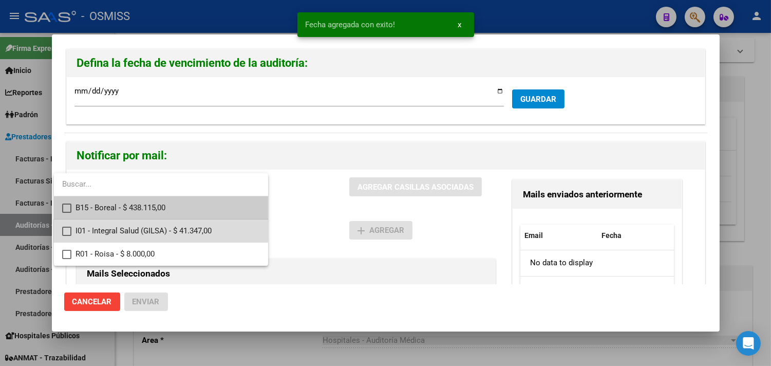
click at [135, 229] on span "I01 - Integral Salud (GILSA) - $ 41.347,00" at bounding box center [168, 230] width 184 height 23
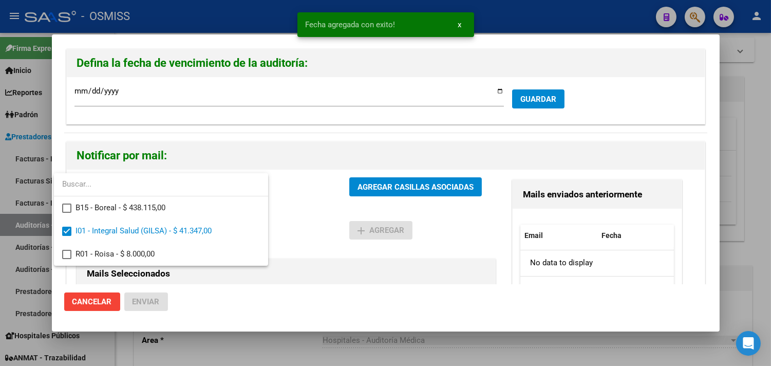
click at [340, 285] on div at bounding box center [385, 183] width 771 height 366
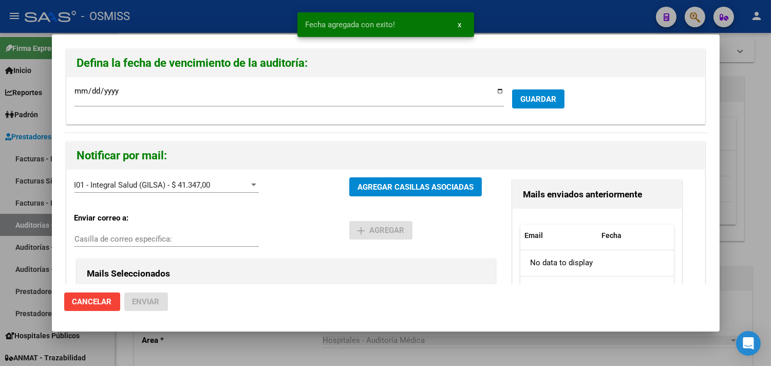
click at [147, 236] on input "Casilla de correo específica:" at bounding box center [167, 238] width 184 height 9
paste input "[PERSON_NAME][EMAIL_ADDRESS][DOMAIN_NAME]"
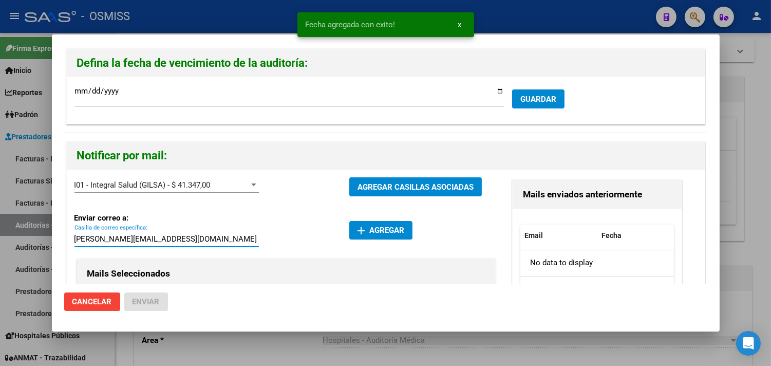
type input "[PERSON_NAME][EMAIL_ADDRESS][DOMAIN_NAME]"
drag, startPoint x: 379, startPoint y: 222, endPoint x: 182, endPoint y: 277, distance: 204.8
click at [381, 223] on button "add Agregar" at bounding box center [380, 230] width 63 height 18
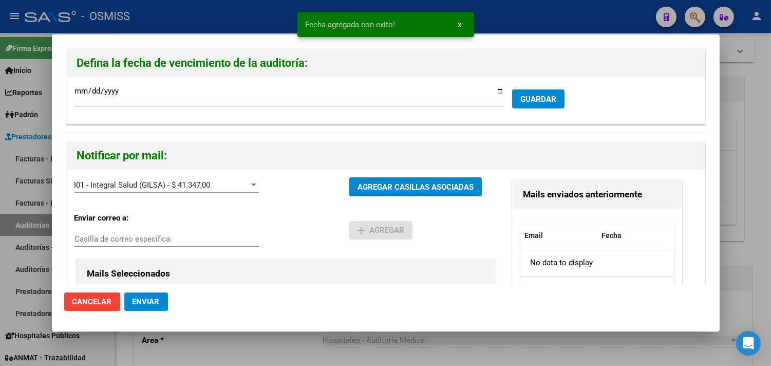
click at [146, 300] on span "Enviar" at bounding box center [146, 301] width 27 height 9
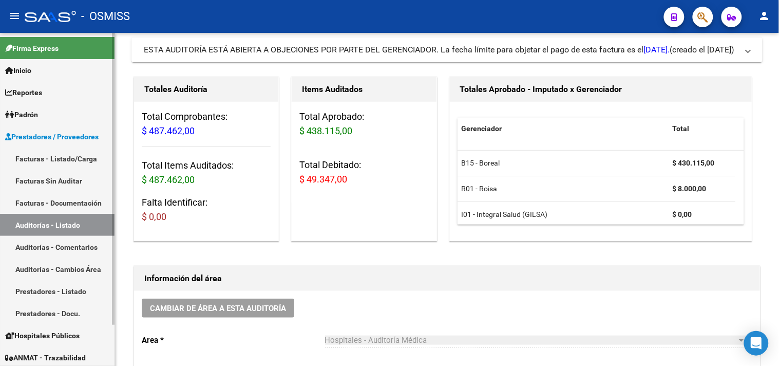
click at [92, 222] on link "Auditorías - Listado" at bounding box center [57, 225] width 115 height 22
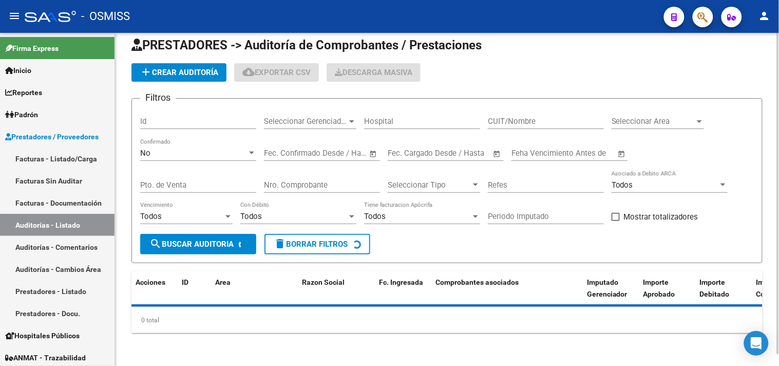
scroll to position [57, 0]
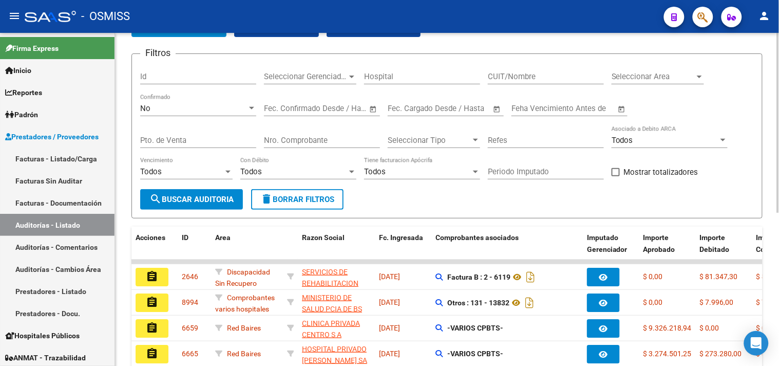
click at [687, 75] on span "Seleccionar Area" at bounding box center [653, 76] width 83 height 9
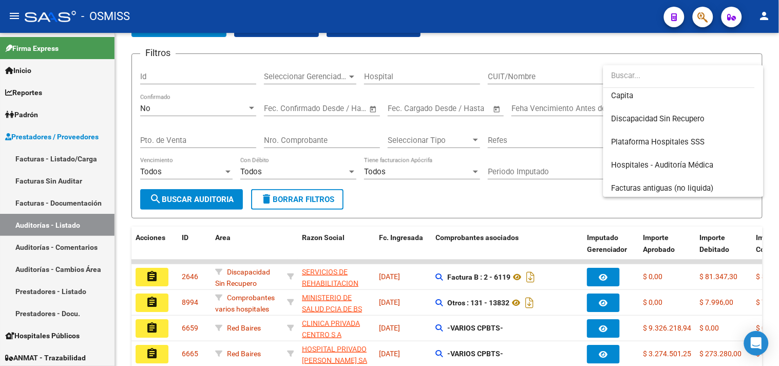
scroll to position [171, 0]
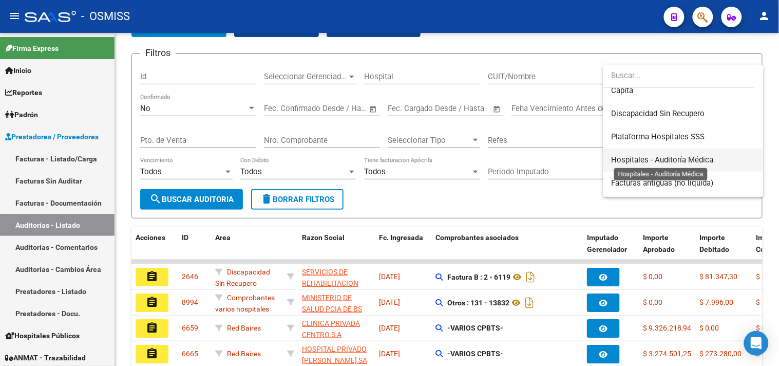
click at [691, 157] on span "Hospitales - Auditoría Médica" at bounding box center [663, 159] width 102 height 9
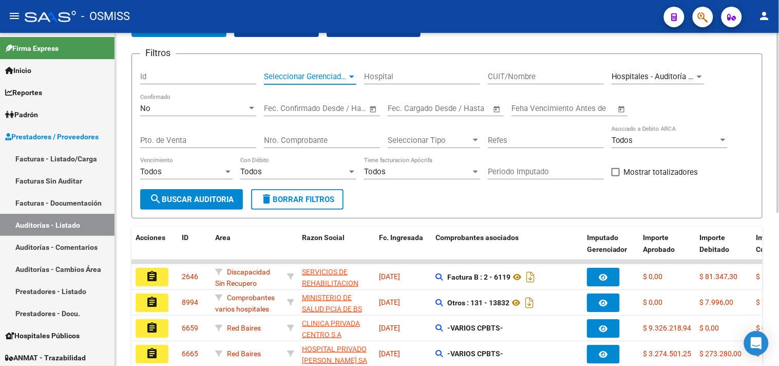
click at [310, 76] on span "Seleccionar Gerenciador" at bounding box center [305, 76] width 83 height 9
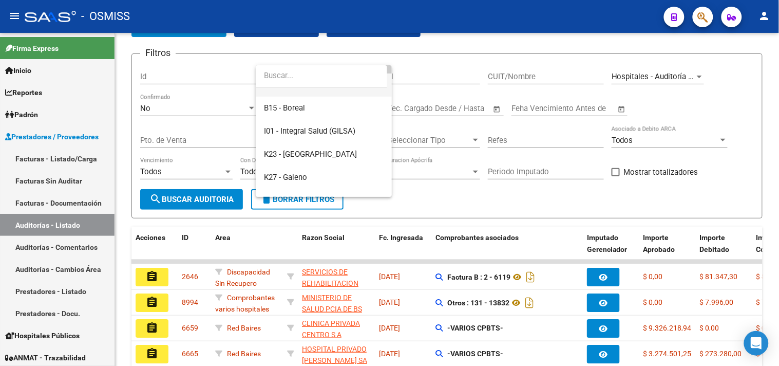
scroll to position [57, 0]
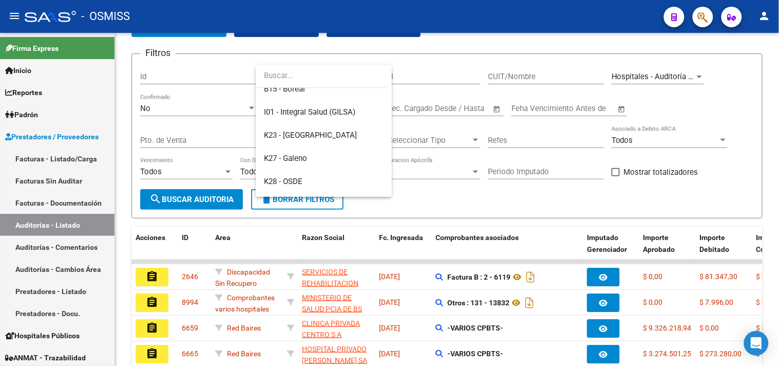
click at [458, 76] on div at bounding box center [389, 183] width 779 height 366
click at [458, 76] on input "Hospital" at bounding box center [422, 76] width 116 height 9
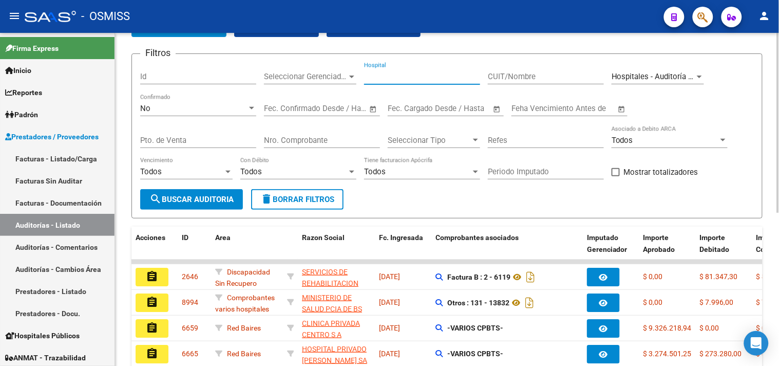
click at [170, 207] on button "search Buscar Auditoria" at bounding box center [191, 199] width 103 height 21
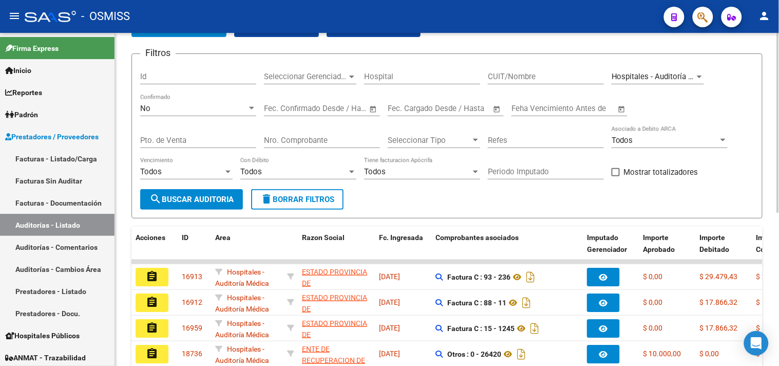
scroll to position [0, 0]
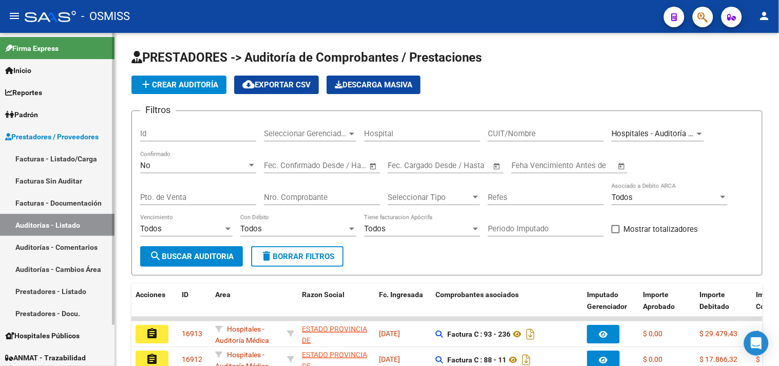
click at [83, 160] on link "Facturas - Listado/Carga" at bounding box center [57, 158] width 115 height 22
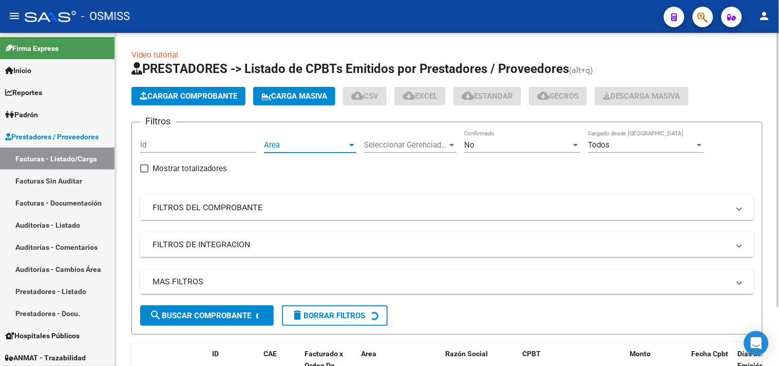
click at [322, 146] on span "Area" at bounding box center [305, 144] width 83 height 9
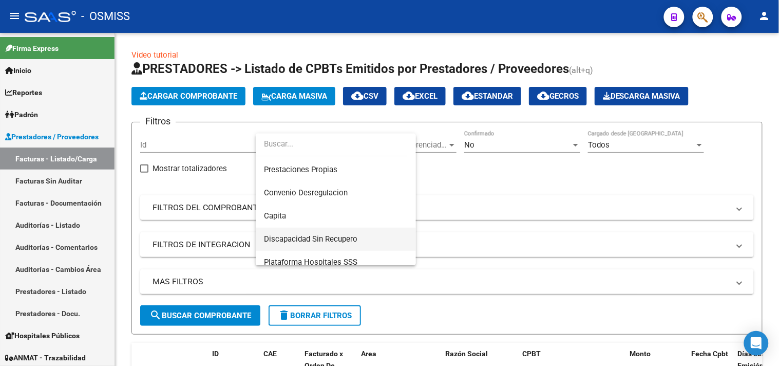
scroll to position [171, 0]
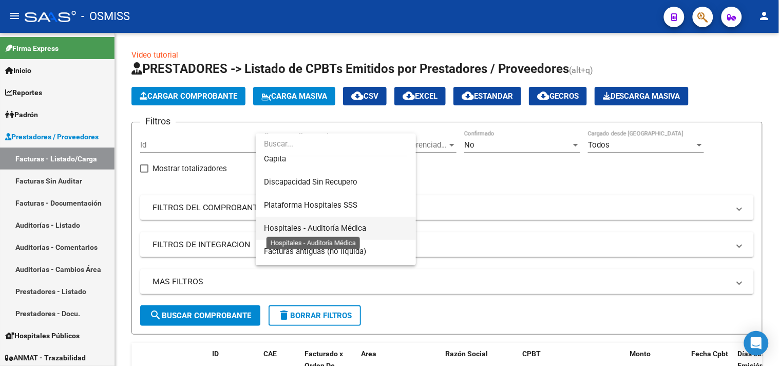
click at [351, 230] on span "Hospitales - Auditoría Médica" at bounding box center [315, 228] width 102 height 9
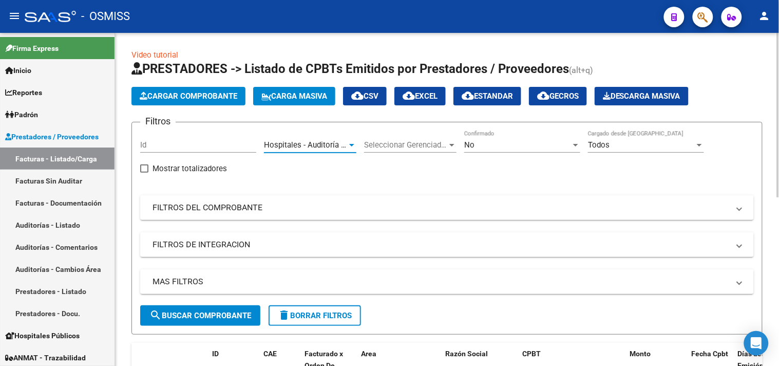
click at [538, 146] on div "No" at bounding box center [517, 144] width 107 height 9
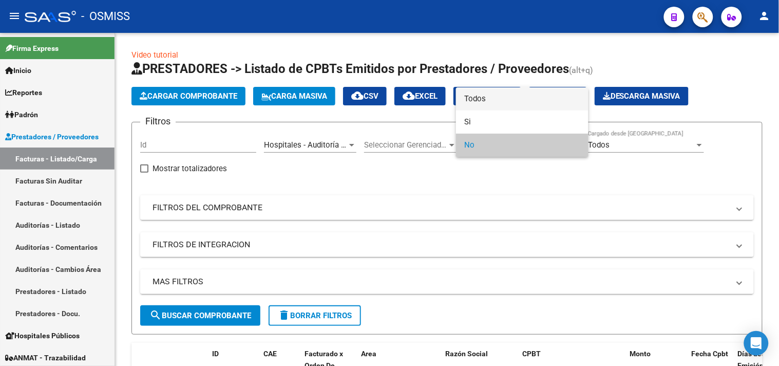
click at [493, 101] on span "Todos" at bounding box center [522, 98] width 116 height 23
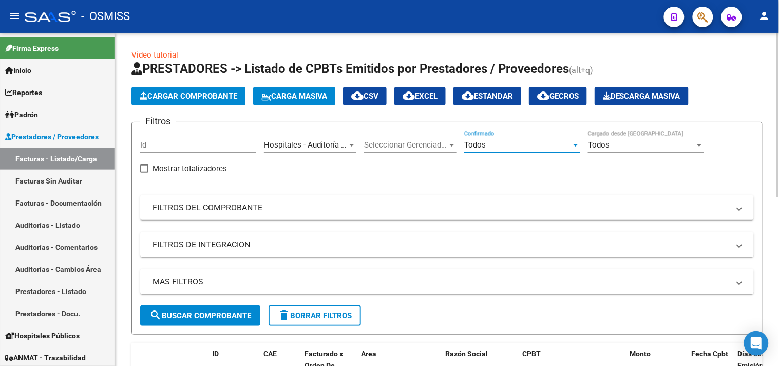
click at [340, 286] on mat-panel-title "MAS FILTROS" at bounding box center [441, 281] width 577 height 11
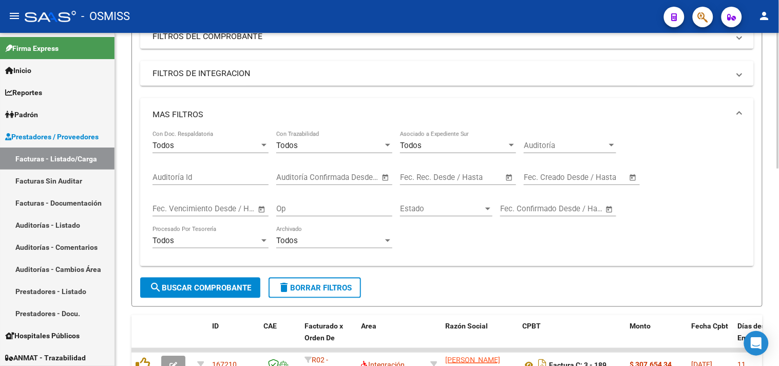
click at [562, 173] on input "text" at bounding box center [545, 177] width 42 height 9
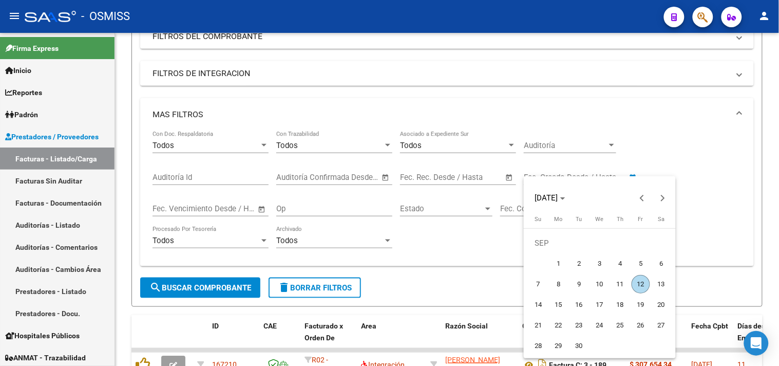
click at [640, 284] on span "12" at bounding box center [641, 284] width 18 height 18
type input "[DATE]"
click at [640, 284] on span "12" at bounding box center [641, 284] width 18 height 18
type input "[DATE]"
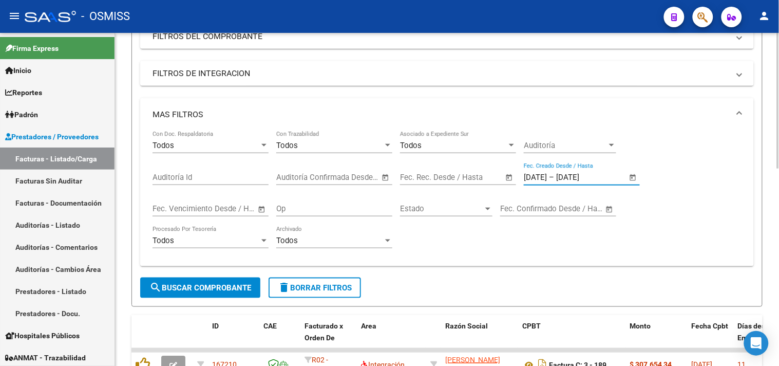
click at [234, 293] on button "search Buscar Comprobante" at bounding box center [200, 287] width 120 height 21
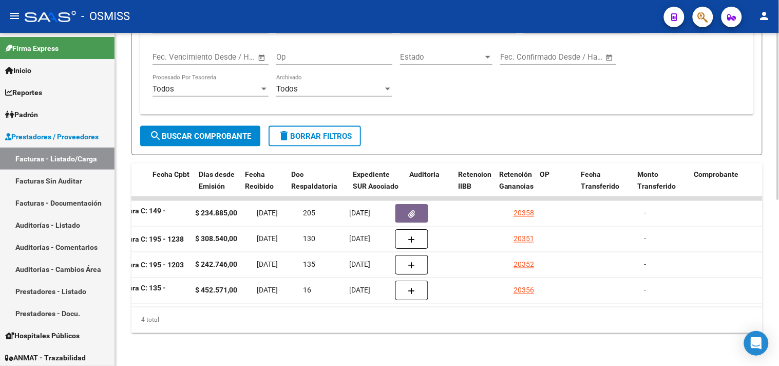
scroll to position [0, 577]
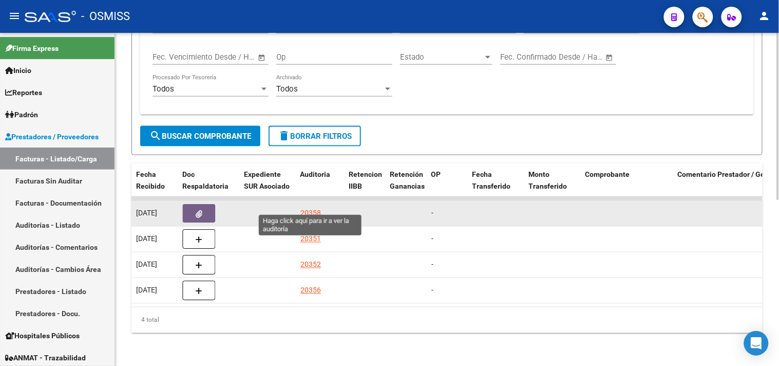
click at [309, 208] on div "20358" at bounding box center [311, 214] width 21 height 12
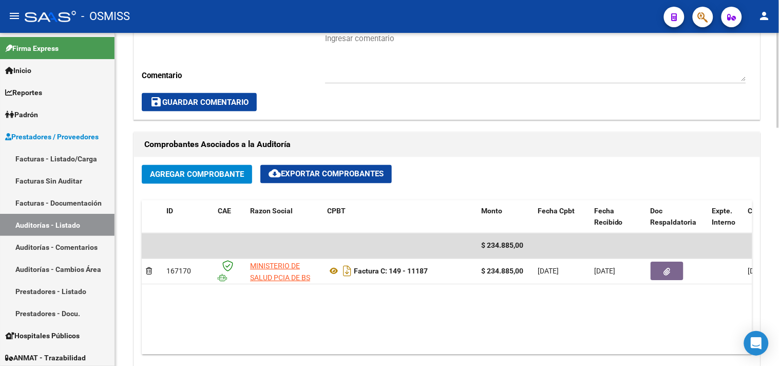
scroll to position [831, 0]
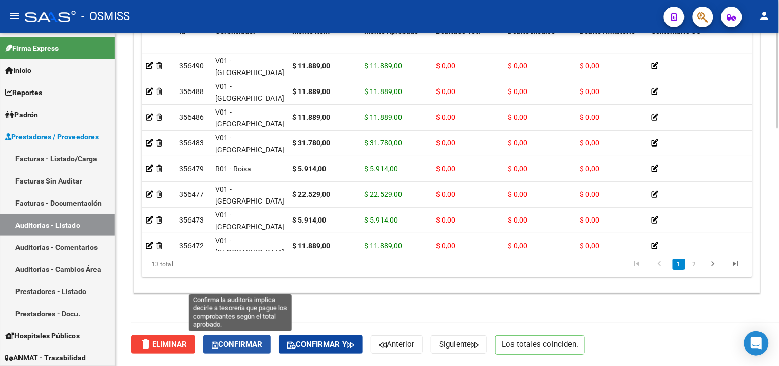
click at [257, 345] on span "Confirmar" at bounding box center [237, 344] width 51 height 9
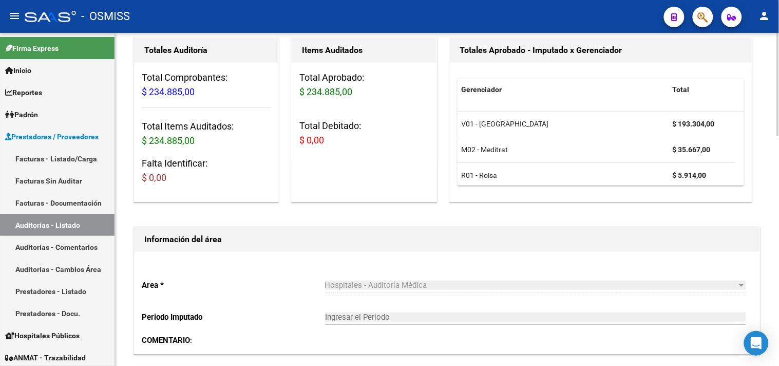
scroll to position [54, 0]
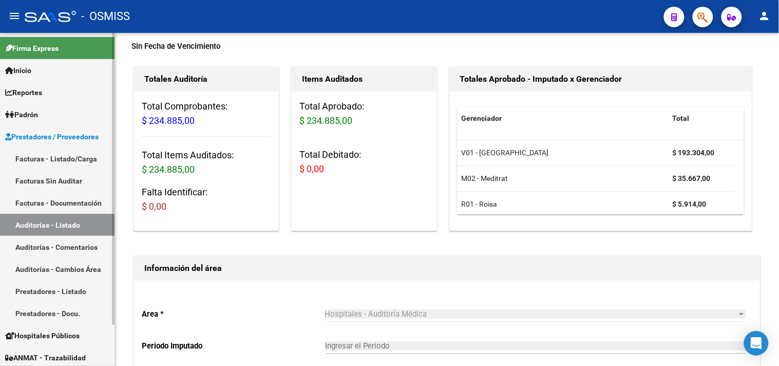
click at [37, 160] on link "Facturas - Listado/Carga" at bounding box center [57, 158] width 115 height 22
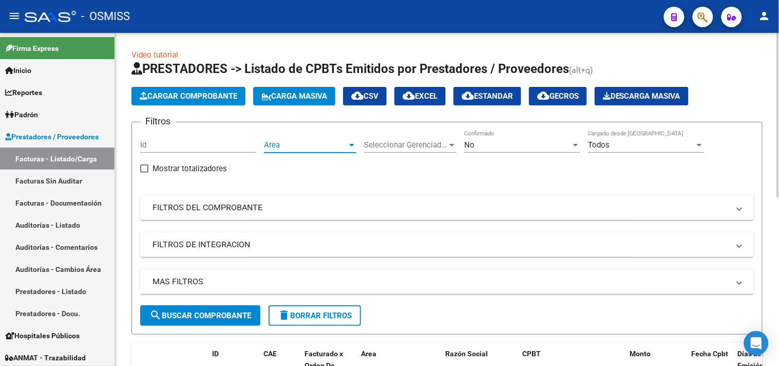
click at [310, 142] on span "Area" at bounding box center [305, 144] width 83 height 9
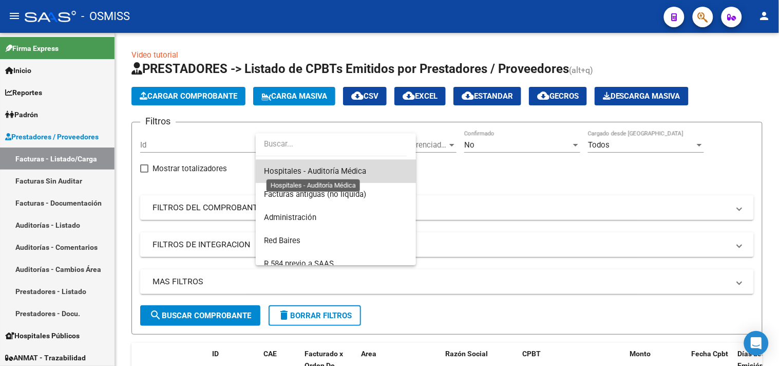
click at [360, 175] on span "Hospitales - Auditoría Médica" at bounding box center [315, 170] width 102 height 9
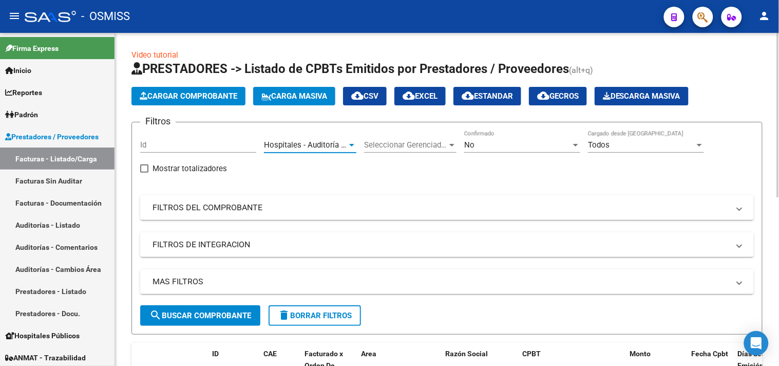
click at [502, 151] on div "No Confirmado" at bounding box center [522, 142] width 116 height 22
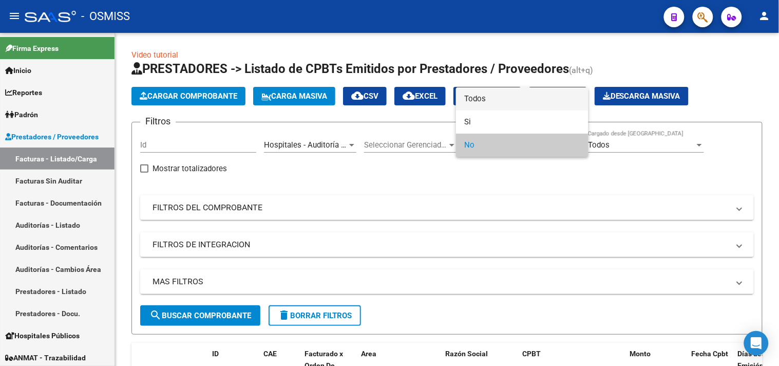
click at [485, 99] on span "Todos" at bounding box center [522, 98] width 116 height 23
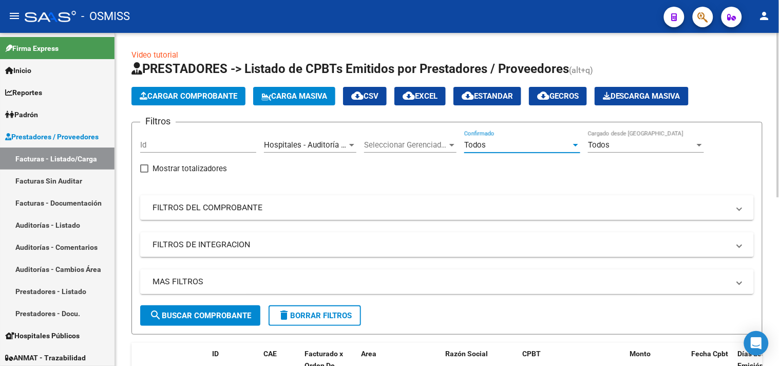
click at [499, 284] on mat-panel-title "MAS FILTROS" at bounding box center [441, 281] width 577 height 11
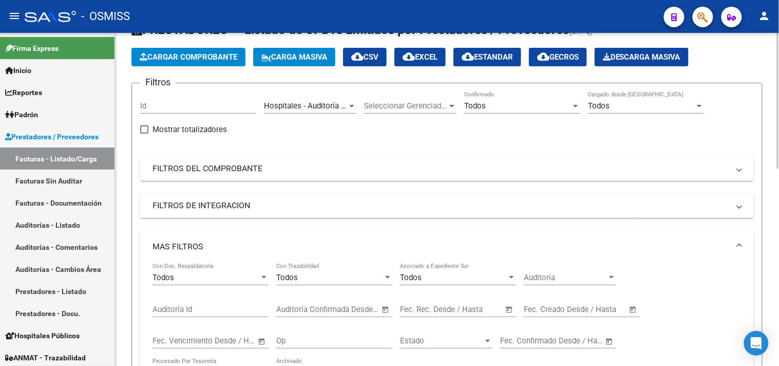
scroll to position [57, 0]
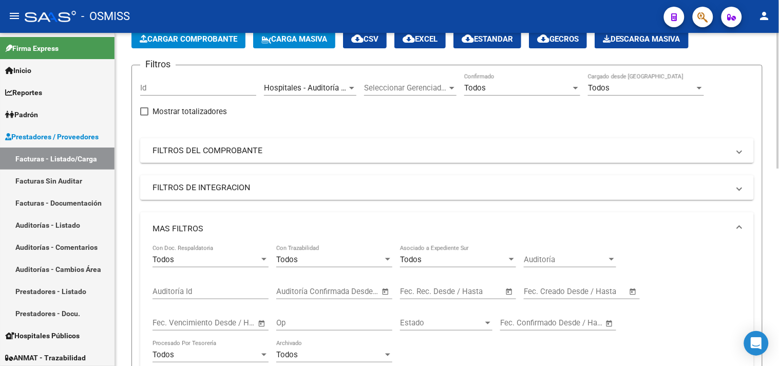
click at [601, 290] on input "text" at bounding box center [600, 291] width 50 height 9
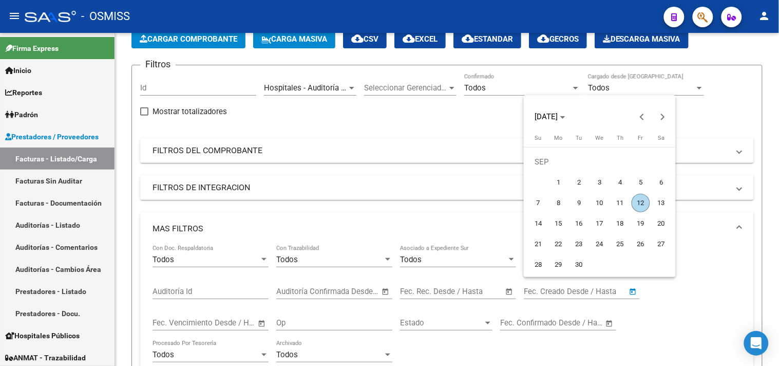
click at [641, 201] on span "12" at bounding box center [641, 203] width 18 height 18
type input "[DATE]"
click at [641, 201] on span "12" at bounding box center [641, 203] width 18 height 18
type input "[DATE]"
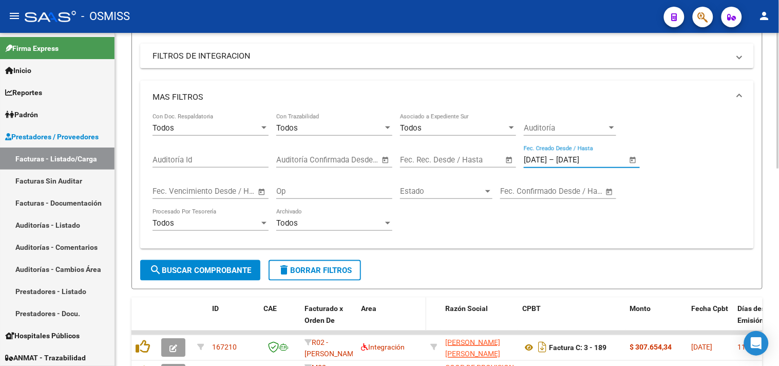
scroll to position [228, 0]
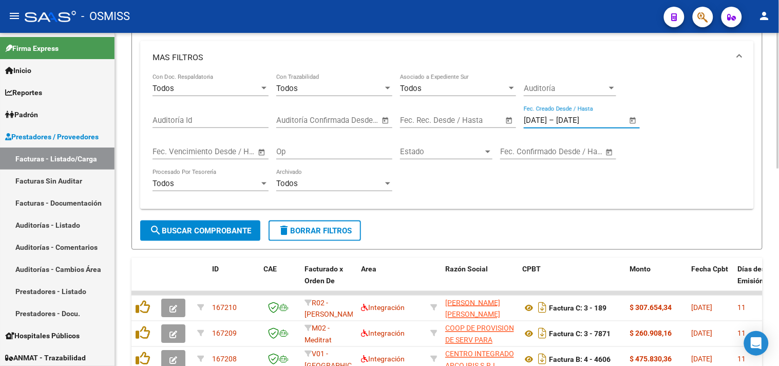
click at [250, 226] on span "search Buscar Comprobante" at bounding box center [201, 230] width 102 height 9
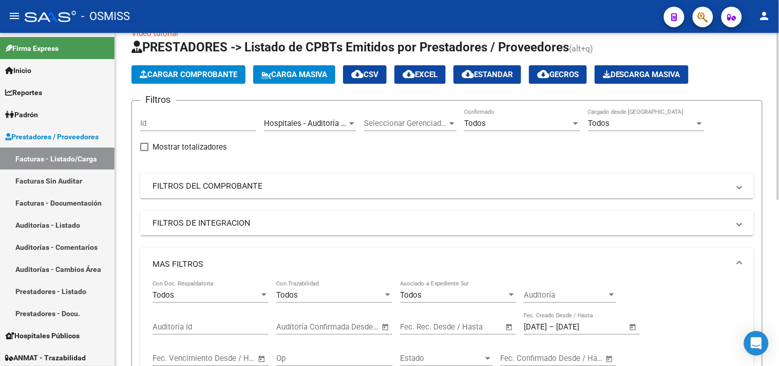
scroll to position [0, 0]
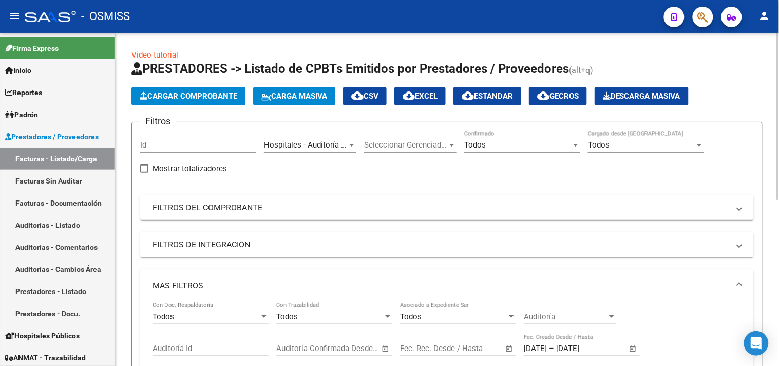
click at [308, 142] on span "Hospitales - Auditoría Médica" at bounding box center [315, 144] width 102 height 9
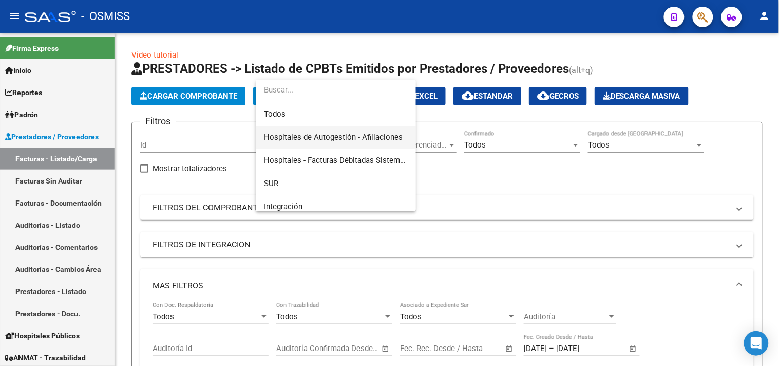
click at [304, 131] on span "Hospitales de Autogestión - Afiliaciones" at bounding box center [336, 137] width 144 height 23
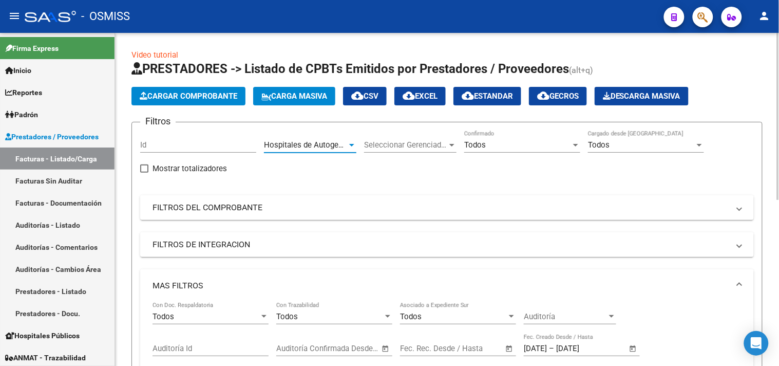
scroll to position [331, 0]
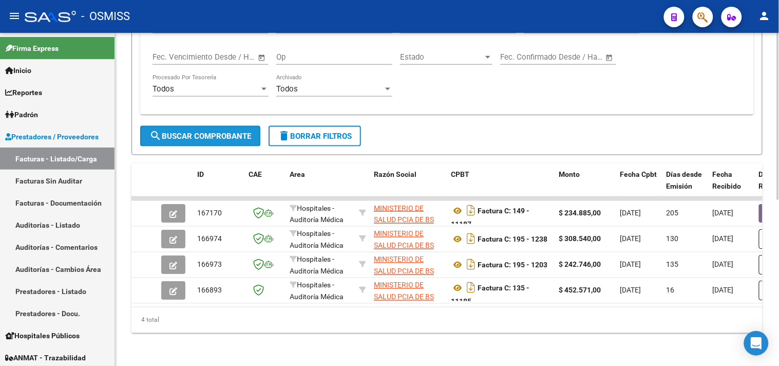
click at [230, 132] on span "search Buscar Comprobante" at bounding box center [201, 136] width 102 height 9
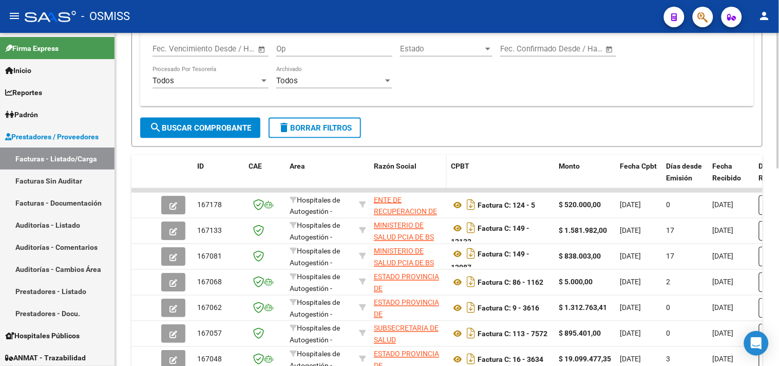
scroll to position [485, 0]
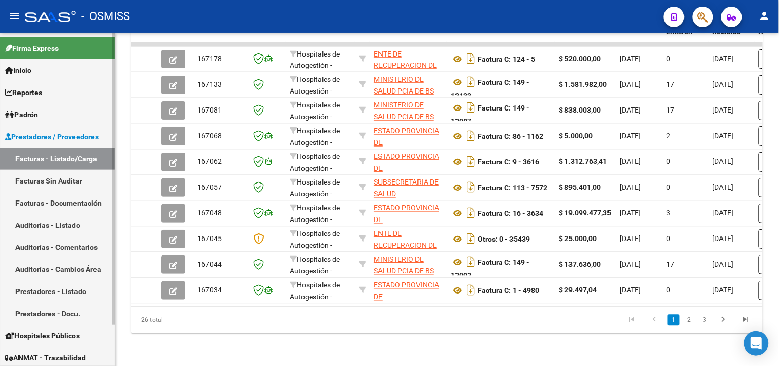
drag, startPoint x: 75, startPoint y: 158, endPoint x: 78, endPoint y: 144, distance: 14.2
click at [75, 158] on link "Facturas - Listado/Carga" at bounding box center [57, 158] width 115 height 22
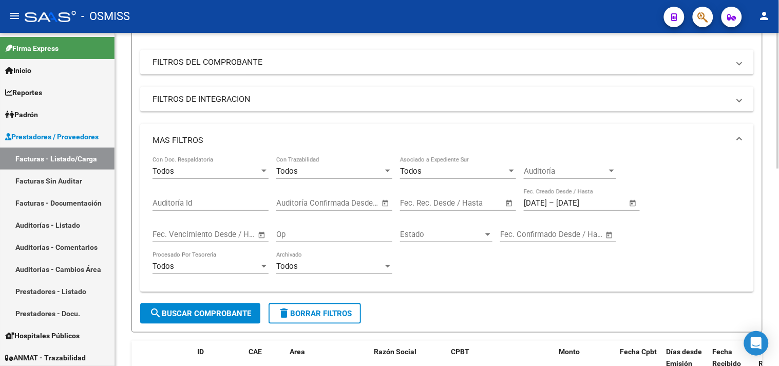
scroll to position [28, 0]
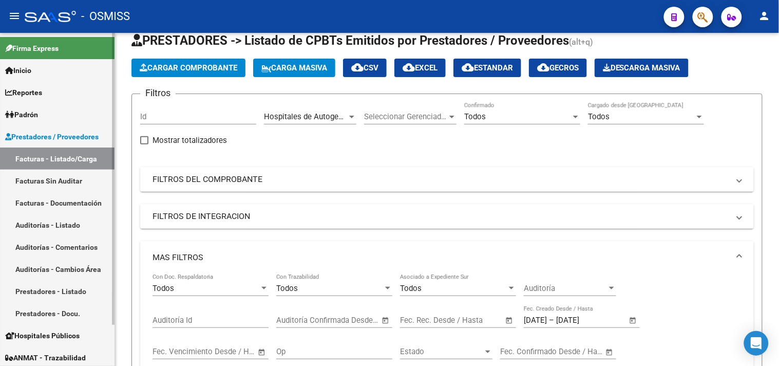
click at [72, 156] on link "Facturas - Listado/Carga" at bounding box center [57, 158] width 115 height 22
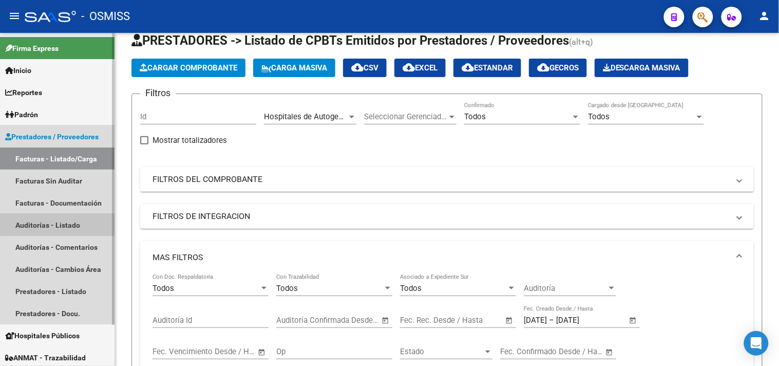
click at [75, 224] on link "Auditorías - Listado" at bounding box center [57, 225] width 115 height 22
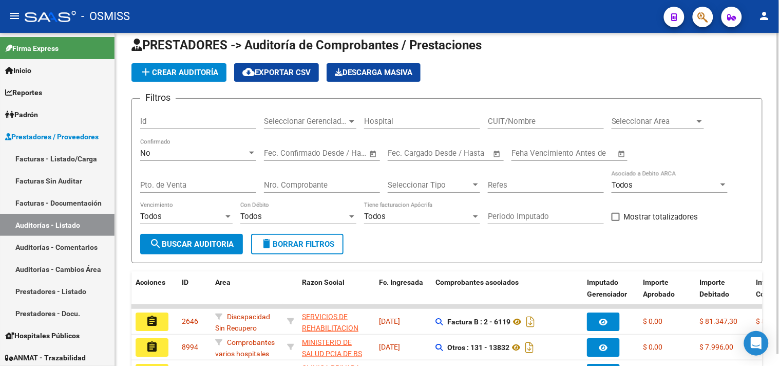
scroll to position [28, 0]
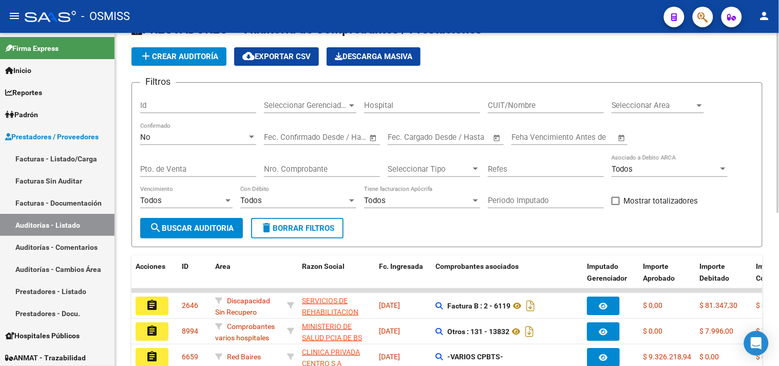
click at [655, 106] on span "Seleccionar Area" at bounding box center [653, 105] width 83 height 9
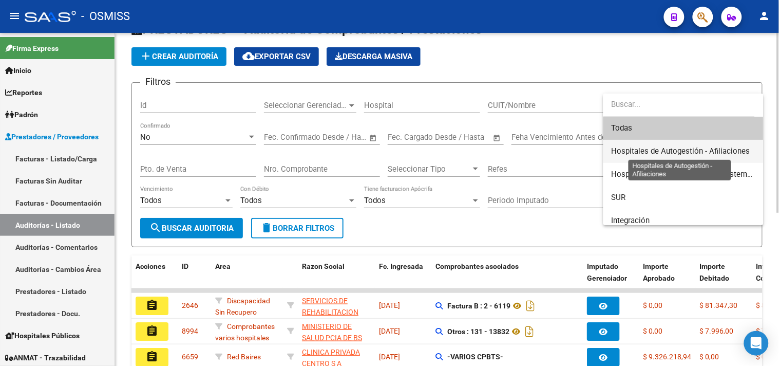
click at [697, 151] on span "Hospitales de Autogestión - Afiliaciones" at bounding box center [681, 150] width 139 height 9
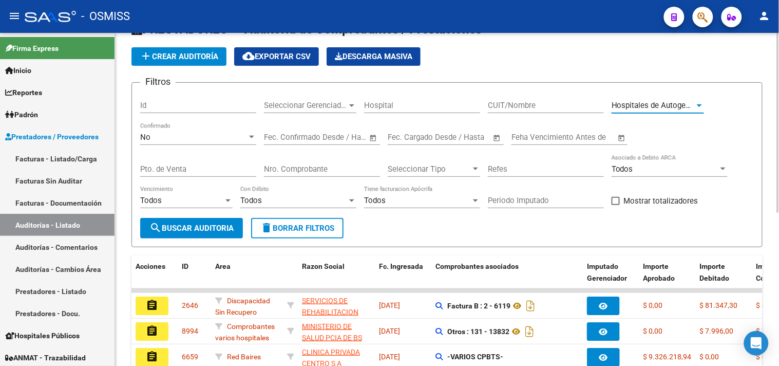
click at [198, 235] on button "search Buscar Auditoria" at bounding box center [191, 228] width 103 height 21
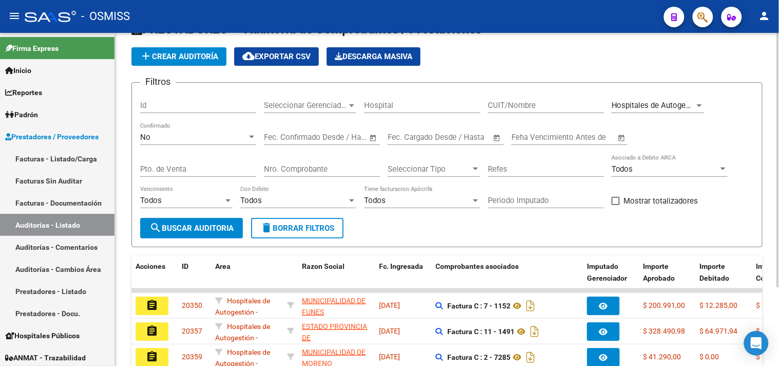
click at [684, 110] on div "Hospitales de Autogestión - Afiliaciones Seleccionar Area" at bounding box center [658, 102] width 92 height 22
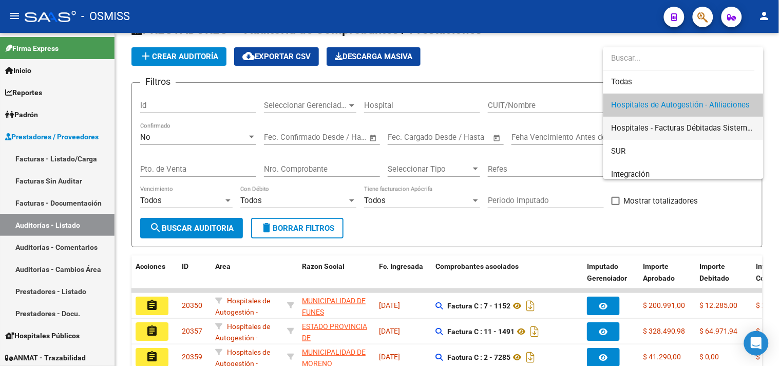
scroll to position [171, 0]
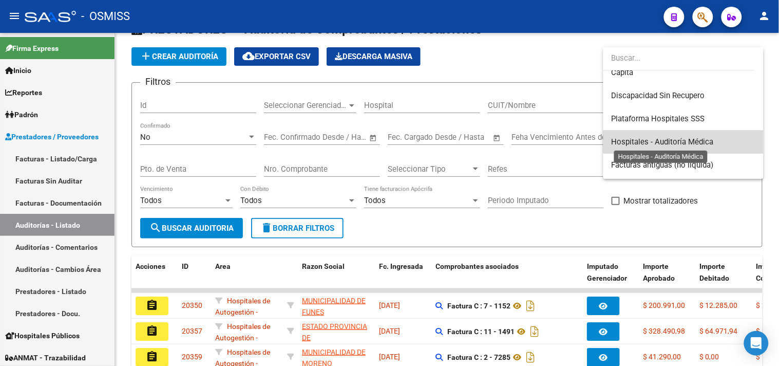
click at [690, 139] on span "Hospitales - Auditoría Médica" at bounding box center [663, 141] width 102 height 9
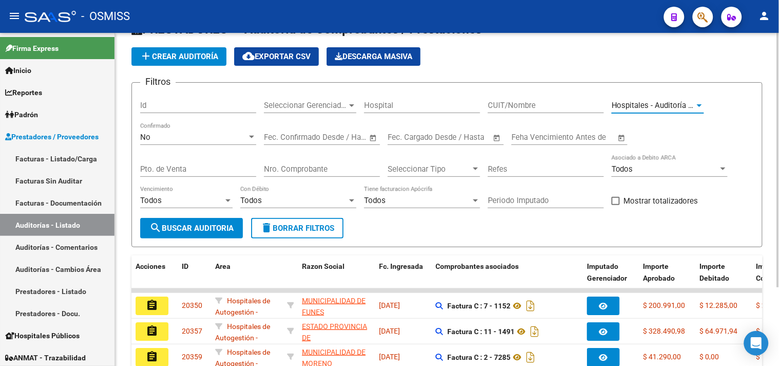
click at [202, 232] on span "search Buscar Auditoria" at bounding box center [192, 228] width 84 height 9
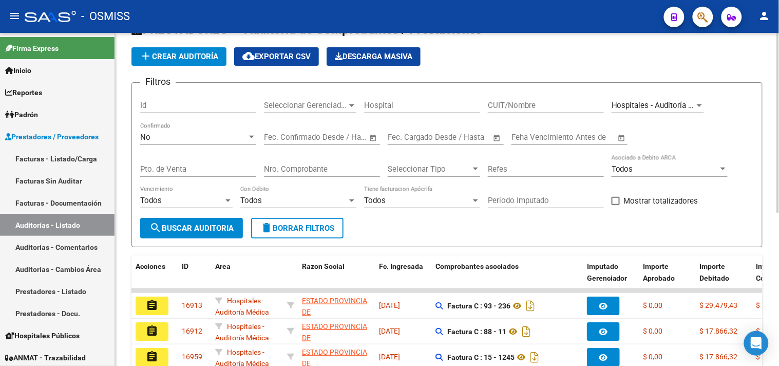
scroll to position [283, 0]
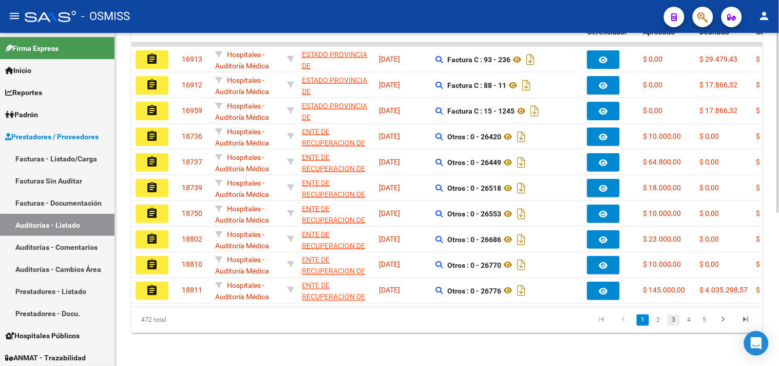
click at [677, 316] on link "3" at bounding box center [674, 319] width 12 height 11
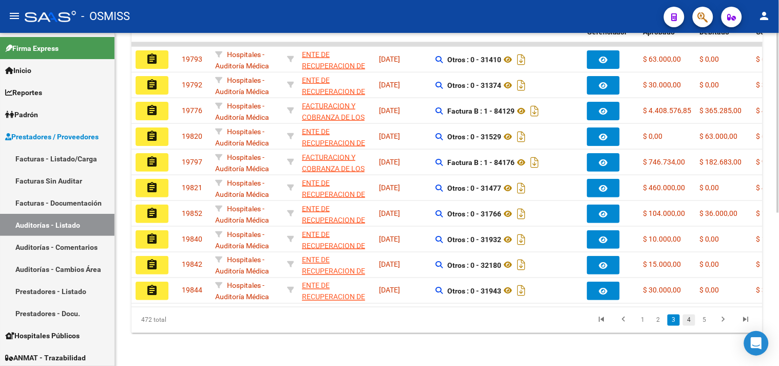
click at [691, 321] on link "4" at bounding box center [689, 319] width 12 height 11
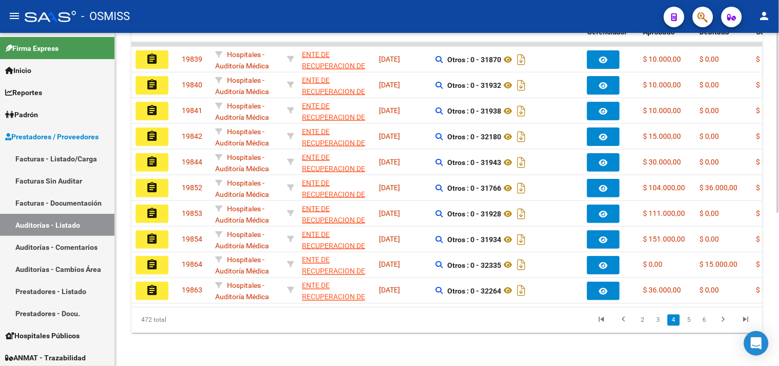
click at [691, 321] on link "5" at bounding box center [689, 319] width 12 height 11
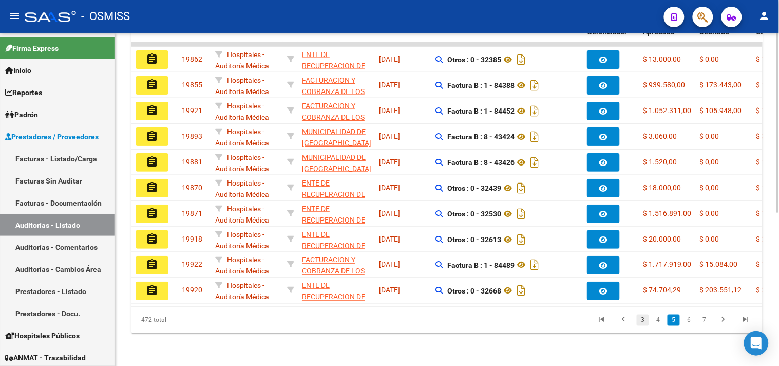
click at [648, 316] on link "3" at bounding box center [643, 319] width 12 height 11
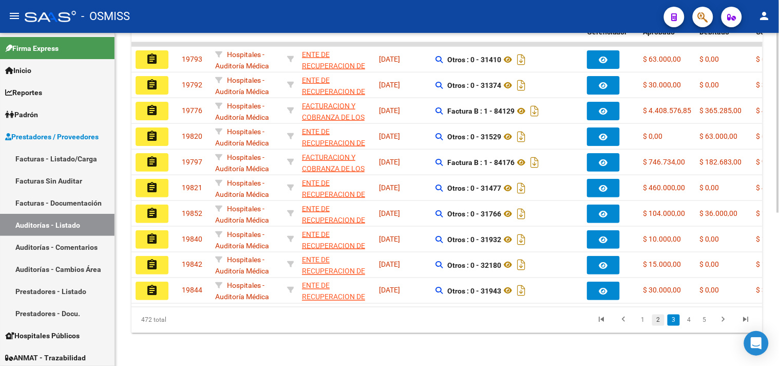
click at [658, 321] on link "2" at bounding box center [659, 319] width 12 height 11
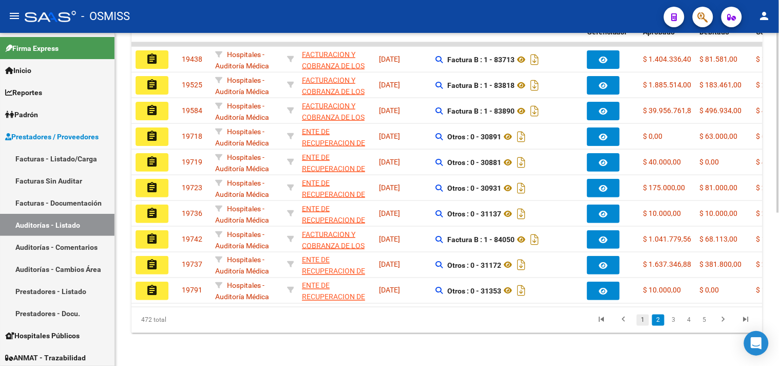
click at [642, 322] on link "1" at bounding box center [643, 319] width 12 height 11
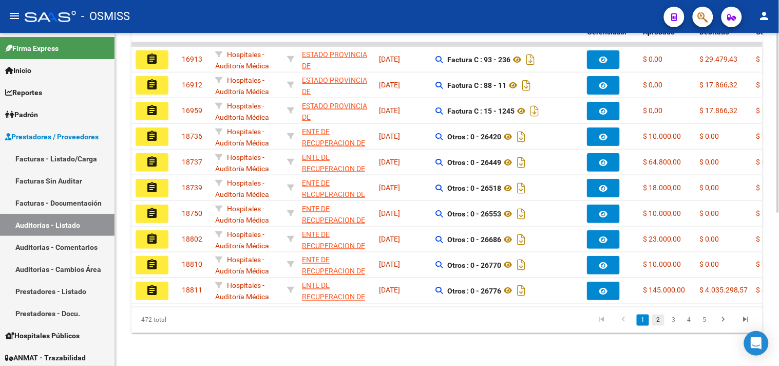
click at [660, 319] on link "2" at bounding box center [659, 319] width 12 height 11
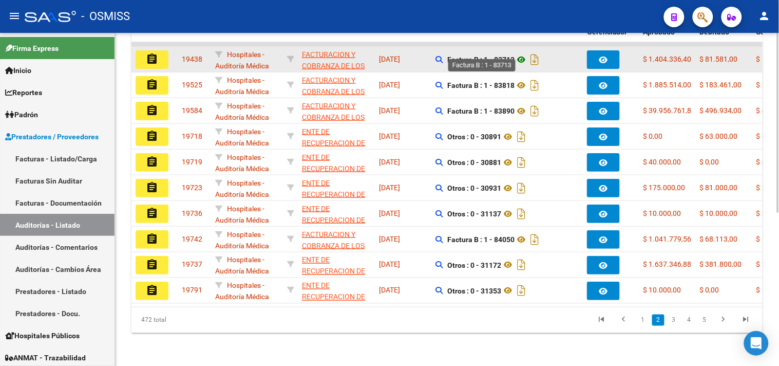
drag, startPoint x: 495, startPoint y: 53, endPoint x: 519, endPoint y: 53, distance: 24.2
click at [519, 55] on span "Factura B : 1 - 83713" at bounding box center [495, 59] width 94 height 8
copy strong "83713"
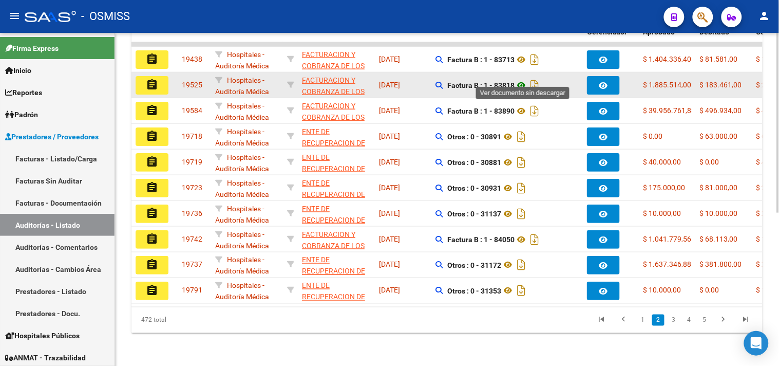
drag, startPoint x: 494, startPoint y: 76, endPoint x: 520, endPoint y: 77, distance: 26.8
click at [520, 81] on span "Factura B : 1 - 83818" at bounding box center [495, 85] width 94 height 8
copy strong "83818"
click at [163, 78] on button "assignment" at bounding box center [152, 85] width 33 height 18
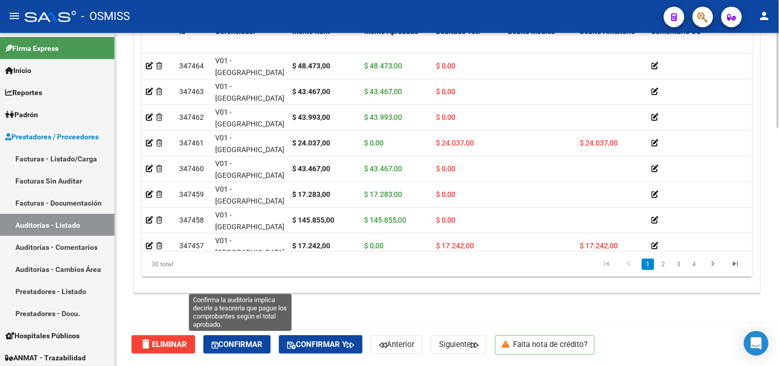
click at [249, 343] on span "Confirmar" at bounding box center [237, 344] width 51 height 9
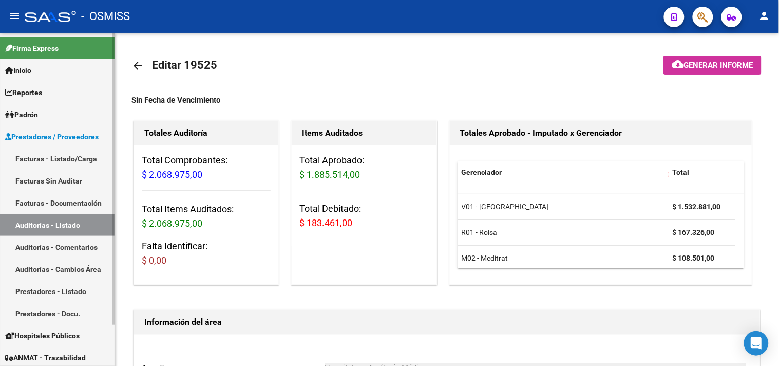
click at [71, 227] on link "Auditorías - Listado" at bounding box center [57, 225] width 115 height 22
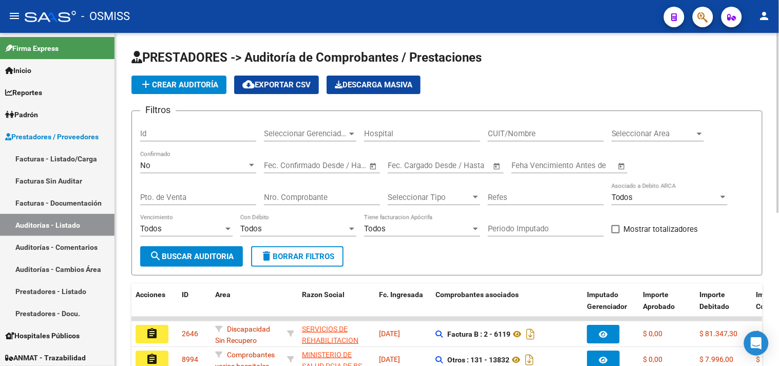
click at [322, 138] on span "Seleccionar Gerenciador" at bounding box center [305, 133] width 83 height 9
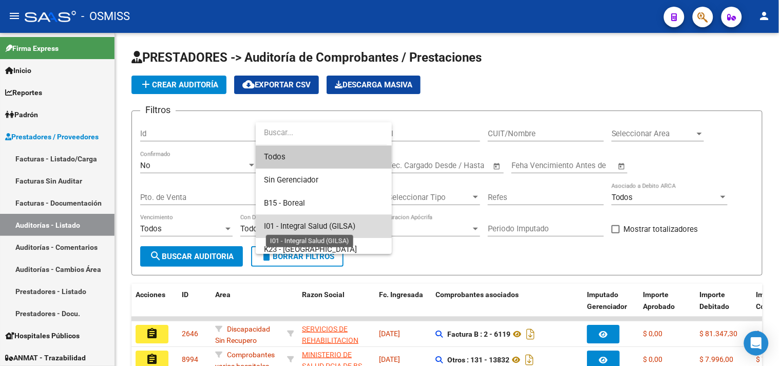
click at [352, 223] on span "I01 - Integral Salud (GILSA)" at bounding box center [309, 225] width 91 height 9
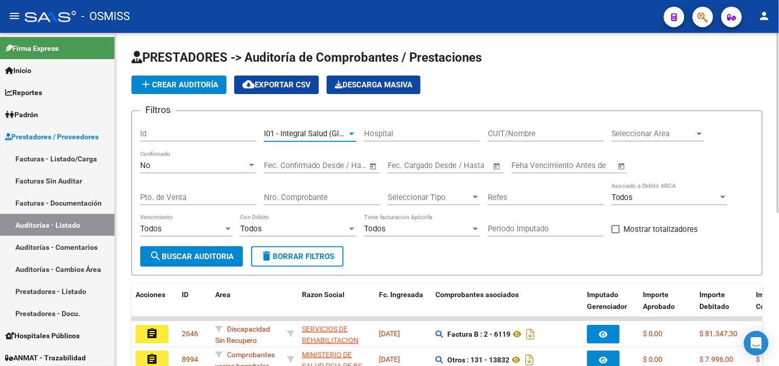
click at [219, 254] on span "search Buscar Auditoria" at bounding box center [192, 256] width 84 height 9
click at [639, 144] on div "Seleccionar Area Seleccionar Area" at bounding box center [658, 135] width 92 height 32
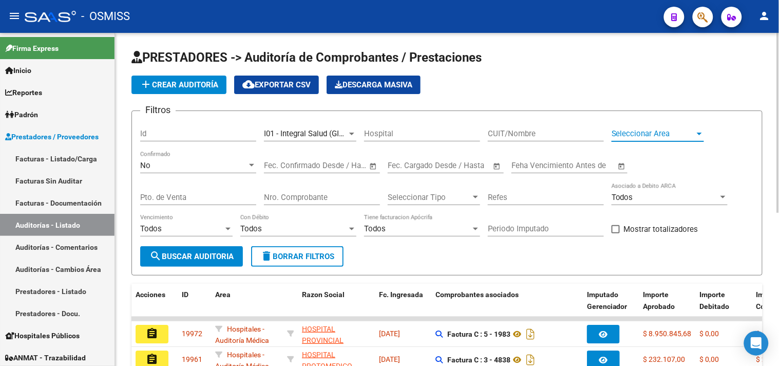
click at [639, 137] on span "Seleccionar Area" at bounding box center [653, 133] width 83 height 9
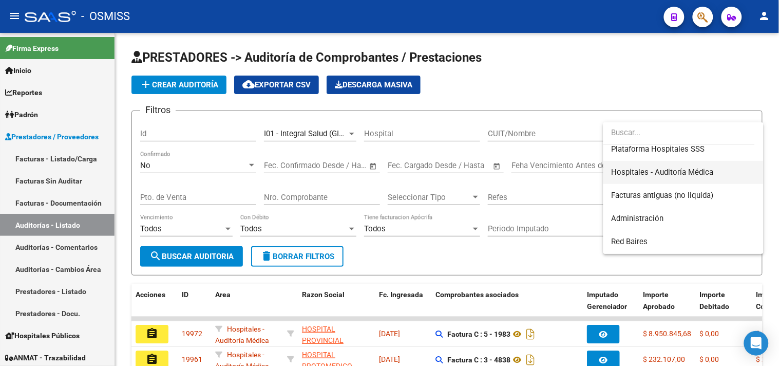
scroll to position [228, 0]
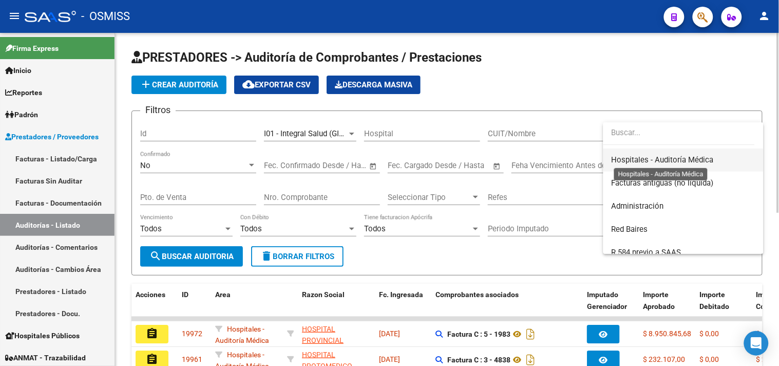
click at [661, 158] on span "Hospitales - Auditoría Médica" at bounding box center [663, 159] width 102 height 9
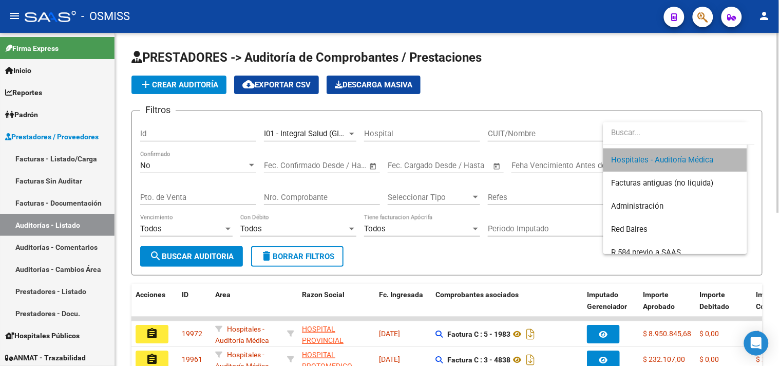
scroll to position [231, 0]
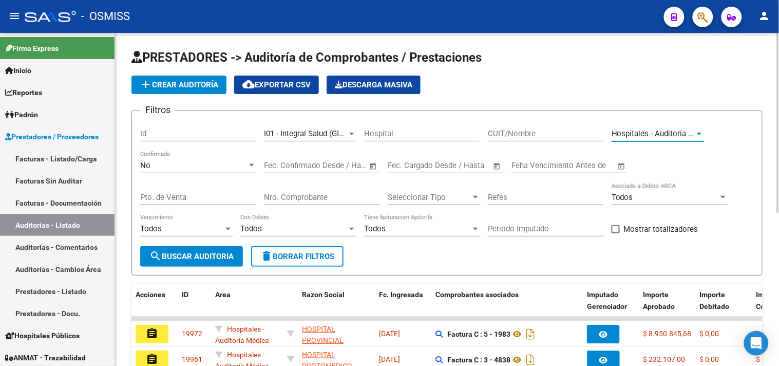
click at [228, 260] on span "search Buscar Auditoria" at bounding box center [192, 256] width 84 height 9
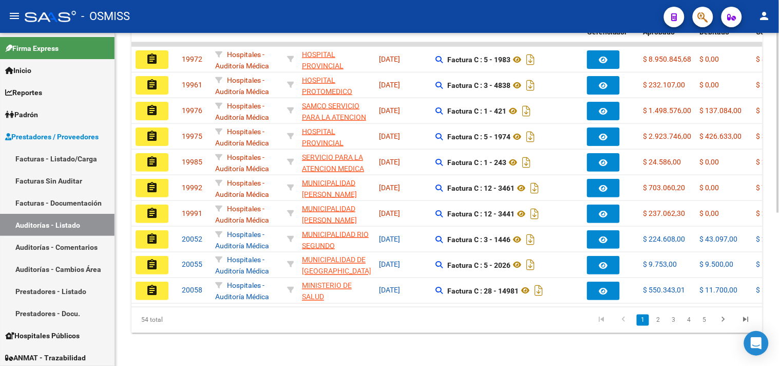
scroll to position [283, 0]
click at [699, 321] on li "5" at bounding box center [704, 319] width 15 height 17
click at [705, 321] on link "5" at bounding box center [705, 319] width 12 height 11
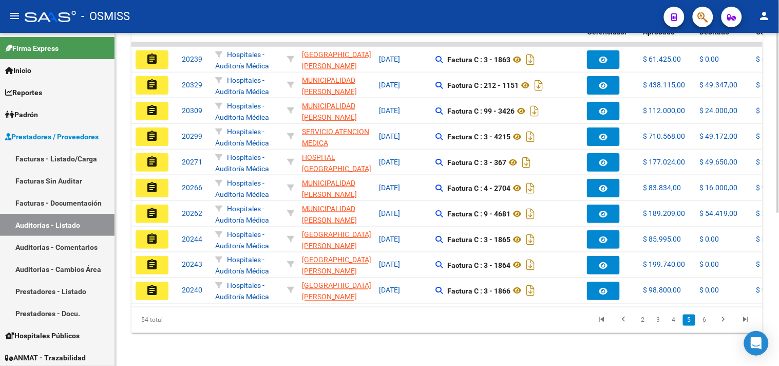
click at [708, 320] on link "6" at bounding box center [705, 319] width 12 height 11
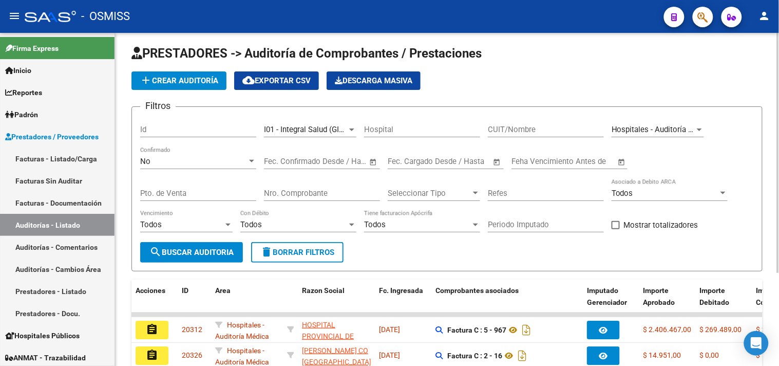
scroll to position [0, 0]
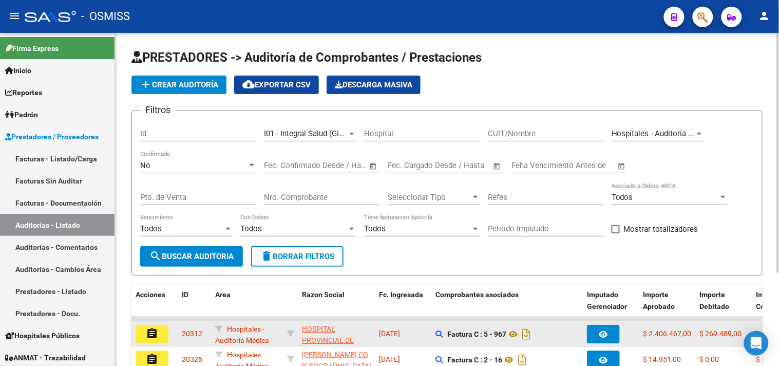
click at [166, 331] on button "assignment" at bounding box center [152, 334] width 33 height 18
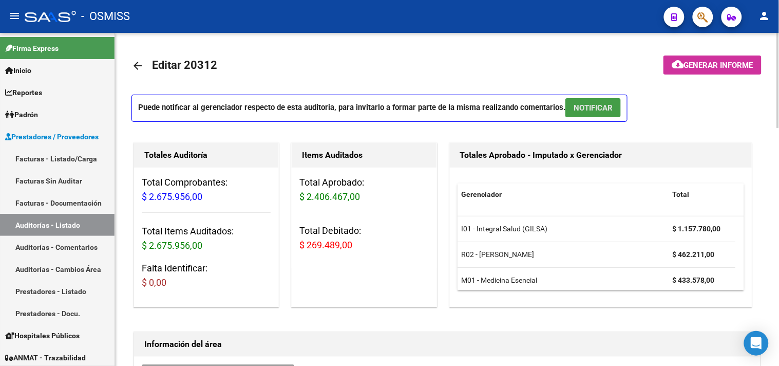
click at [577, 104] on span "NOTIFICAR" at bounding box center [593, 107] width 39 height 9
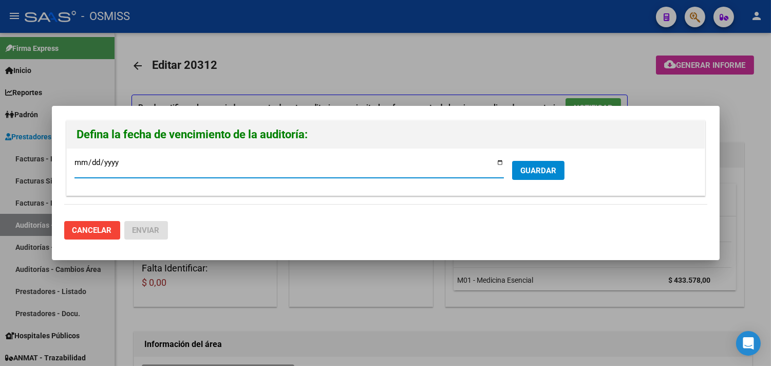
click at [546, 168] on span "GUARDAR" at bounding box center [538, 170] width 36 height 9
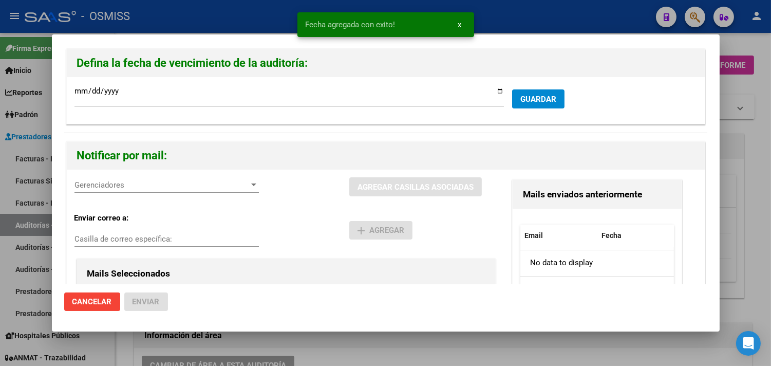
click at [102, 190] on div "Gerenciadores Gerenciadores" at bounding box center [167, 184] width 184 height 15
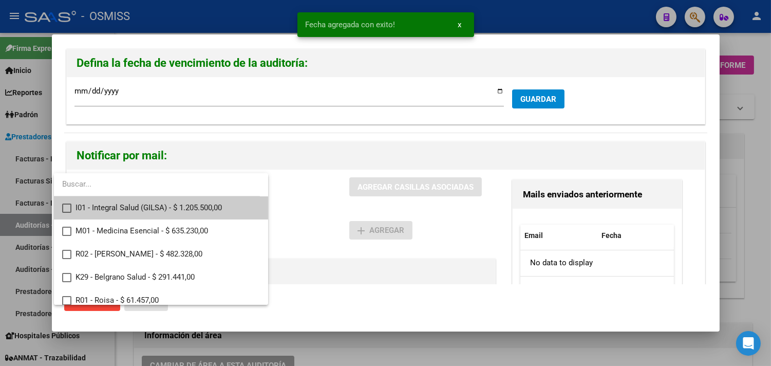
click at [140, 206] on span "I01 - Integral Salud (GILSA) - $ 1.205.500,00" at bounding box center [168, 207] width 184 height 23
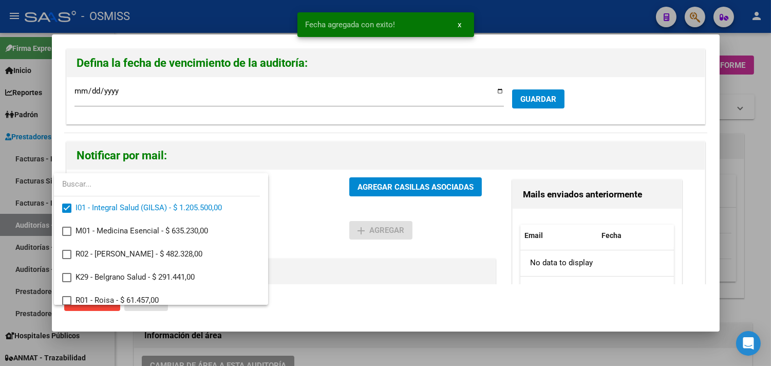
click at [357, 283] on div at bounding box center [385, 183] width 771 height 366
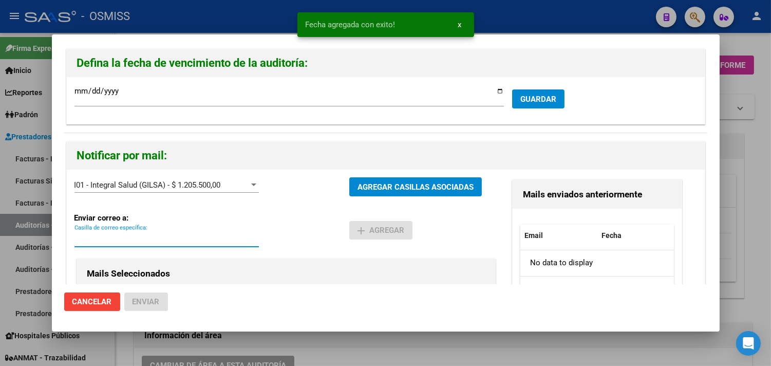
click at [153, 239] on input "Casilla de correo específica:" at bounding box center [167, 238] width 184 height 9
paste input "[PERSON_NAME][EMAIL_ADDRESS][DOMAIN_NAME]"
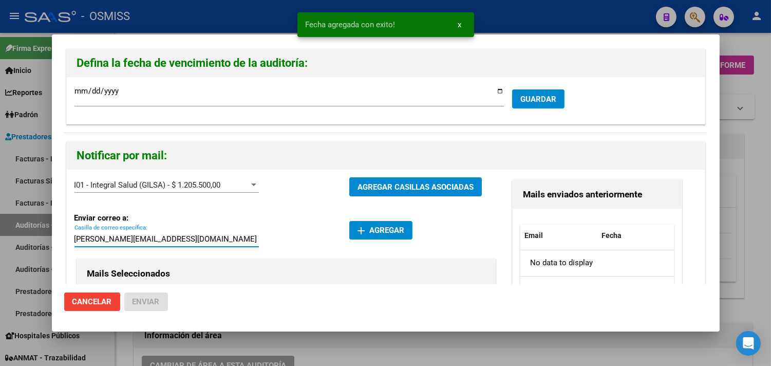
type input "[PERSON_NAME][EMAIL_ADDRESS][DOMAIN_NAME]"
click at [385, 235] on button "add Agregar" at bounding box center [380, 230] width 63 height 18
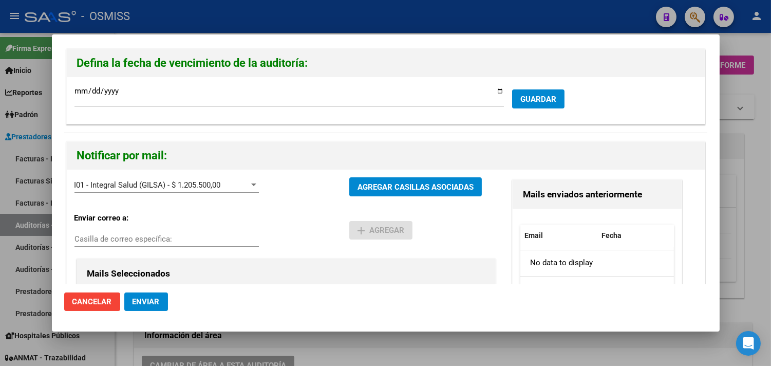
click at [146, 300] on span "Enviar" at bounding box center [146, 301] width 27 height 9
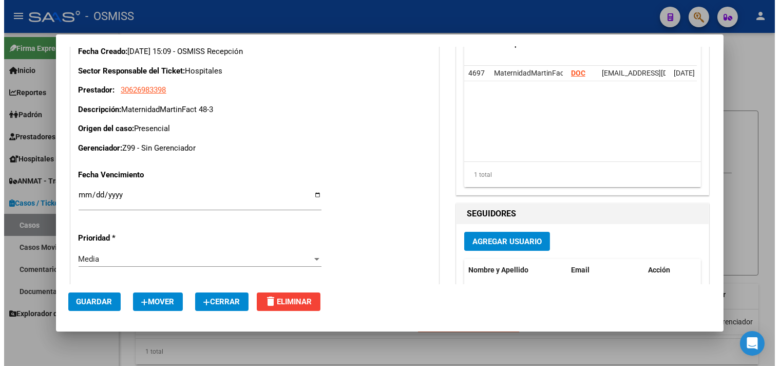
scroll to position [171, 0]
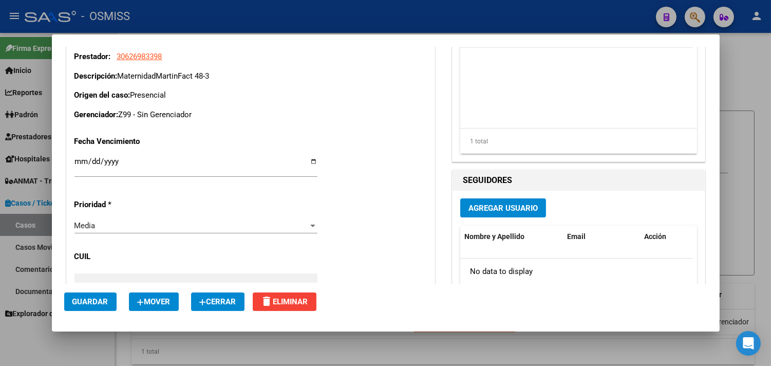
click at [238, 307] on button "Cerrar" at bounding box center [217, 301] width 53 height 18
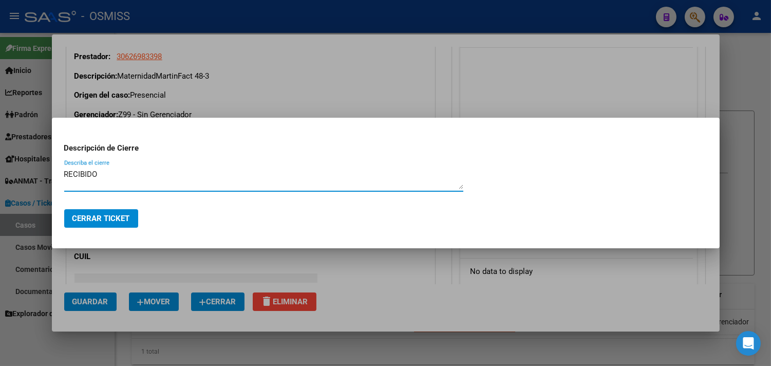
drag, startPoint x: 136, startPoint y: 177, endPoint x: 0, endPoint y: 168, distance: 136.0
click at [0, 168] on div "Editar Caso/Ticket COMENTARIOS DEL CASO Escriba su comentario aquí. Enviar come…" at bounding box center [385, 183] width 771 height 366
type textarea "RECIBIDO"
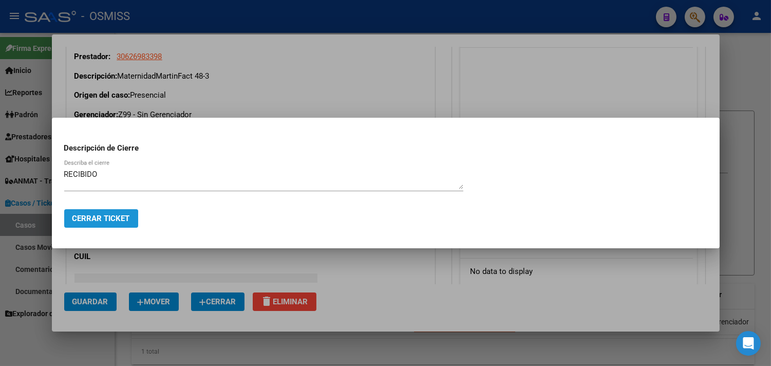
click at [96, 219] on span "Cerrar Ticket" at bounding box center [101, 218] width 58 height 9
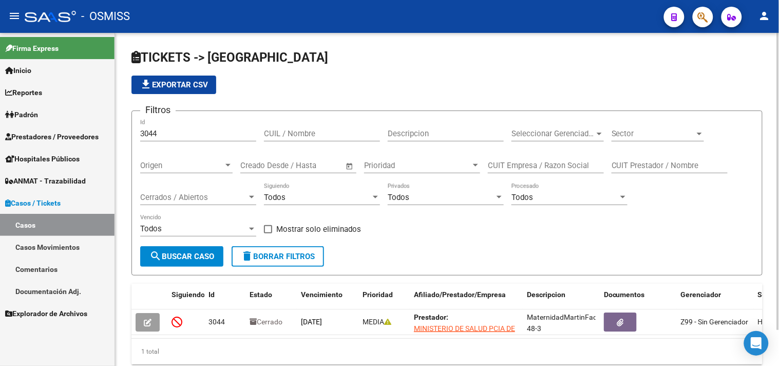
click at [204, 199] on span "Cerrados / Abiertos" at bounding box center [193, 197] width 107 height 9
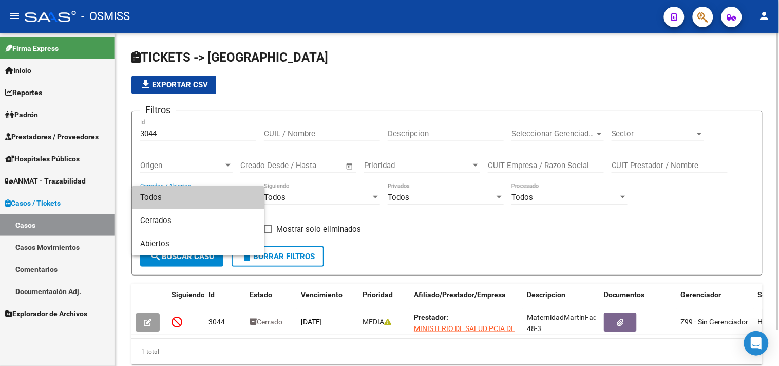
drag, startPoint x: 176, startPoint y: 134, endPoint x: 167, endPoint y: 130, distance: 9.7
click at [173, 131] on div at bounding box center [389, 183] width 779 height 366
click at [167, 130] on input "3044" at bounding box center [198, 133] width 116 height 9
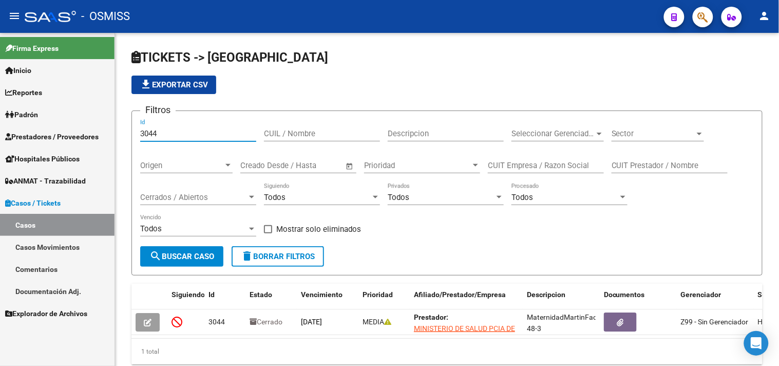
drag, startPoint x: 166, startPoint y: 136, endPoint x: 97, endPoint y: 135, distance: 69.9
click at [97, 135] on mat-sidenav-container "Firma Express Inicio Calendario SSS Instructivos Contacto OS Reportes Ingresos …" at bounding box center [389, 199] width 779 height 333
click at [189, 200] on span "Cerrados / Abiertos" at bounding box center [193, 197] width 107 height 9
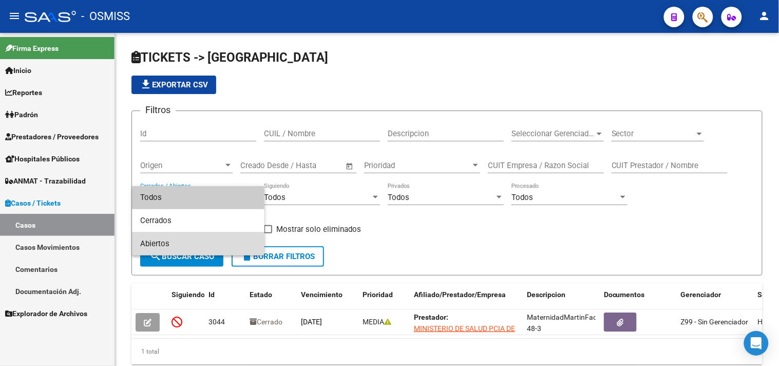
click at [167, 240] on span "Abiertos" at bounding box center [198, 243] width 116 height 23
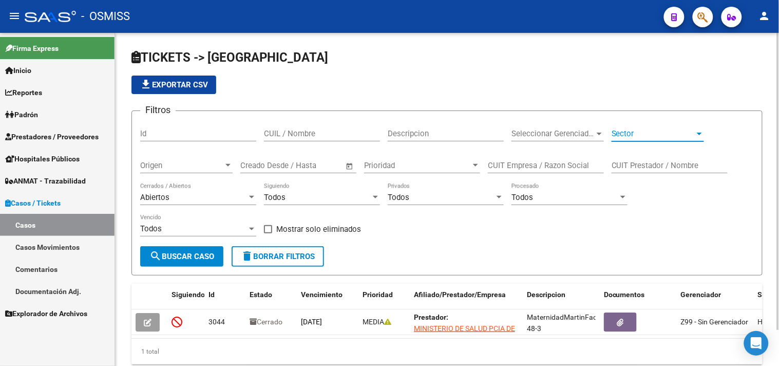
click at [674, 138] on span "Sector" at bounding box center [653, 133] width 83 height 9
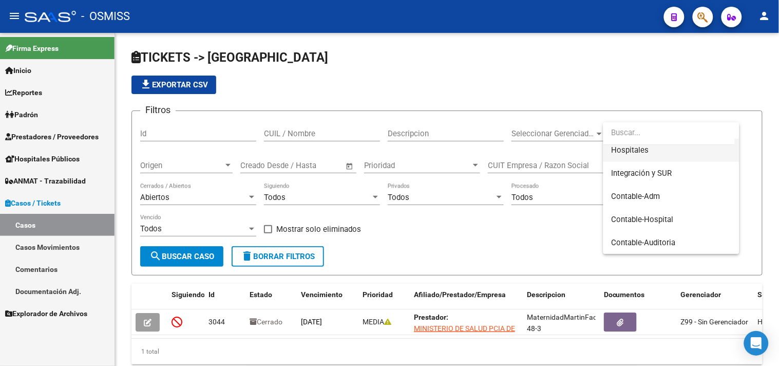
click at [653, 150] on span "Hospitales" at bounding box center [672, 150] width 120 height 23
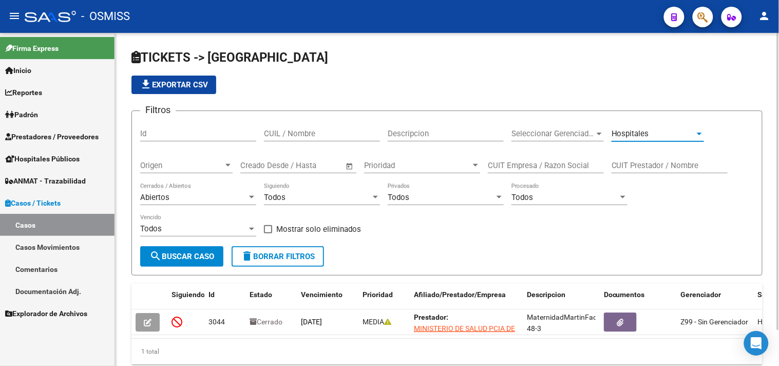
click at [188, 265] on button "search Buscar Caso" at bounding box center [181, 256] width 83 height 21
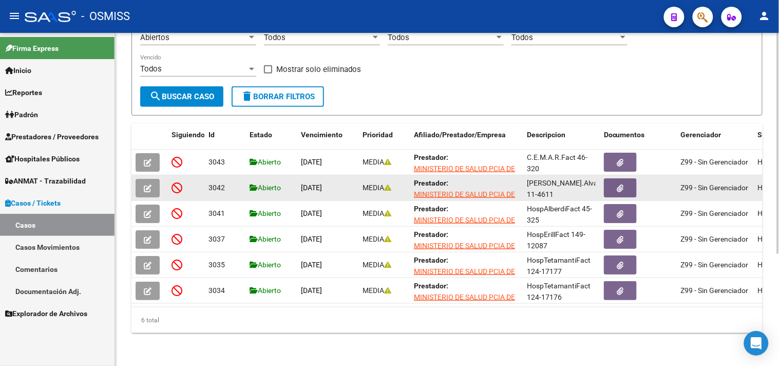
scroll to position [168, 0]
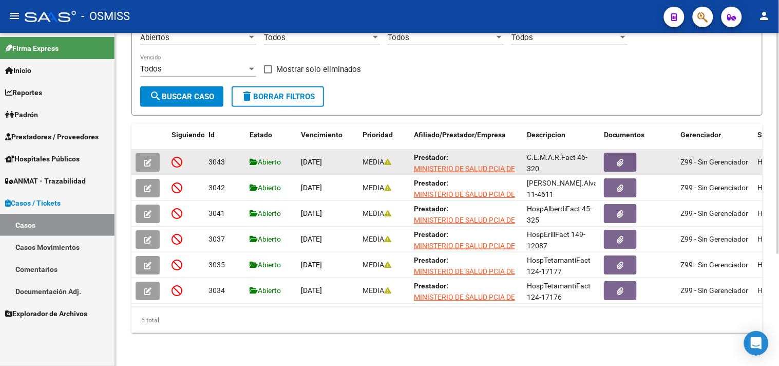
click at [160, 153] on div at bounding box center [150, 162] width 28 height 18
click at [153, 155] on button "button" at bounding box center [148, 162] width 24 height 18
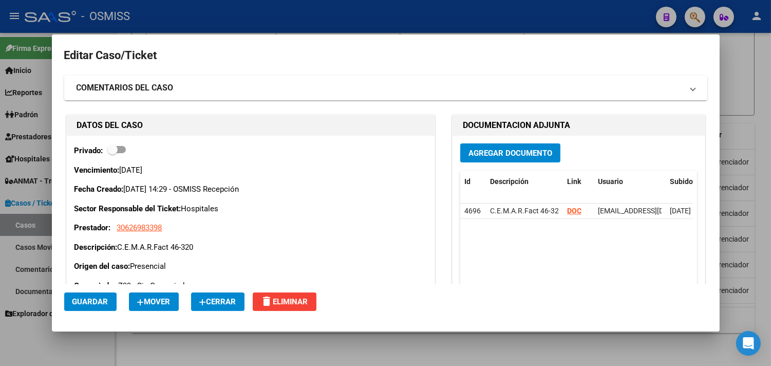
click at [236, 299] on span "Cerrar" at bounding box center [217, 301] width 37 height 9
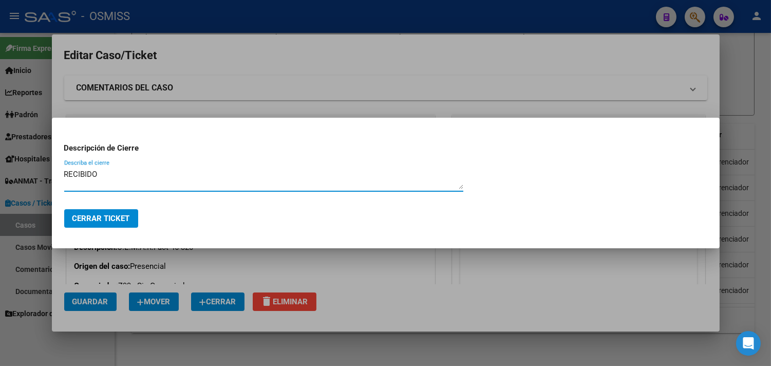
type textarea "RECIBIDO"
click at [112, 219] on span "Cerrar Ticket" at bounding box center [101, 218] width 58 height 9
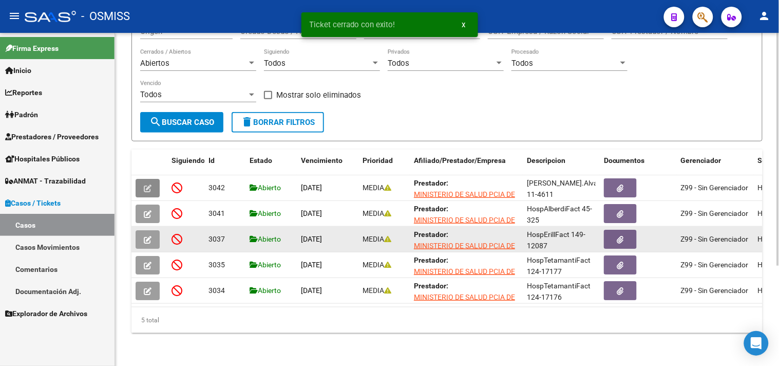
scroll to position [143, 0]
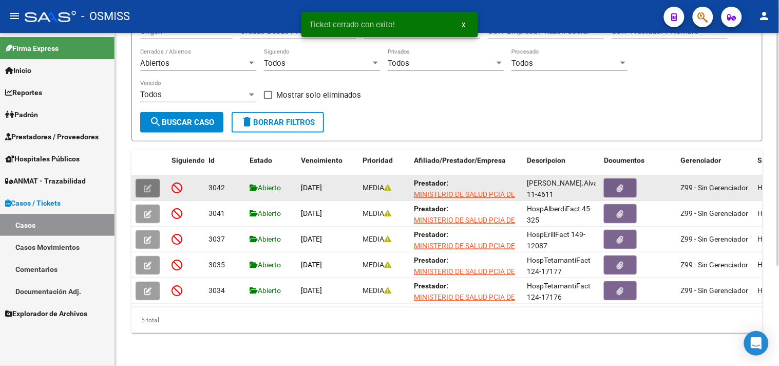
click at [150, 184] on icon "button" at bounding box center [148, 188] width 8 height 8
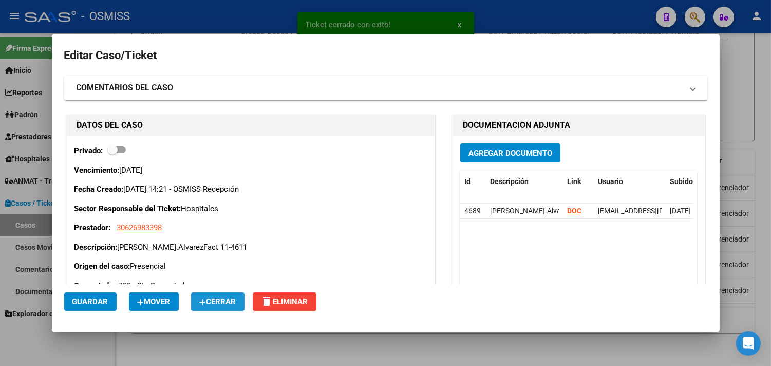
click at [214, 299] on span "Cerrar" at bounding box center [217, 301] width 37 height 9
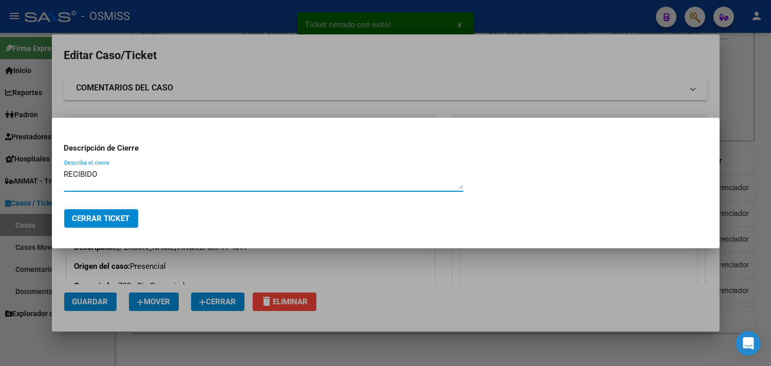
type textarea "RECIBIDO"
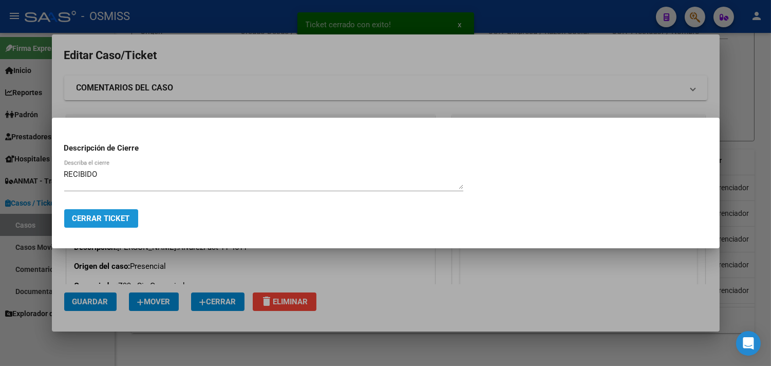
click at [95, 216] on span "Cerrar Ticket" at bounding box center [101, 218] width 58 height 9
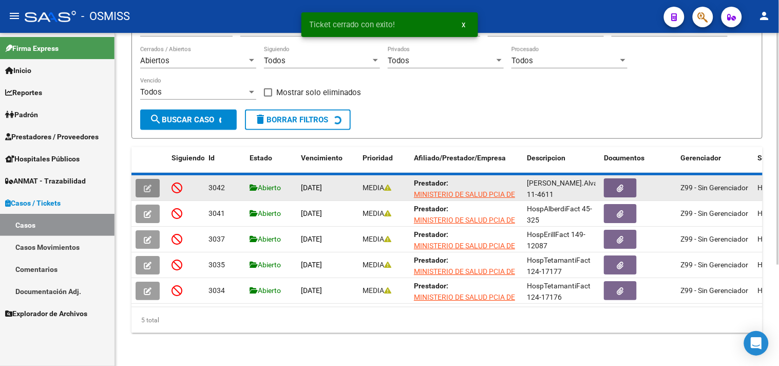
scroll to position [117, 0]
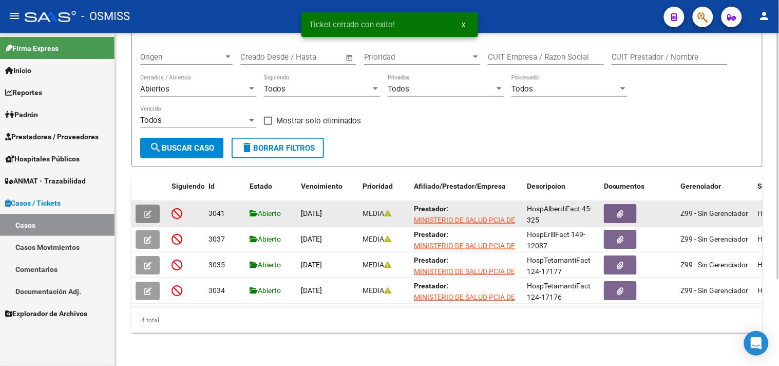
click at [144, 212] on button "button" at bounding box center [148, 213] width 24 height 18
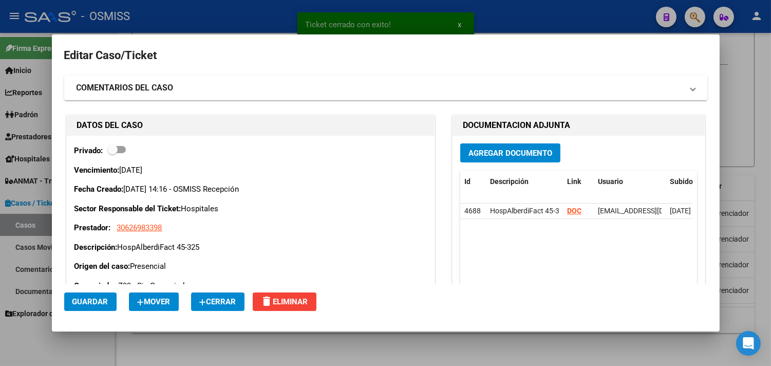
click at [216, 295] on button "Cerrar" at bounding box center [217, 301] width 53 height 18
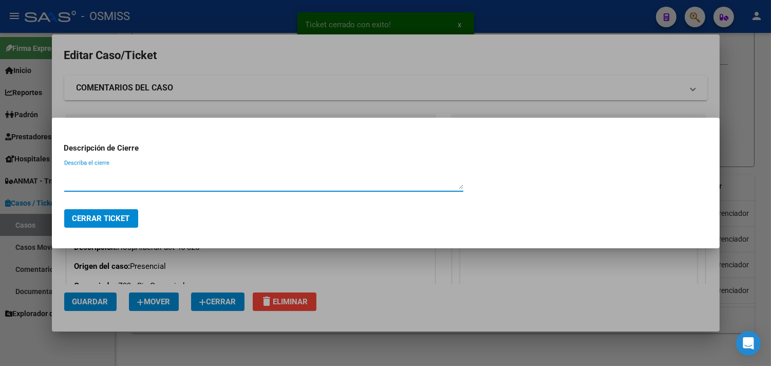
paste textarea "RECIBIDO"
type textarea "RECIBIDO"
click at [122, 222] on span "Cerrar Ticket" at bounding box center [101, 218] width 58 height 9
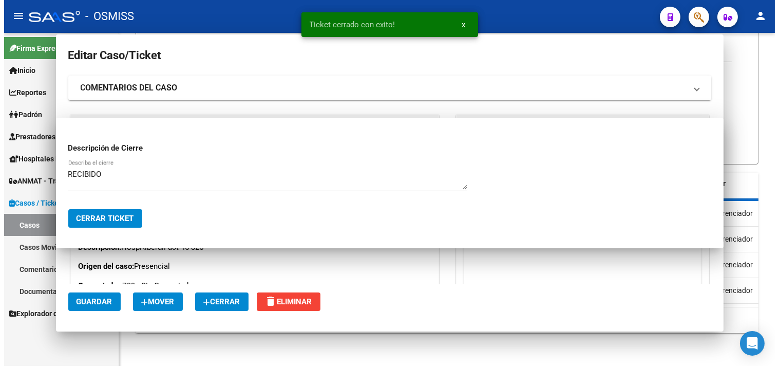
scroll to position [91, 0]
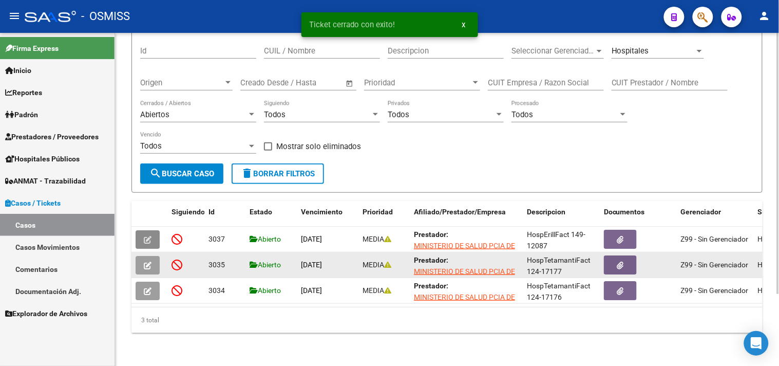
click at [151, 256] on button "button" at bounding box center [148, 265] width 24 height 18
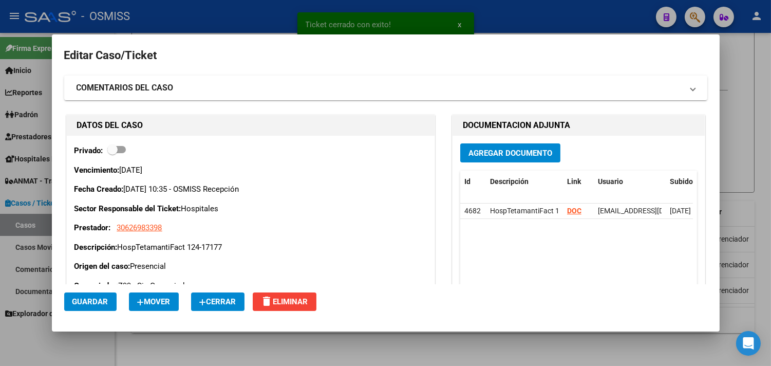
click at [224, 299] on span "Cerrar" at bounding box center [217, 301] width 37 height 9
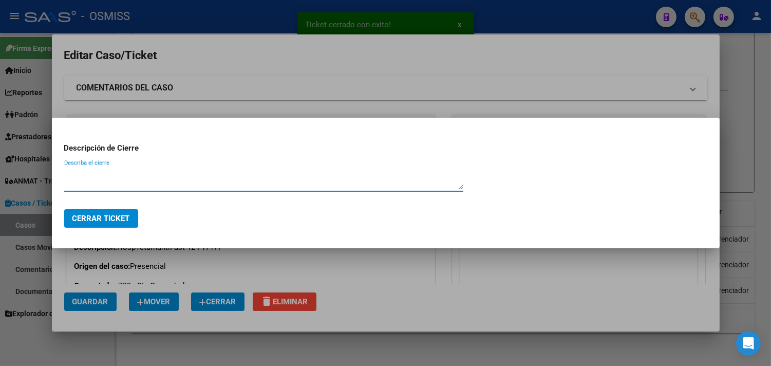
paste textarea "RECIBIDO"
type textarea "RECIBIDO"
click at [124, 223] on button "Cerrar Ticket" at bounding box center [101, 218] width 74 height 18
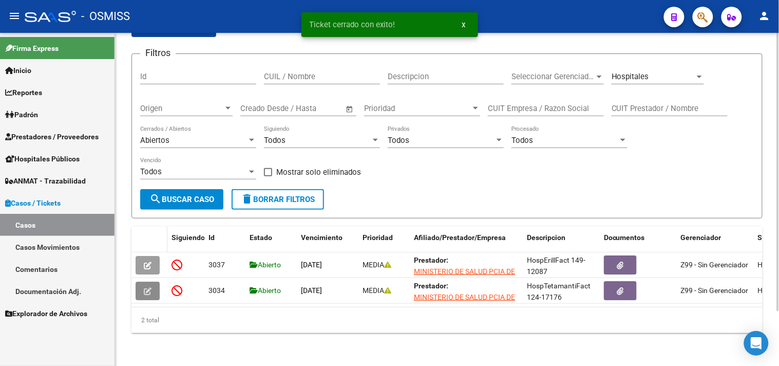
scroll to position [66, 0]
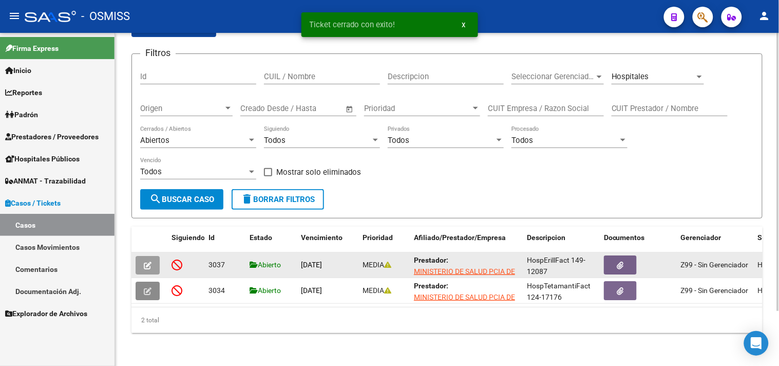
click at [155, 256] on button "button" at bounding box center [148, 265] width 24 height 18
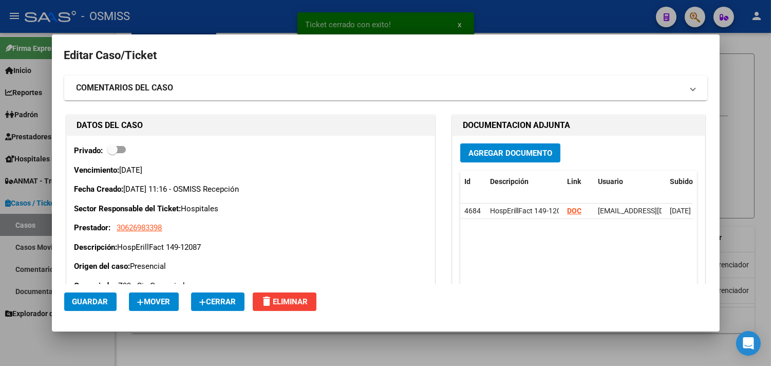
click at [233, 304] on span "Cerrar" at bounding box center [217, 301] width 37 height 9
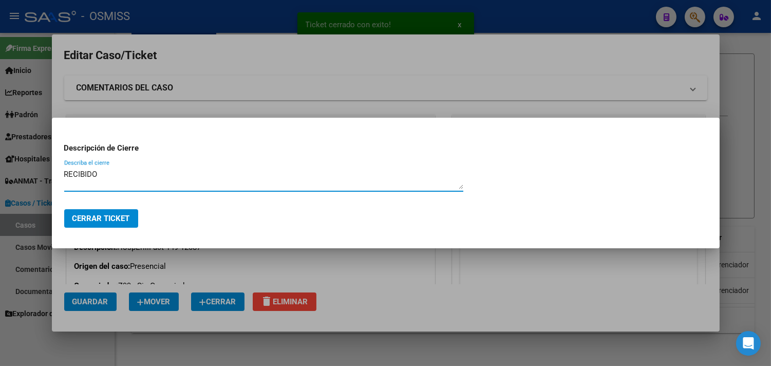
type textarea "RECIBIDO"
click at [114, 211] on button "Cerrar Ticket" at bounding box center [101, 218] width 74 height 18
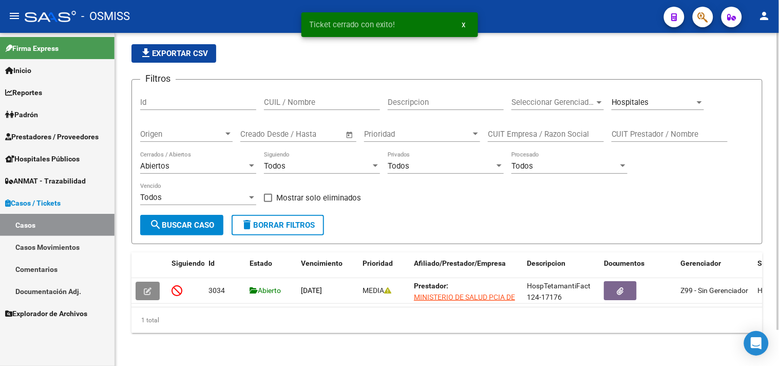
scroll to position [40, 0]
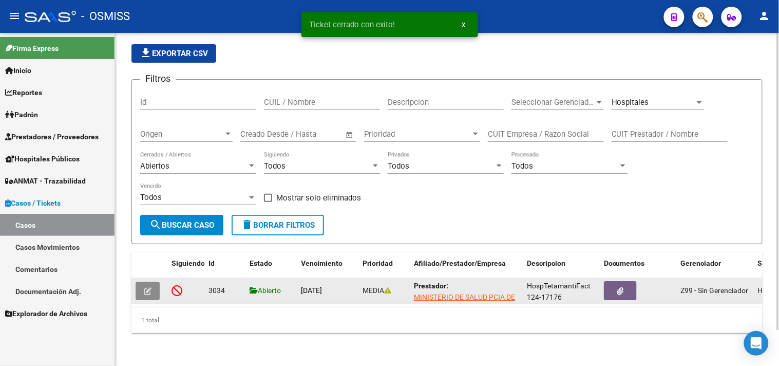
click at [148, 287] on icon "button" at bounding box center [148, 291] width 8 height 8
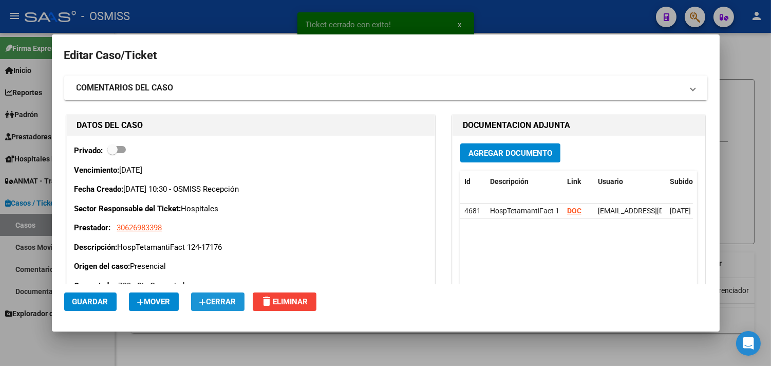
click at [244, 301] on button "Cerrar" at bounding box center [217, 301] width 53 height 18
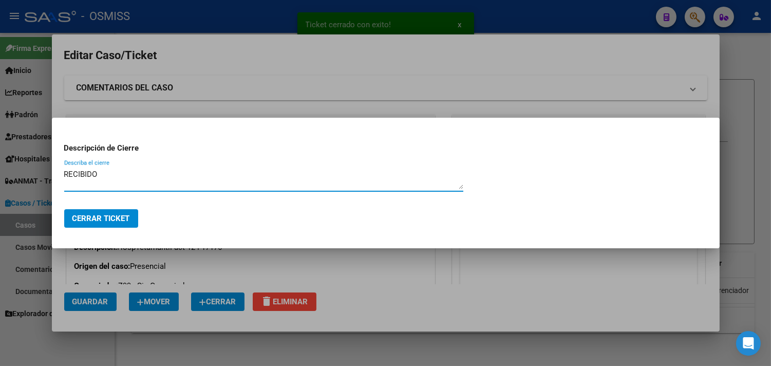
type textarea "RECIBIDO"
click at [111, 216] on span "Cerrar Ticket" at bounding box center [101, 218] width 58 height 9
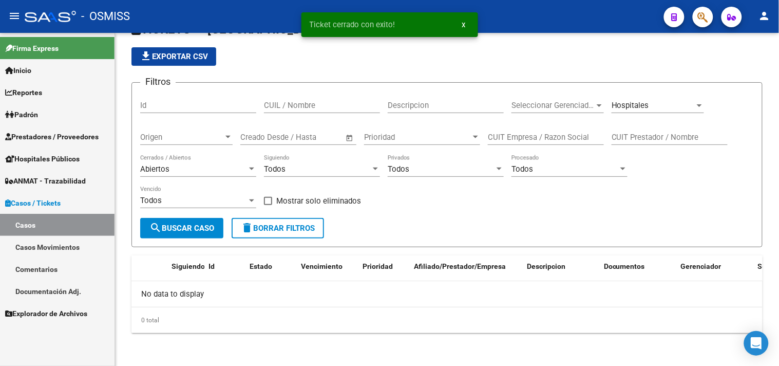
scroll to position [28, 0]
